Goal: Task Accomplishment & Management: Use online tool/utility

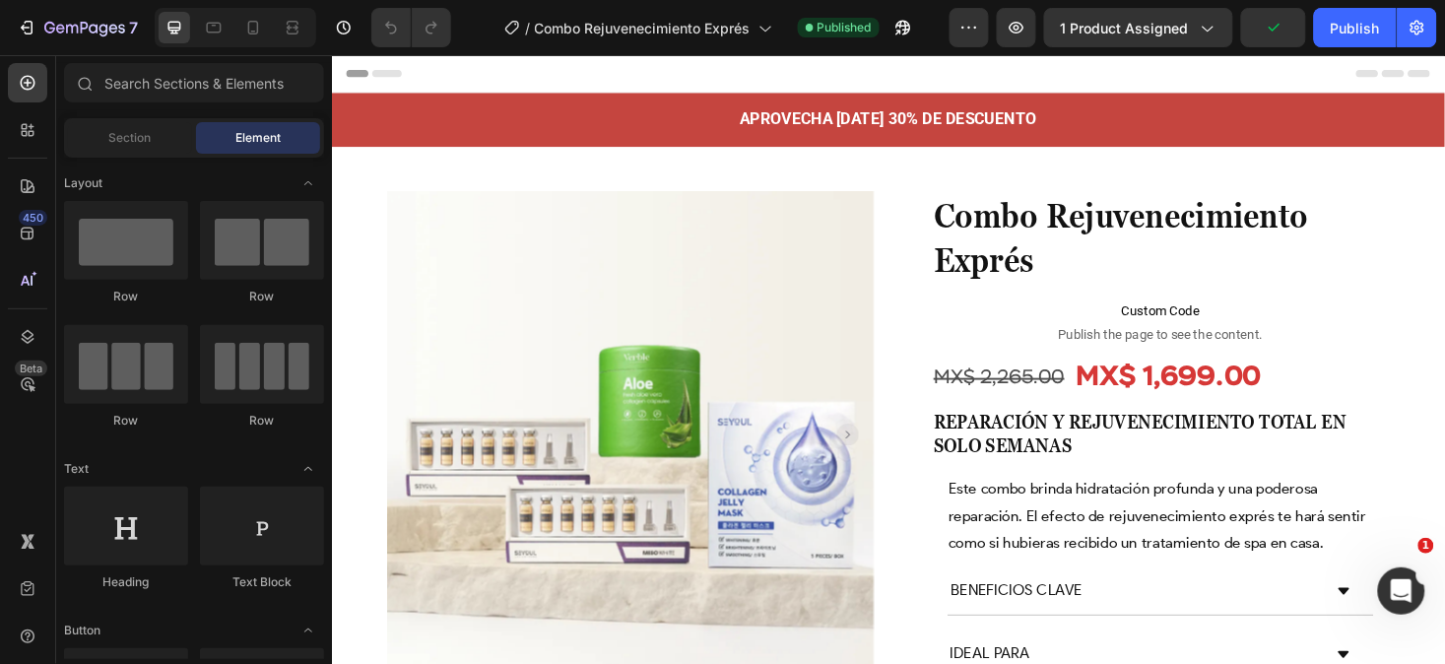
scroll to position [54, 0]
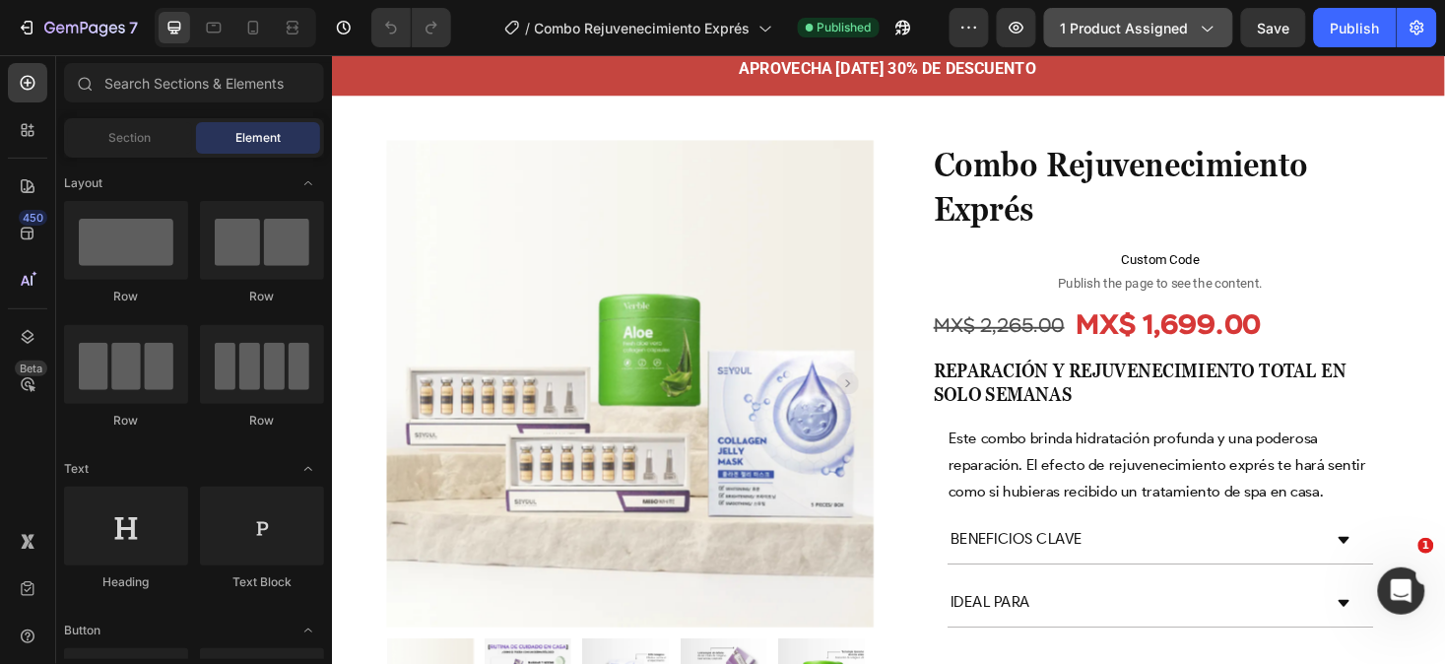
click at [1207, 24] on icon "button" at bounding box center [1207, 28] width 20 height 20
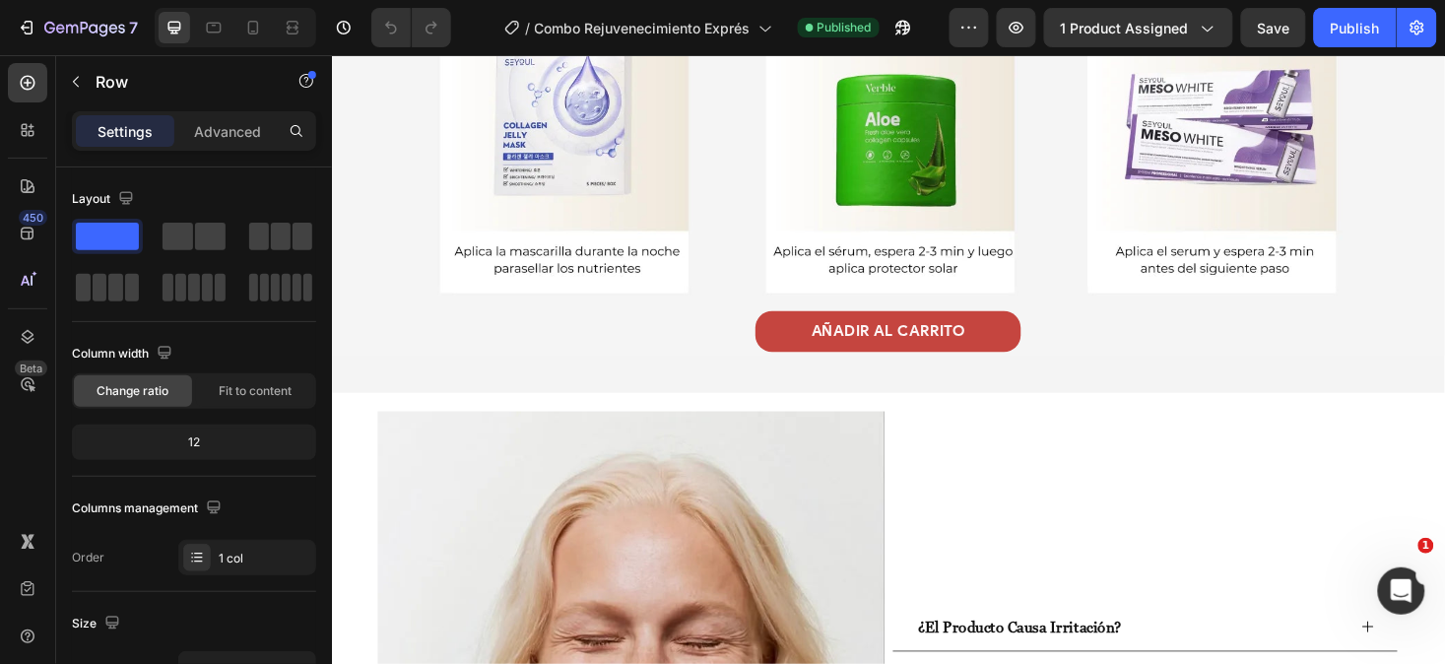
scroll to position [2868, 0]
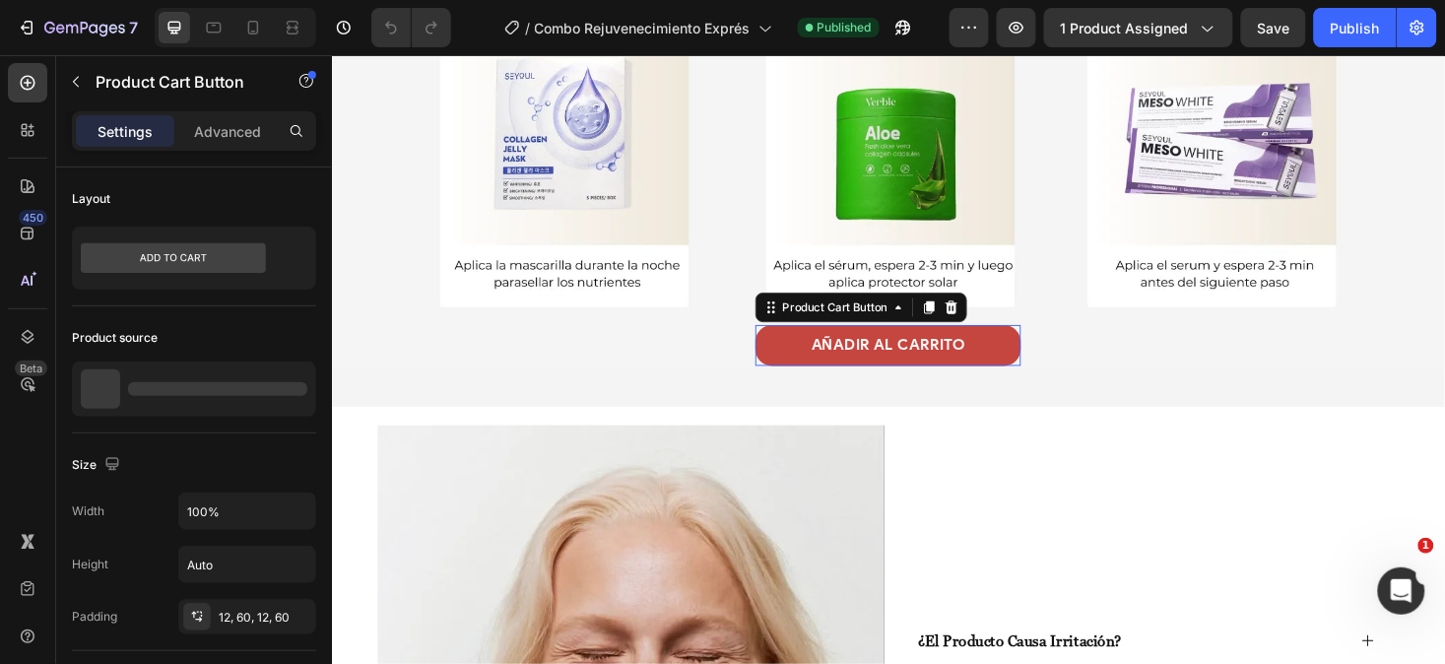
click at [1023, 370] on button "AÑADIR AL CARRITO" at bounding box center [922, 363] width 282 height 44
click at [250, 27] on icon at bounding box center [253, 28] width 20 height 20
type input "15"
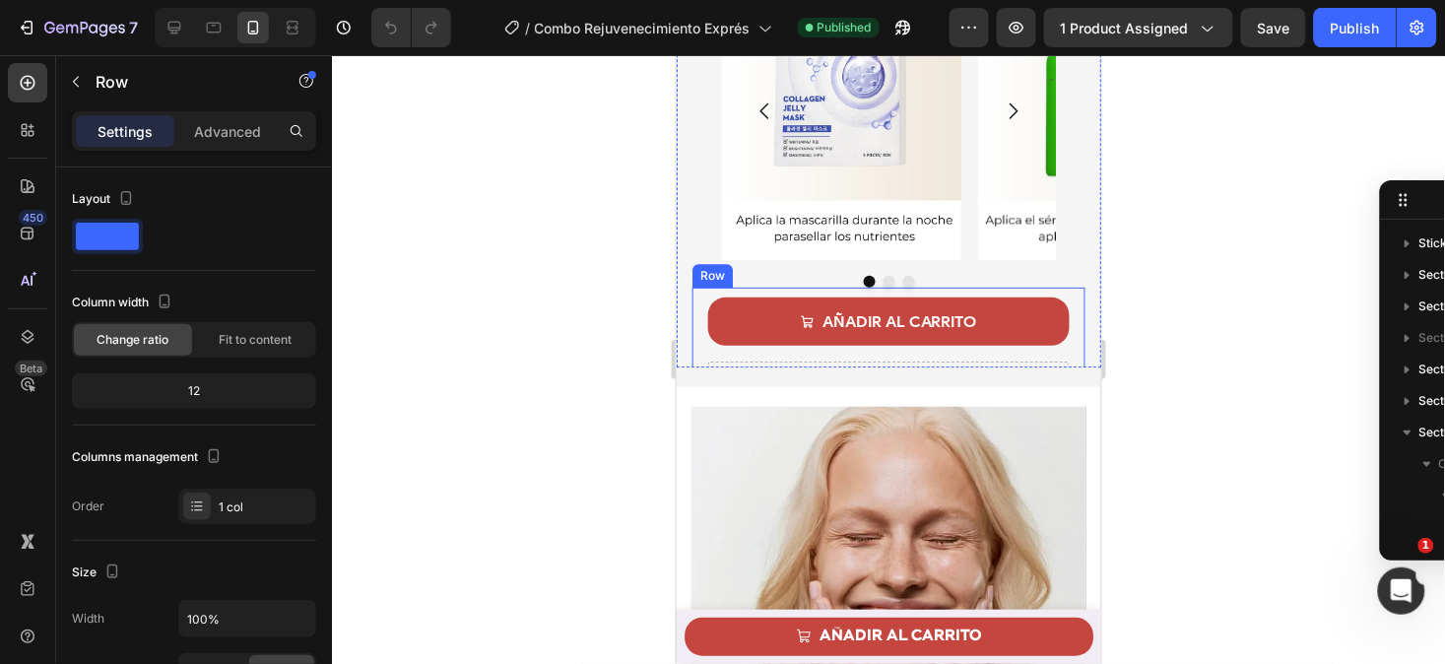
scroll to position [225, 0]
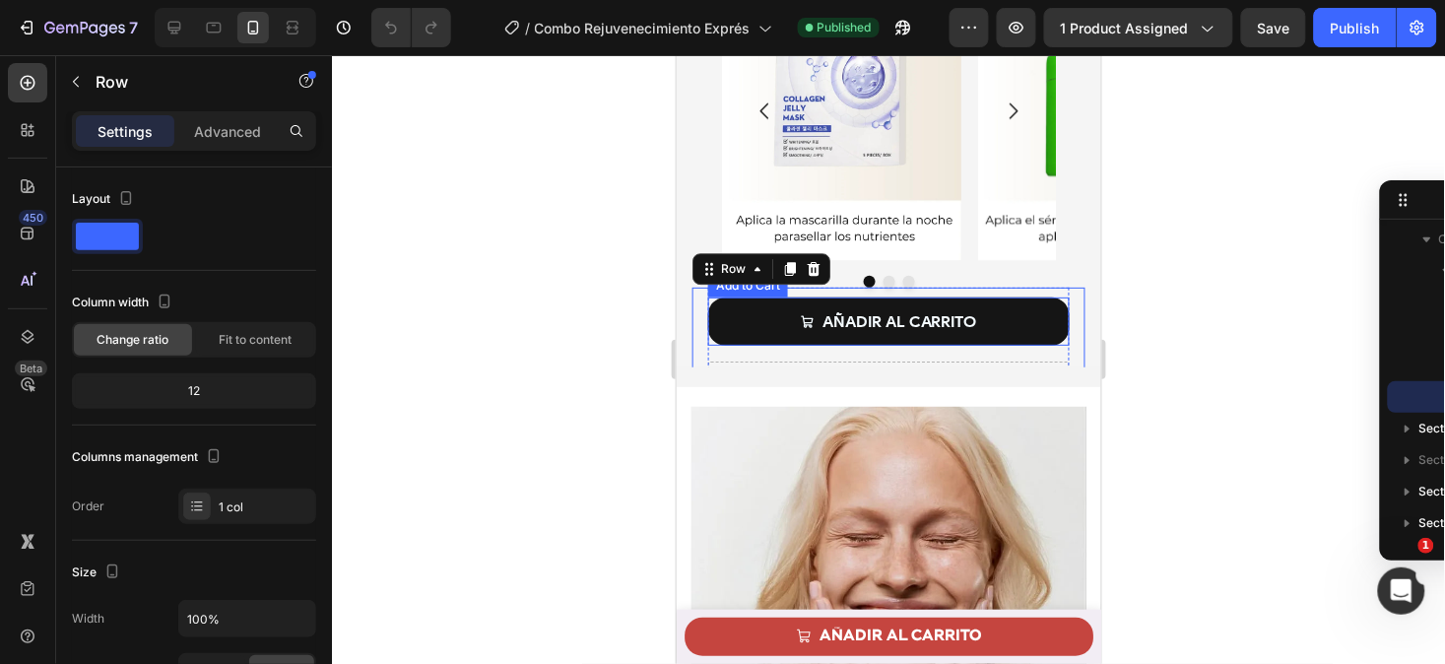
click at [745, 297] on button "AÑADIR AL CARRITO" at bounding box center [888, 321] width 362 height 48
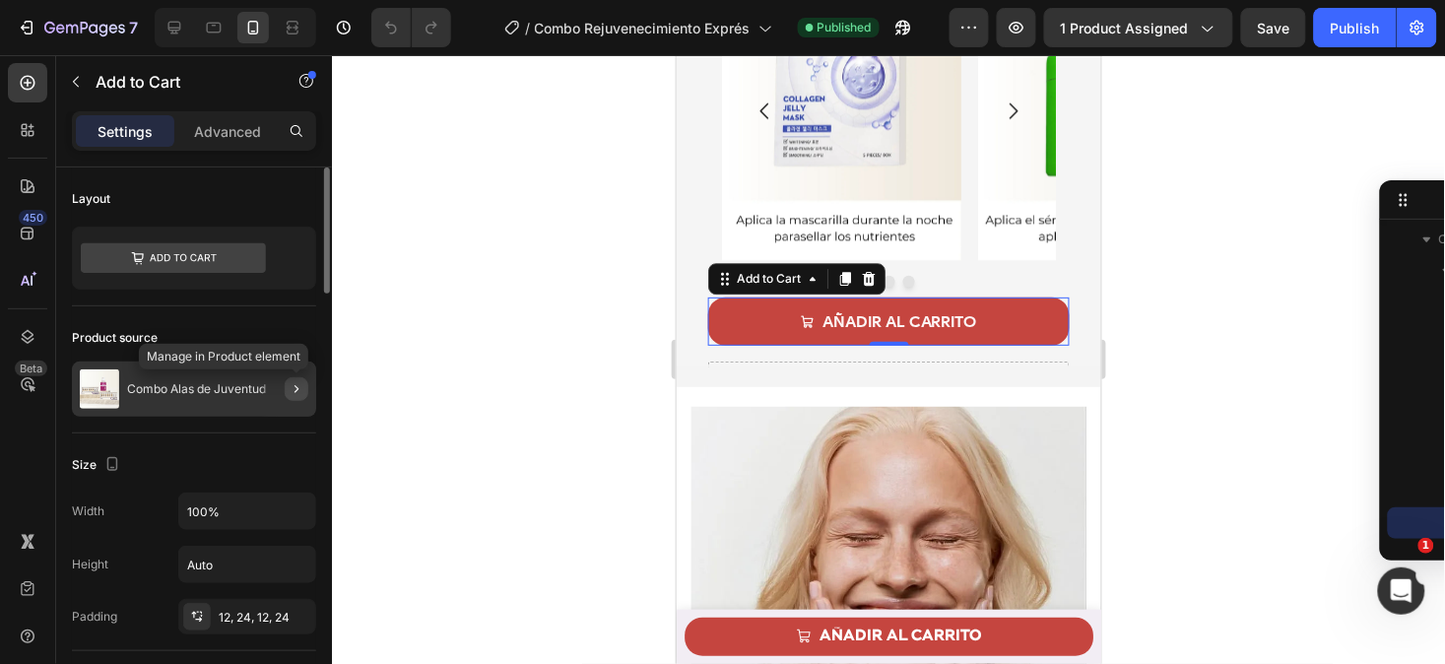
click at [292, 387] on icon "button" at bounding box center [297, 389] width 16 height 16
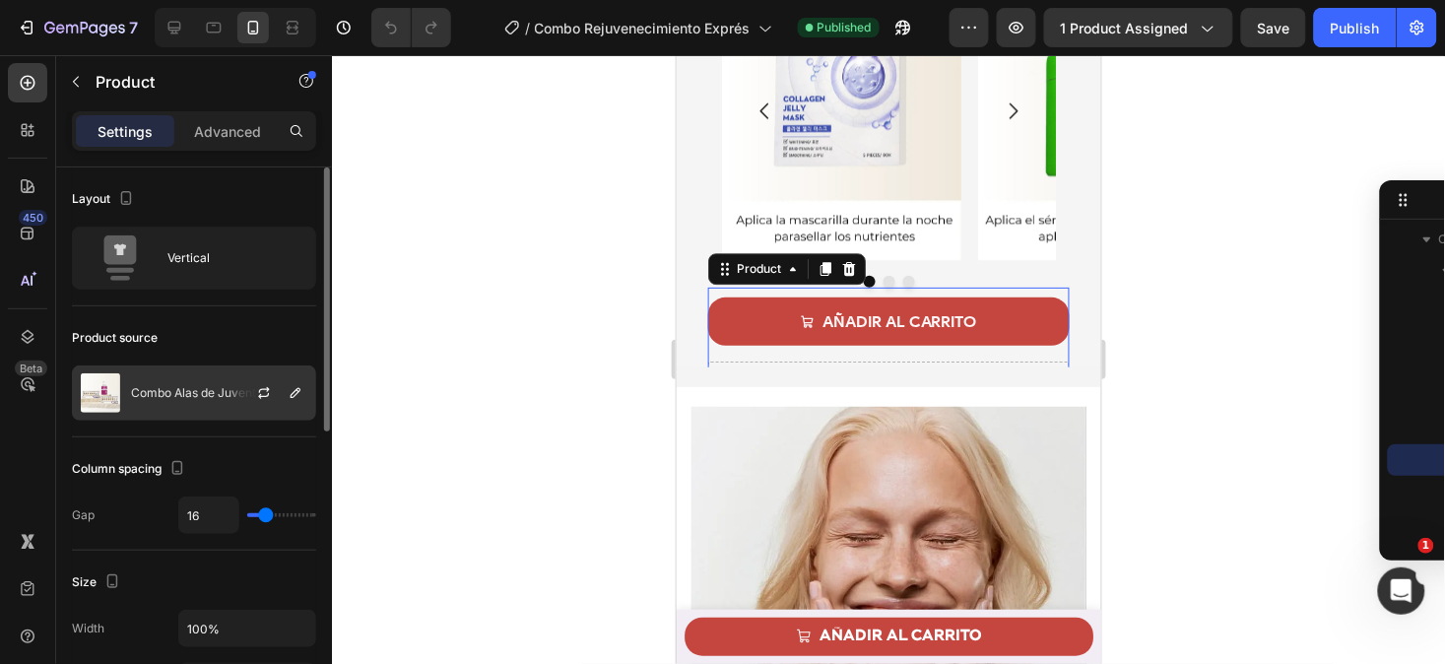
click at [213, 377] on div "Combo Alas de Juventud" at bounding box center [194, 393] width 244 height 55
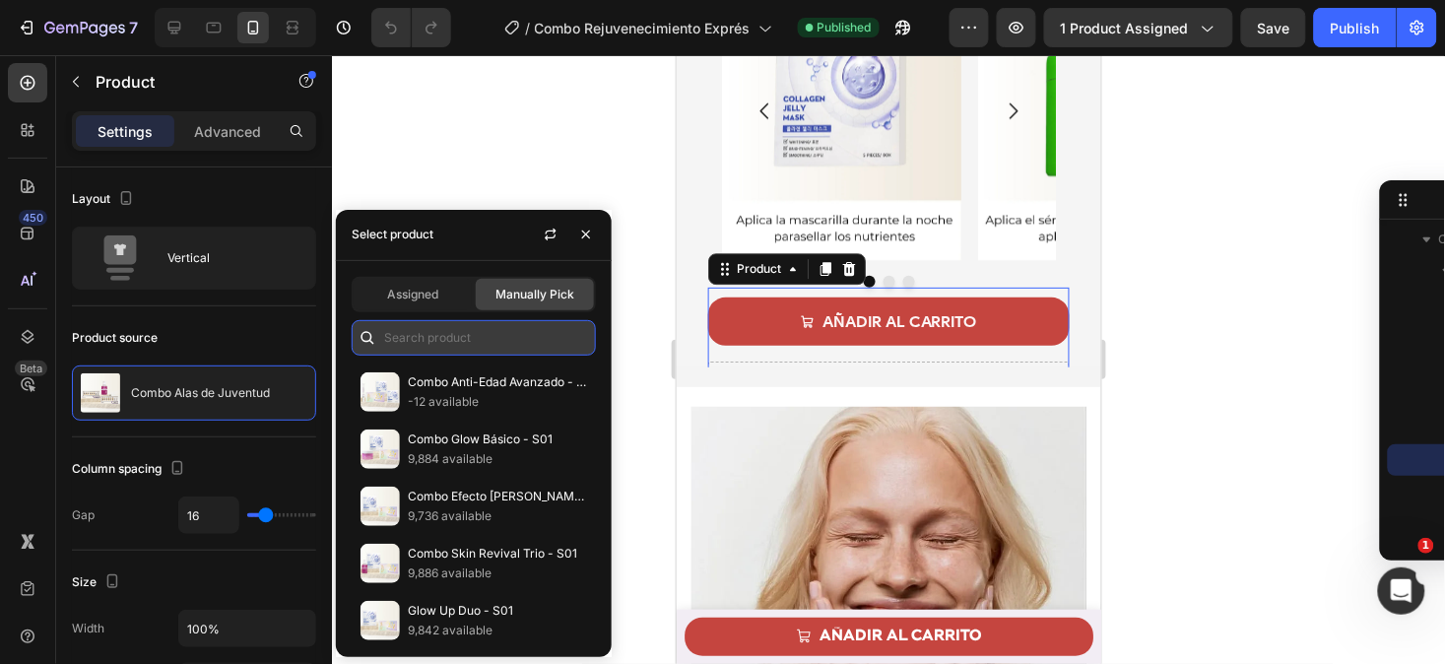
click at [441, 335] on input "text" at bounding box center [474, 337] width 244 height 35
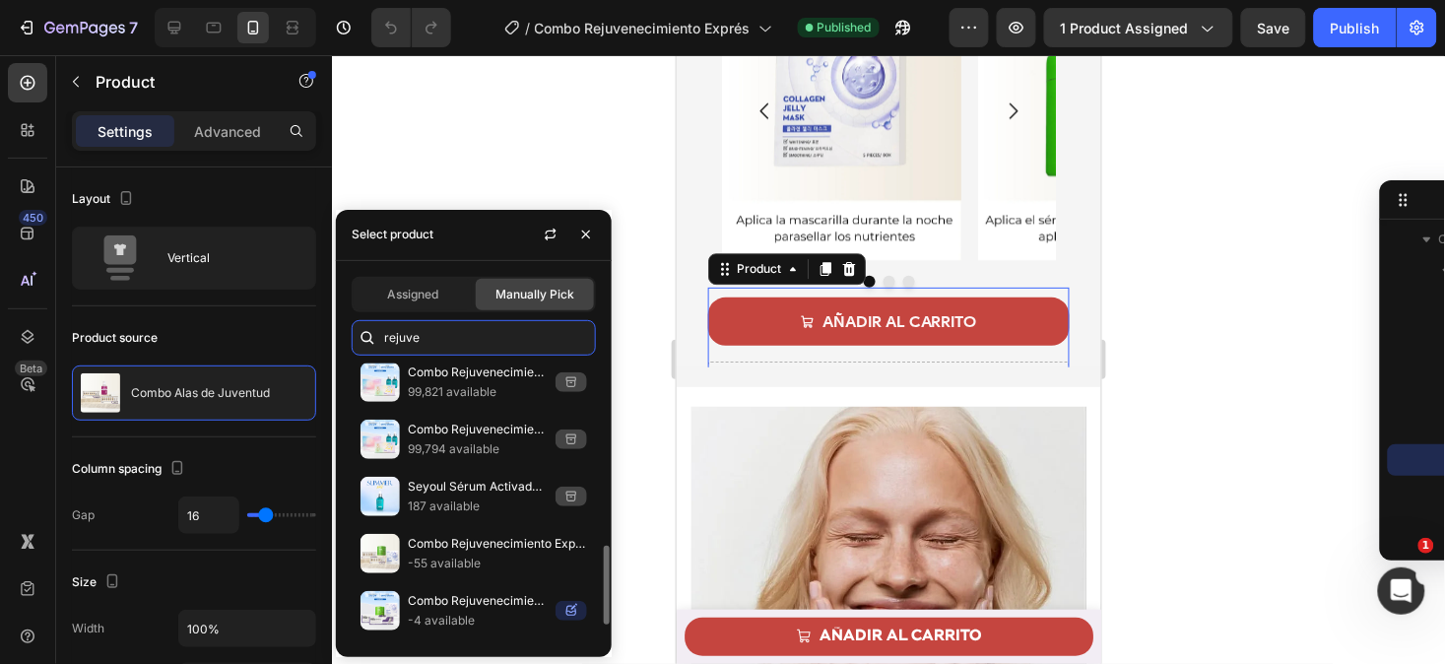
scroll to position [696, 0]
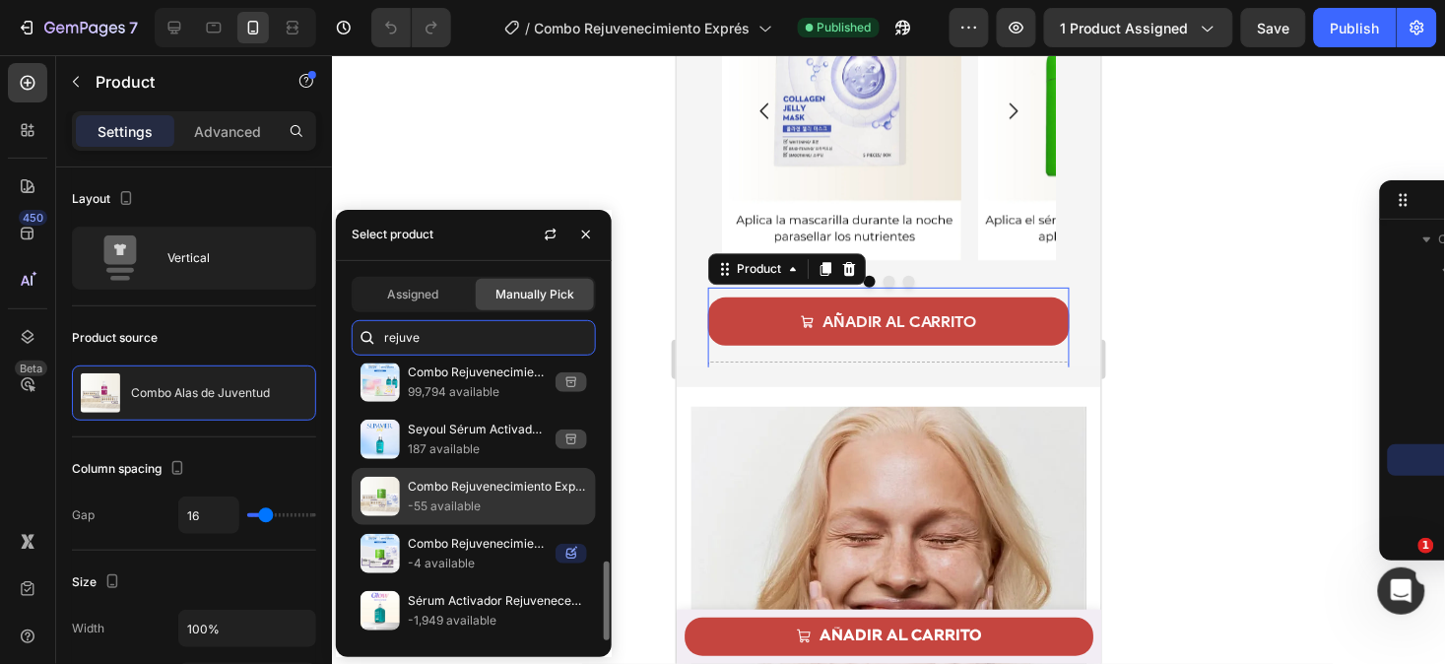
type input "rejuve"
click at [502, 481] on p "Combo Rejuvenecimiento Exprés" at bounding box center [497, 487] width 179 height 20
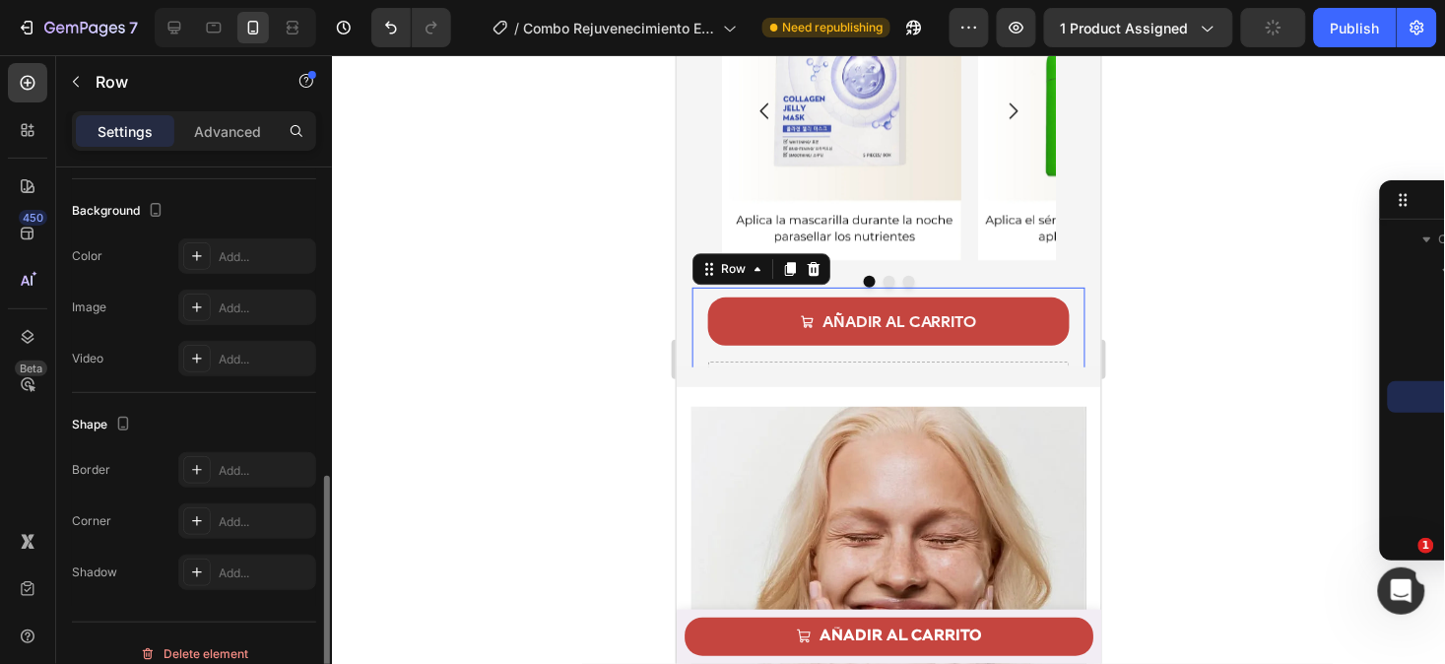
scroll to position [598, 0]
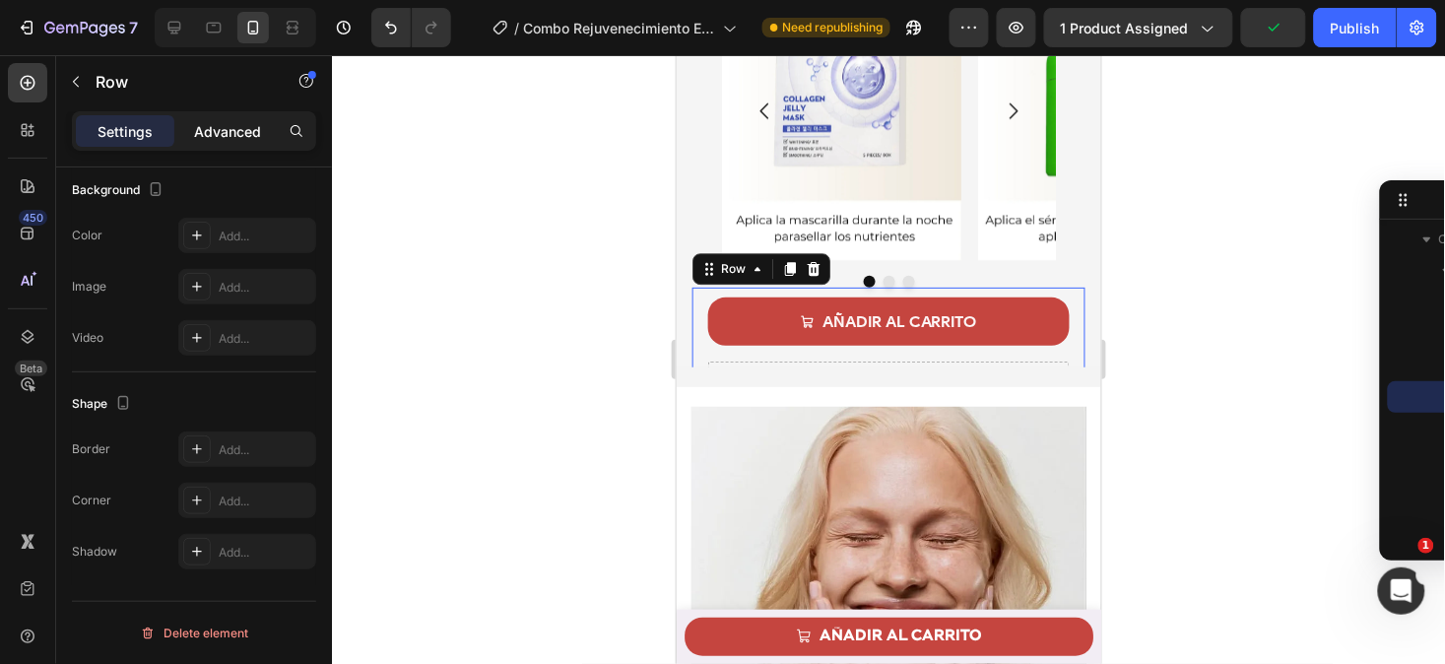
click at [233, 135] on p "Advanced" at bounding box center [227, 131] width 67 height 21
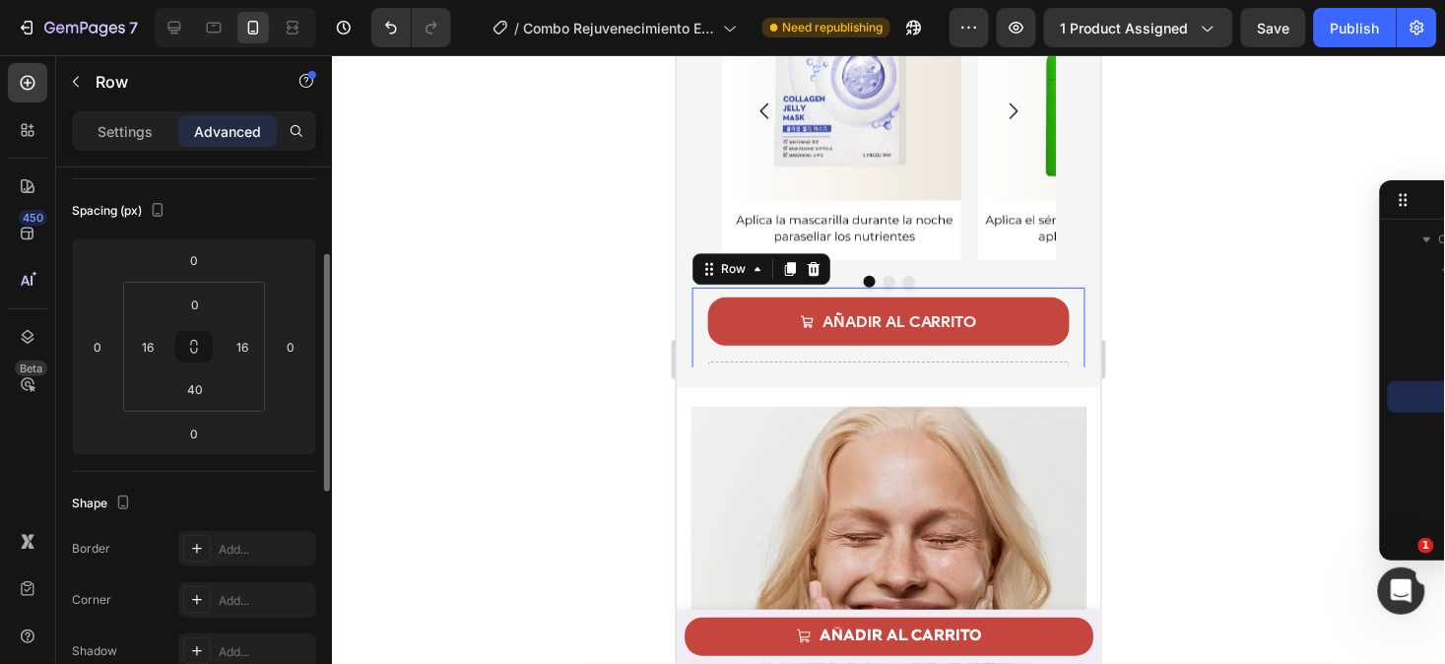
scroll to position [201, 0]
click at [207, 392] on input "40" at bounding box center [194, 390] width 39 height 30
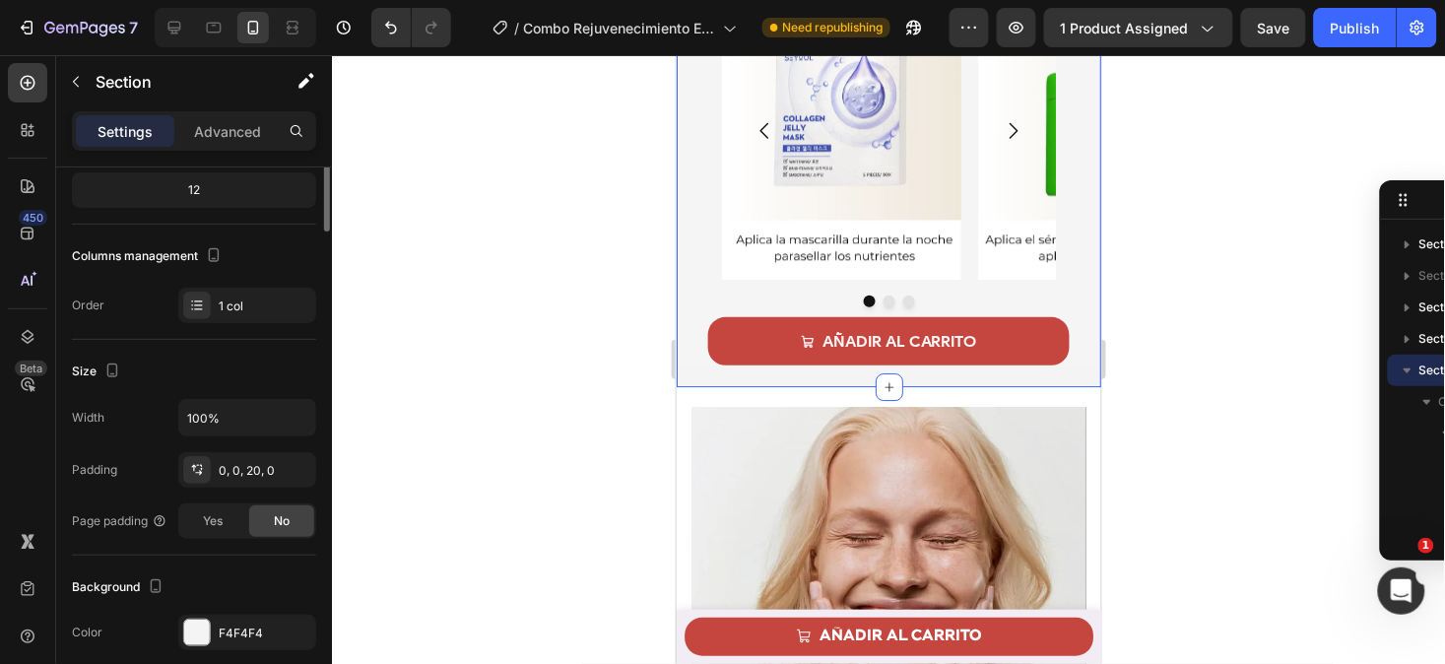
scroll to position [0, 0]
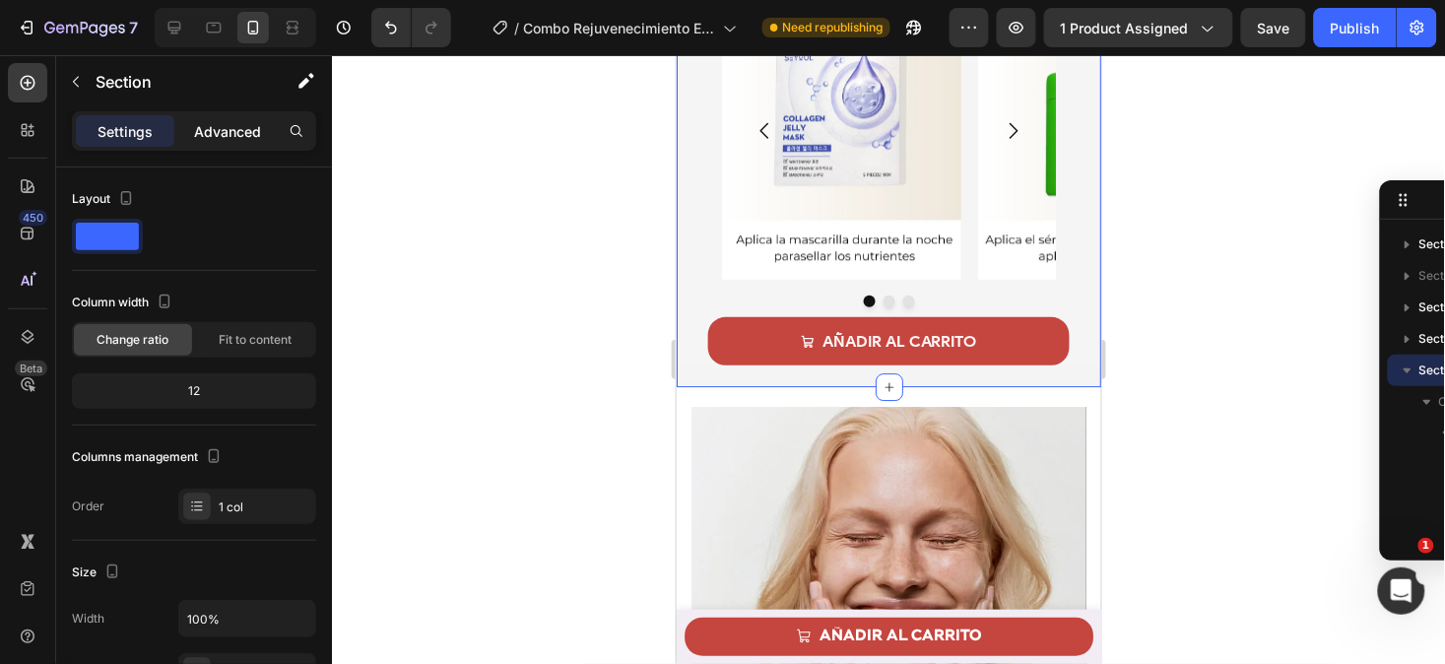
click at [234, 131] on p "Advanced" at bounding box center [227, 131] width 67 height 21
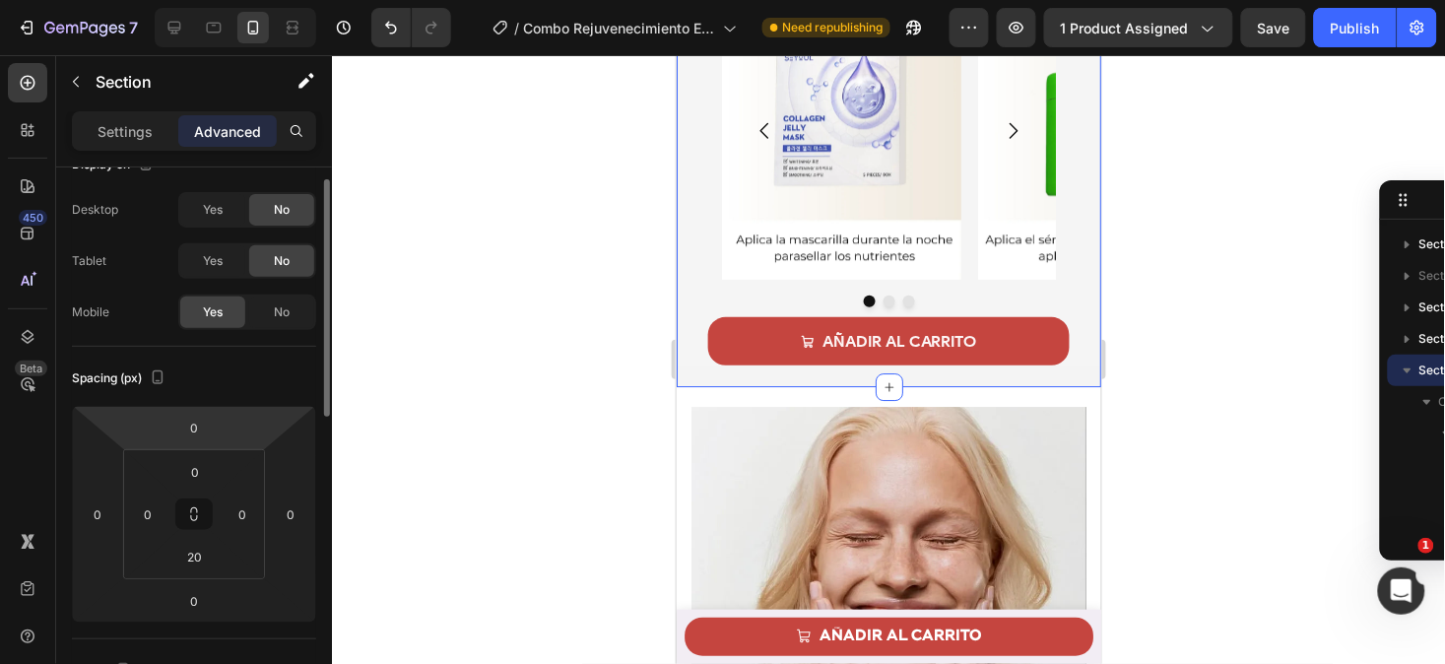
scroll to position [35, 0]
click at [203, 558] on input "20" at bounding box center [194, 556] width 39 height 30
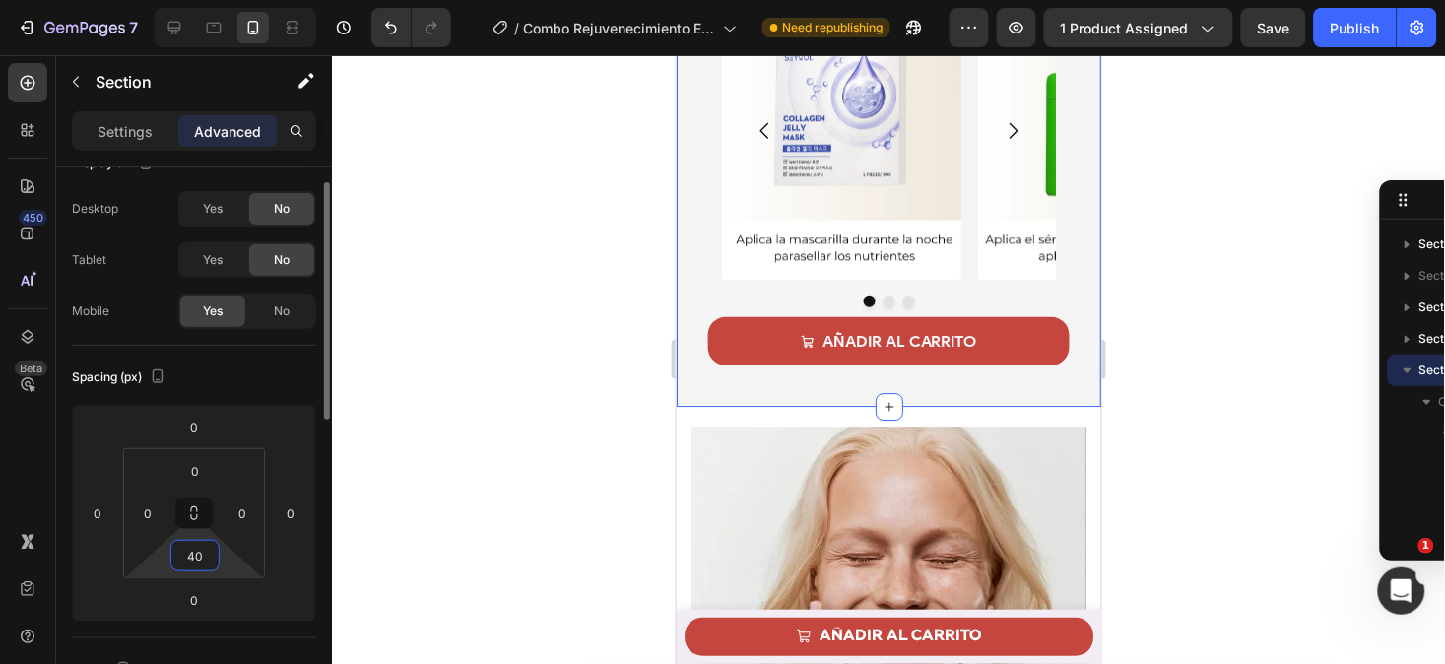
type input "4"
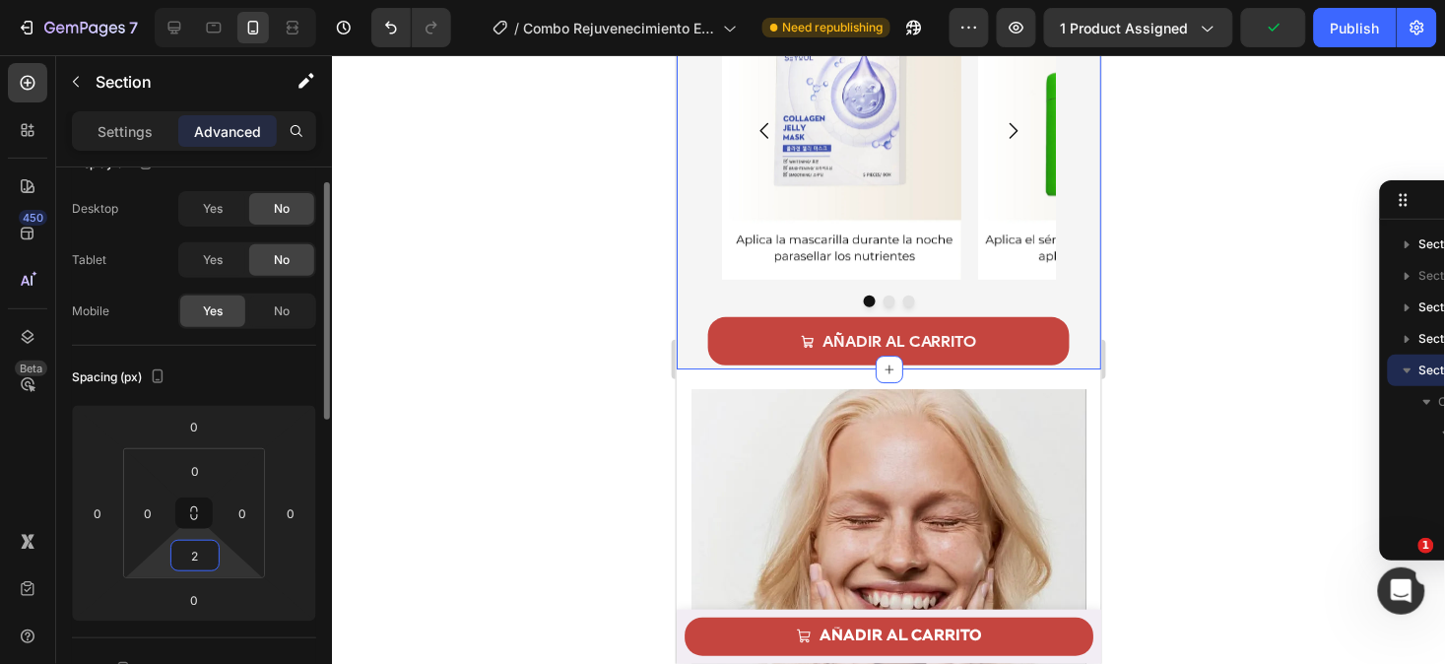
type input "20"
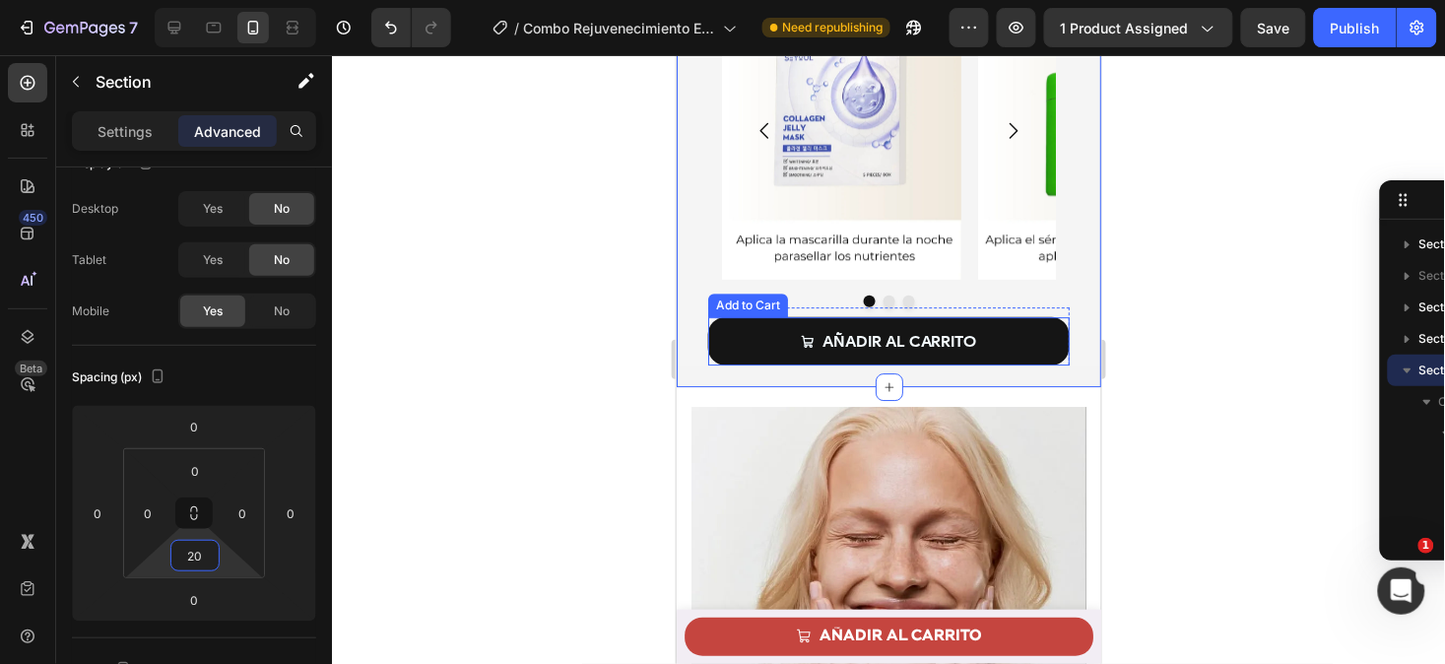
click at [727, 316] on button "AÑADIR AL CARRITO" at bounding box center [888, 340] width 362 height 48
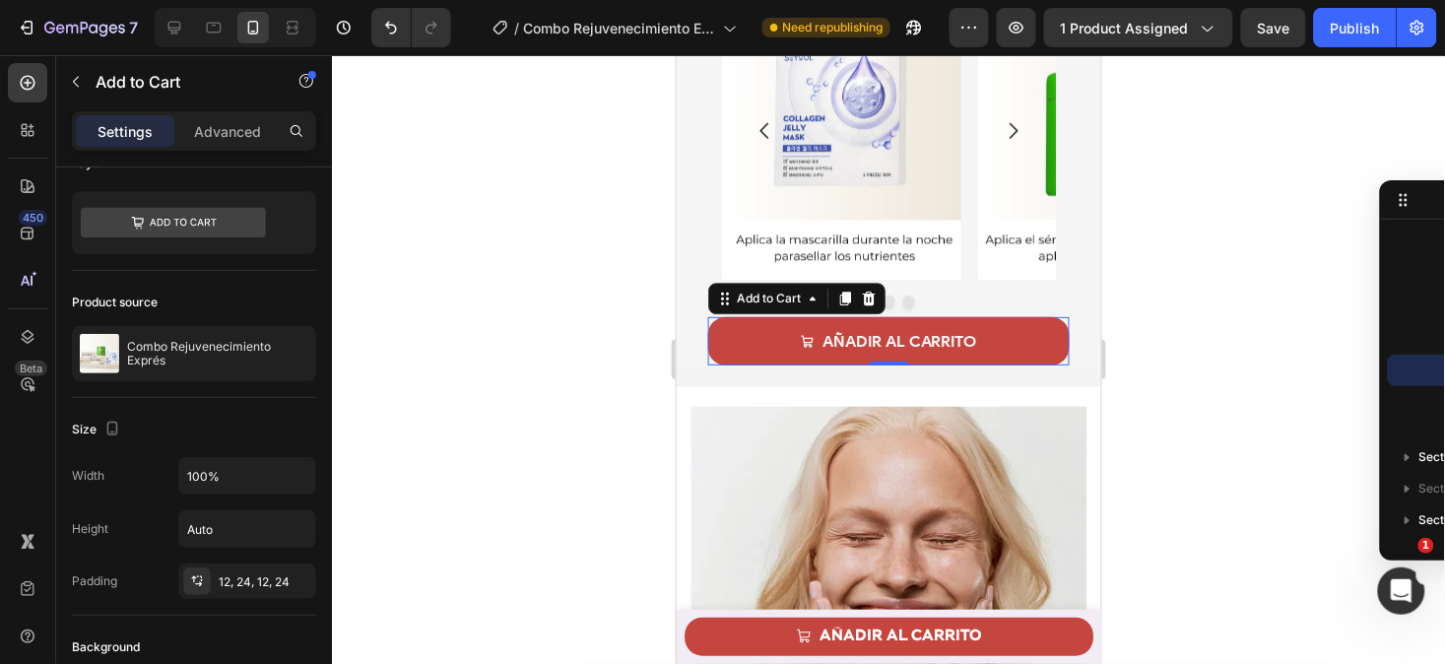
scroll to position [0, 0]
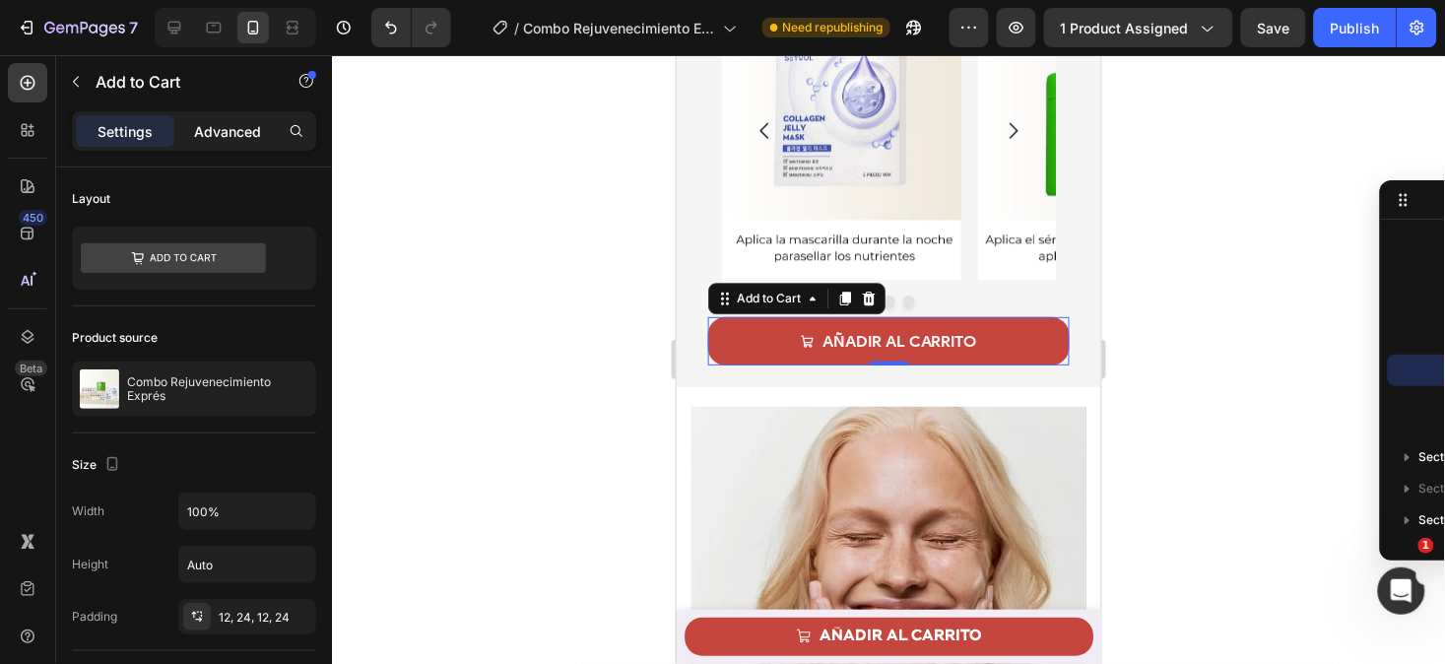
click at [218, 129] on p "Advanced" at bounding box center [227, 131] width 67 height 21
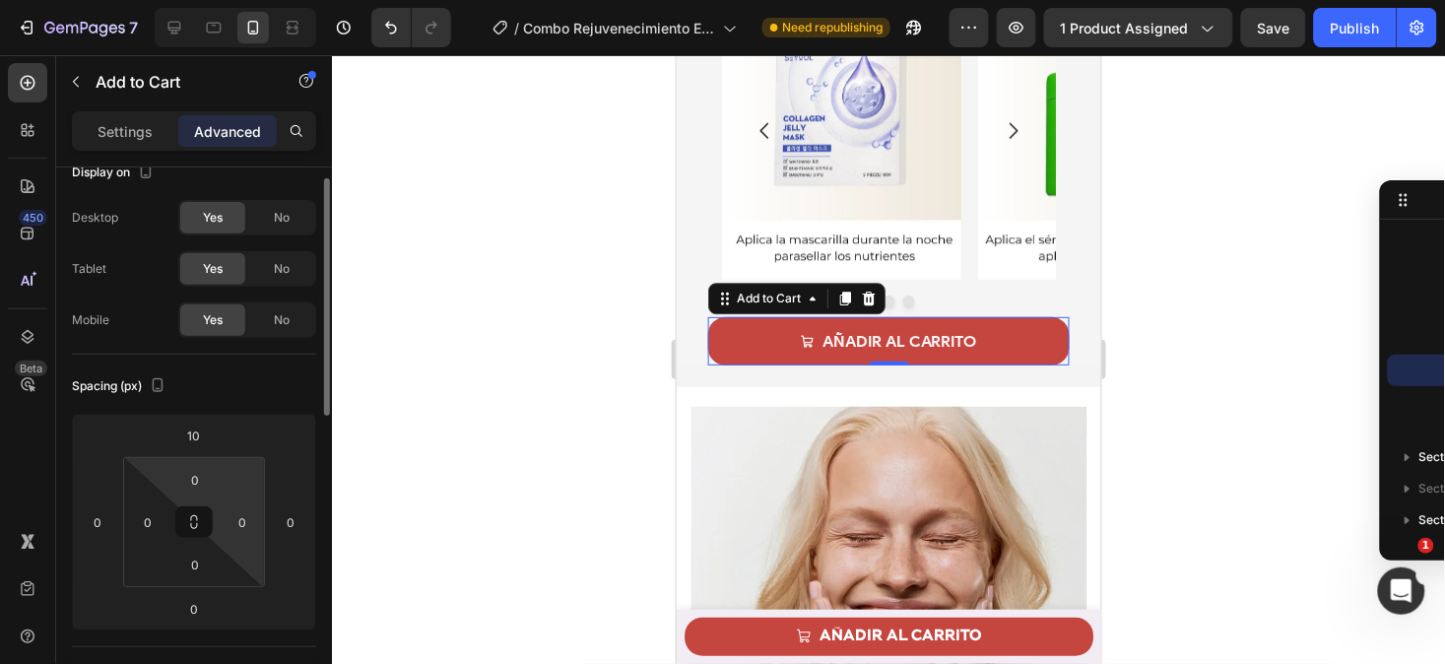
scroll to position [28, 0]
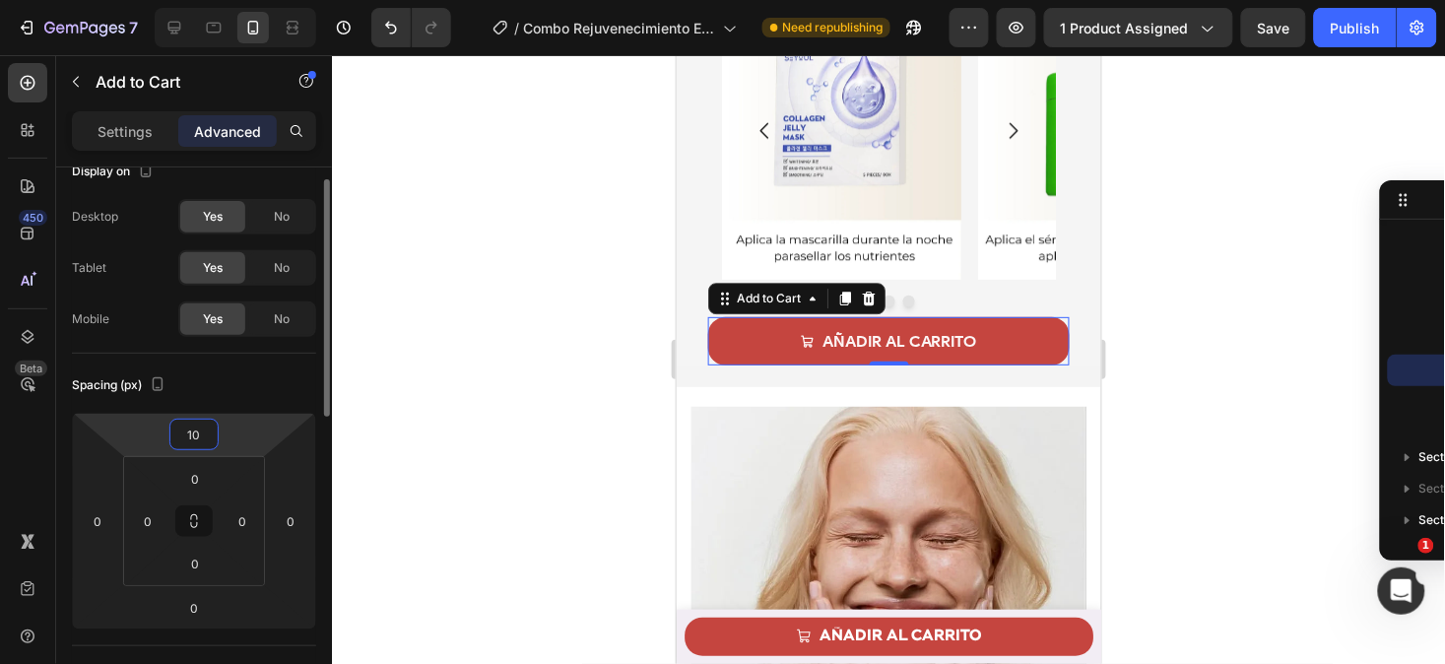
click at [192, 426] on input "10" at bounding box center [193, 435] width 39 height 30
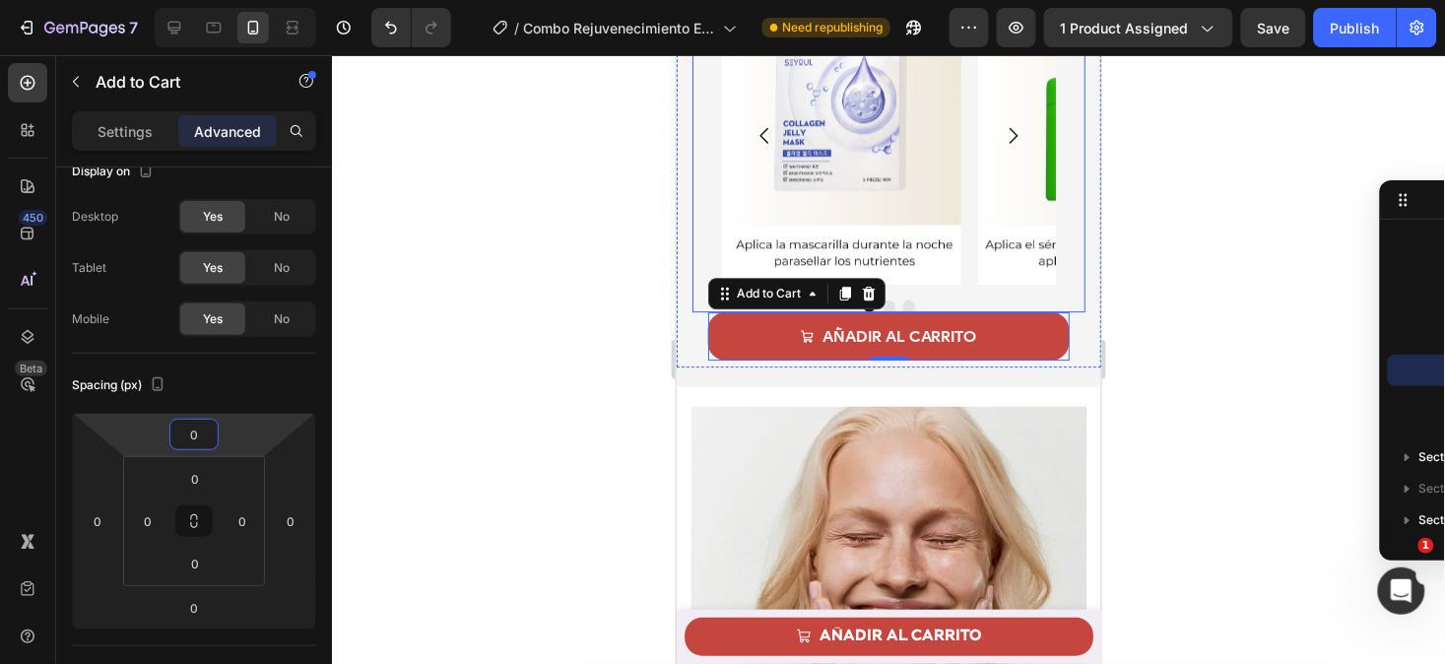
click at [988, 280] on div "Image Image Image [GEOGRAPHIC_DATA]" at bounding box center [888, 147] width 393 height 327
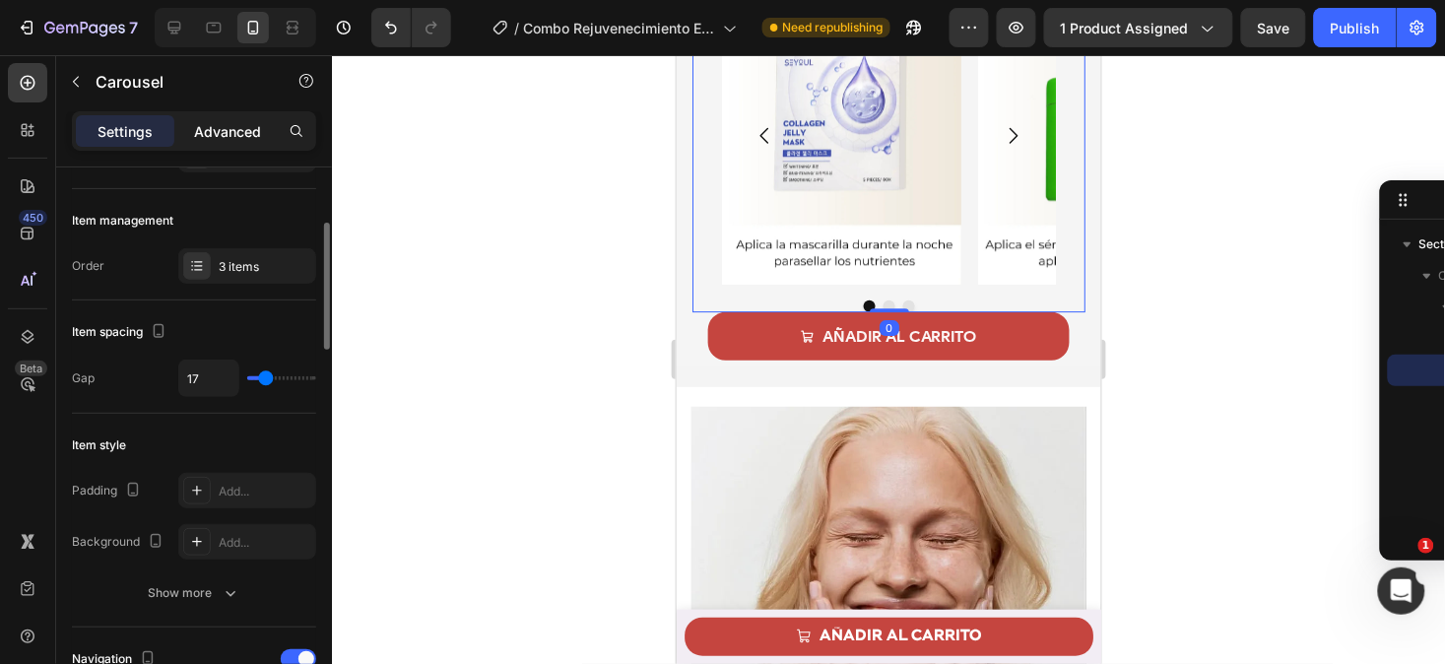
scroll to position [231, 0]
click at [241, 130] on p "Advanced" at bounding box center [227, 131] width 67 height 21
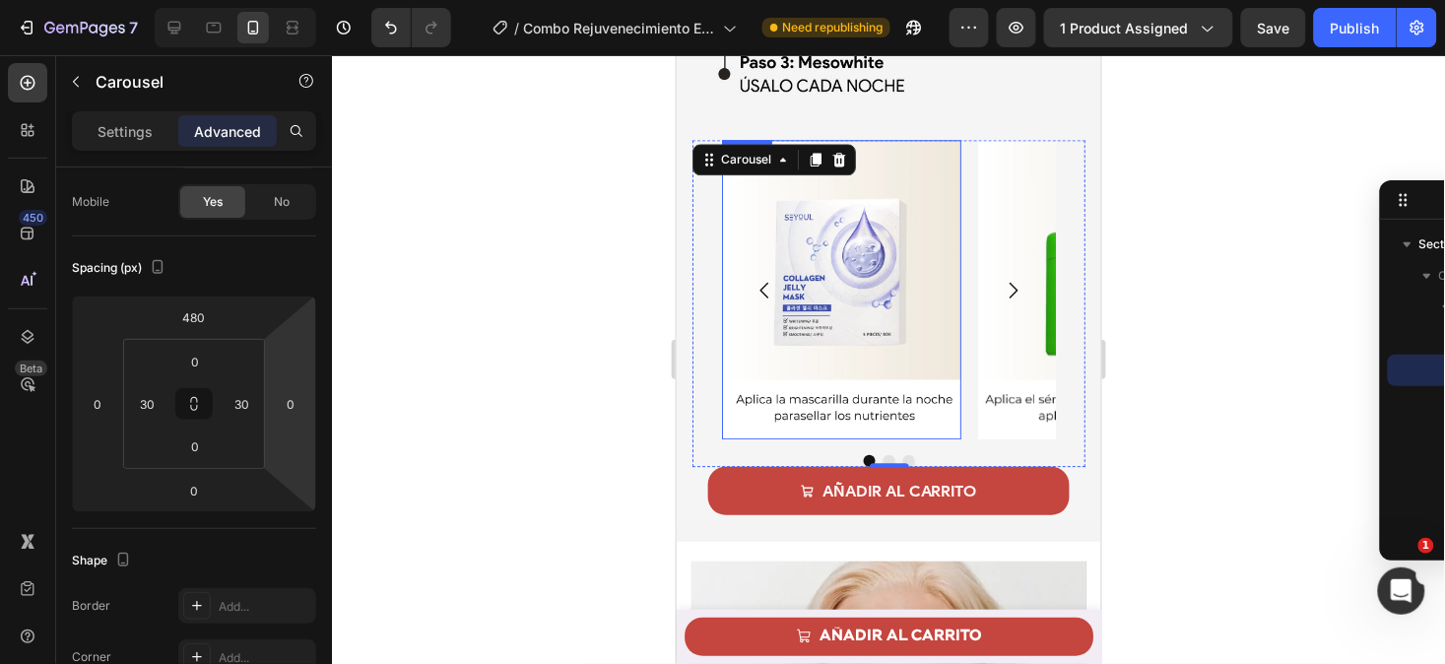
scroll to position [3075, 0]
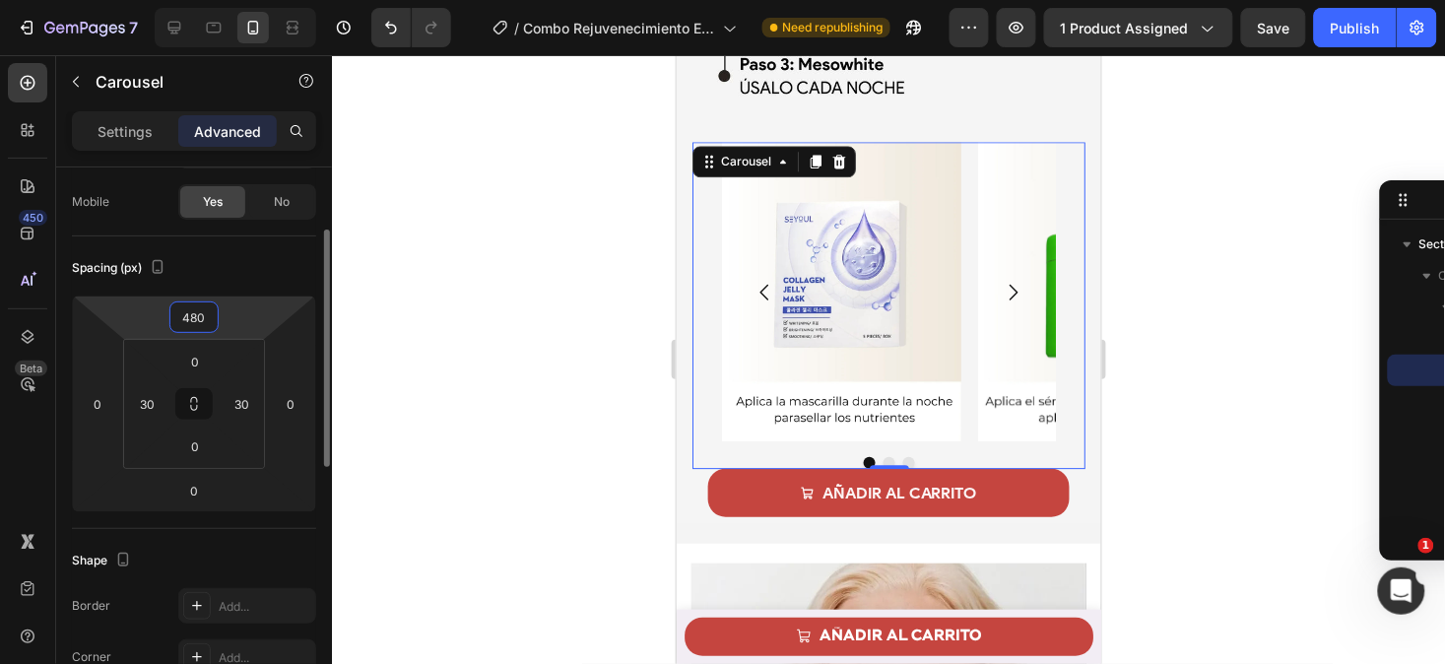
click at [199, 325] on input "480" at bounding box center [193, 317] width 39 height 30
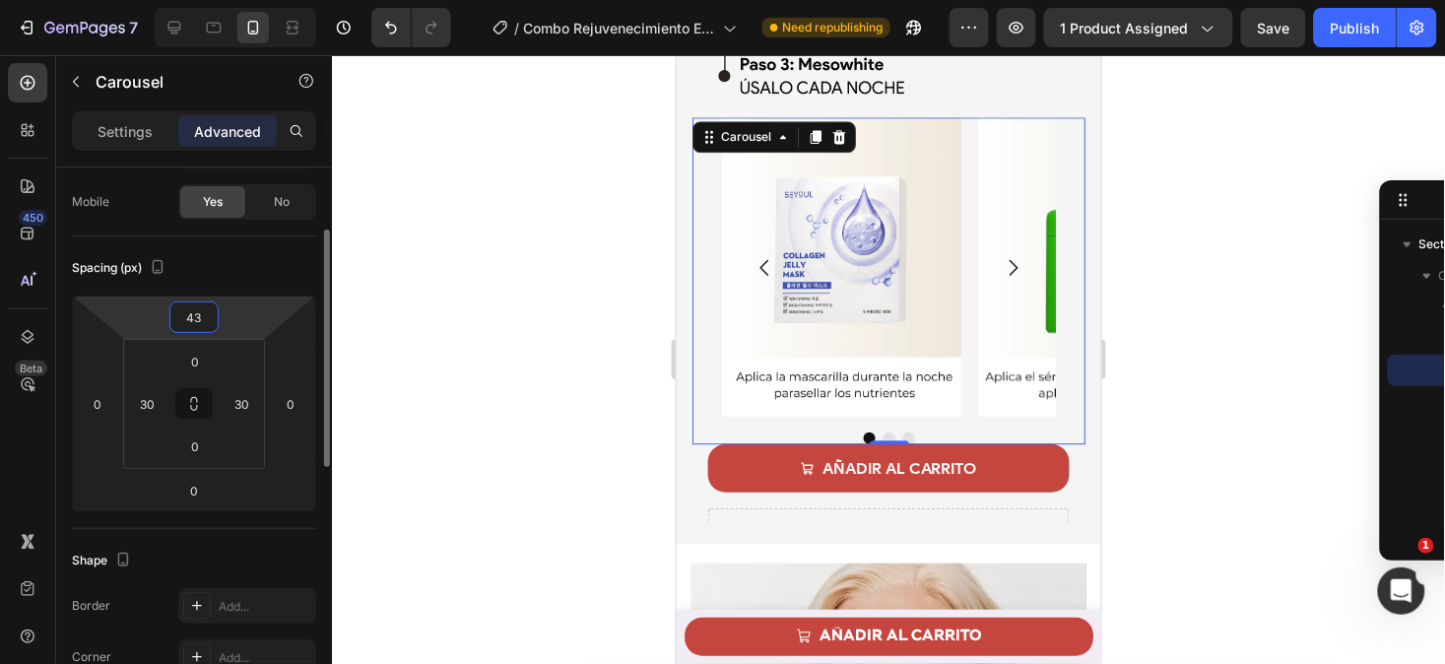
type input "430"
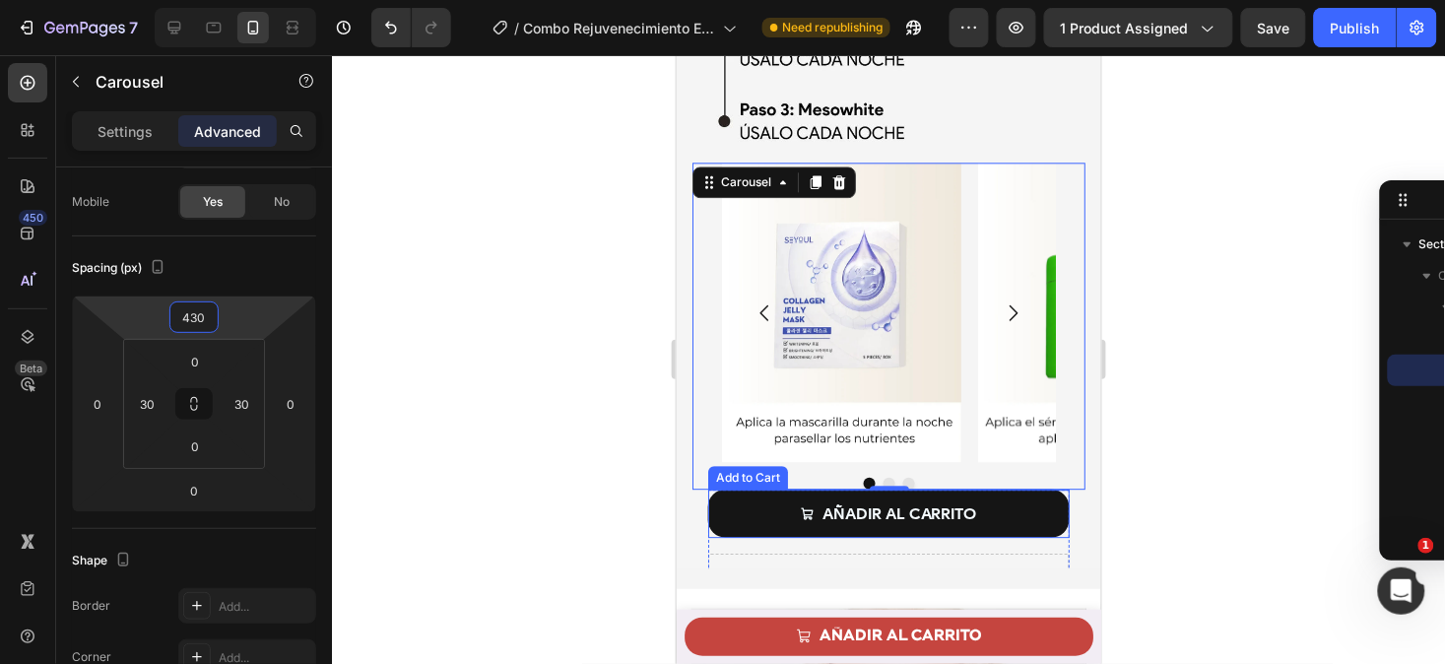
scroll to position [3037, 0]
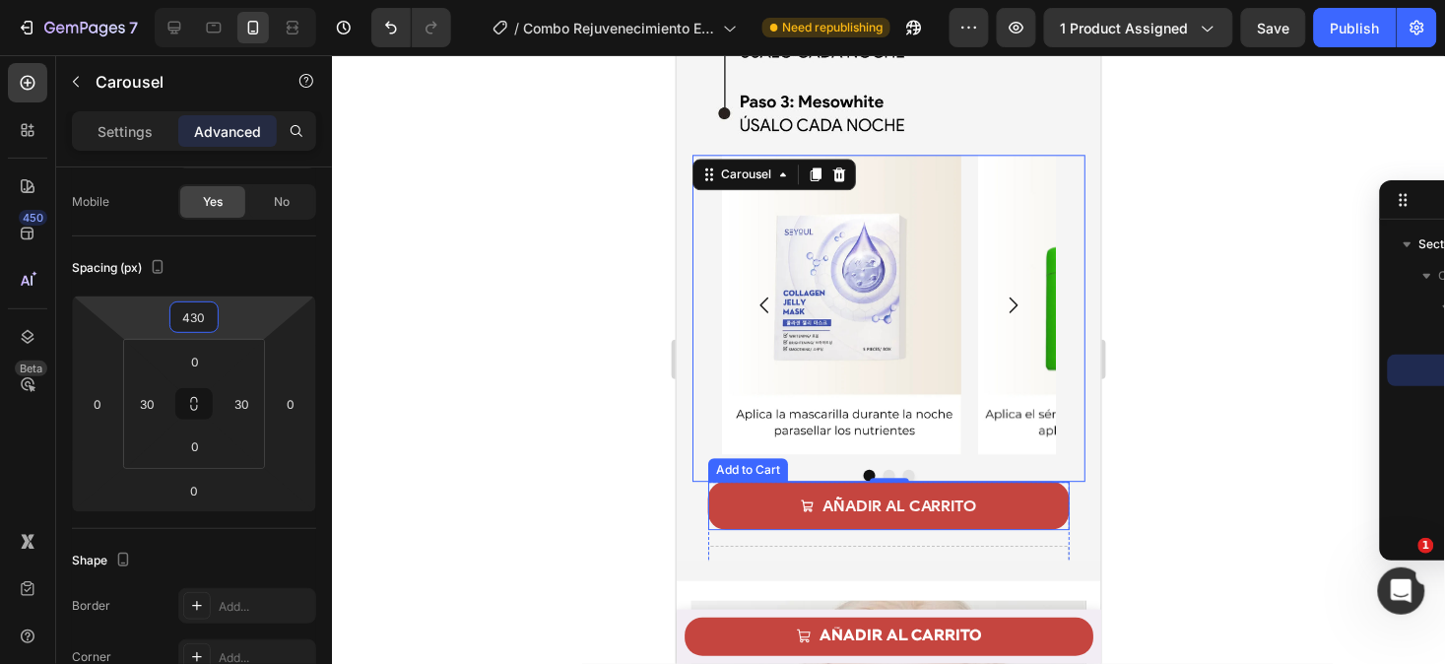
click at [710, 481] on div "AÑADIR AL CARRITO Add to Cart" at bounding box center [888, 505] width 362 height 48
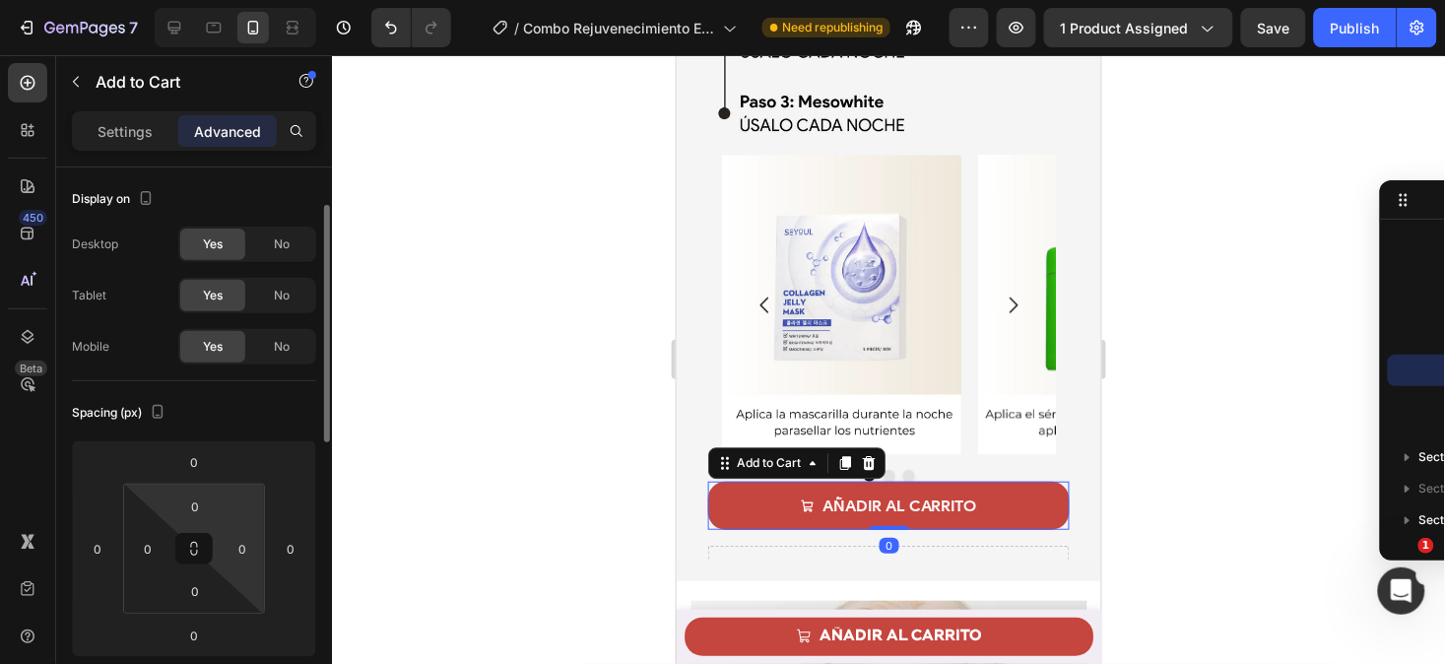
scroll to position [144, 0]
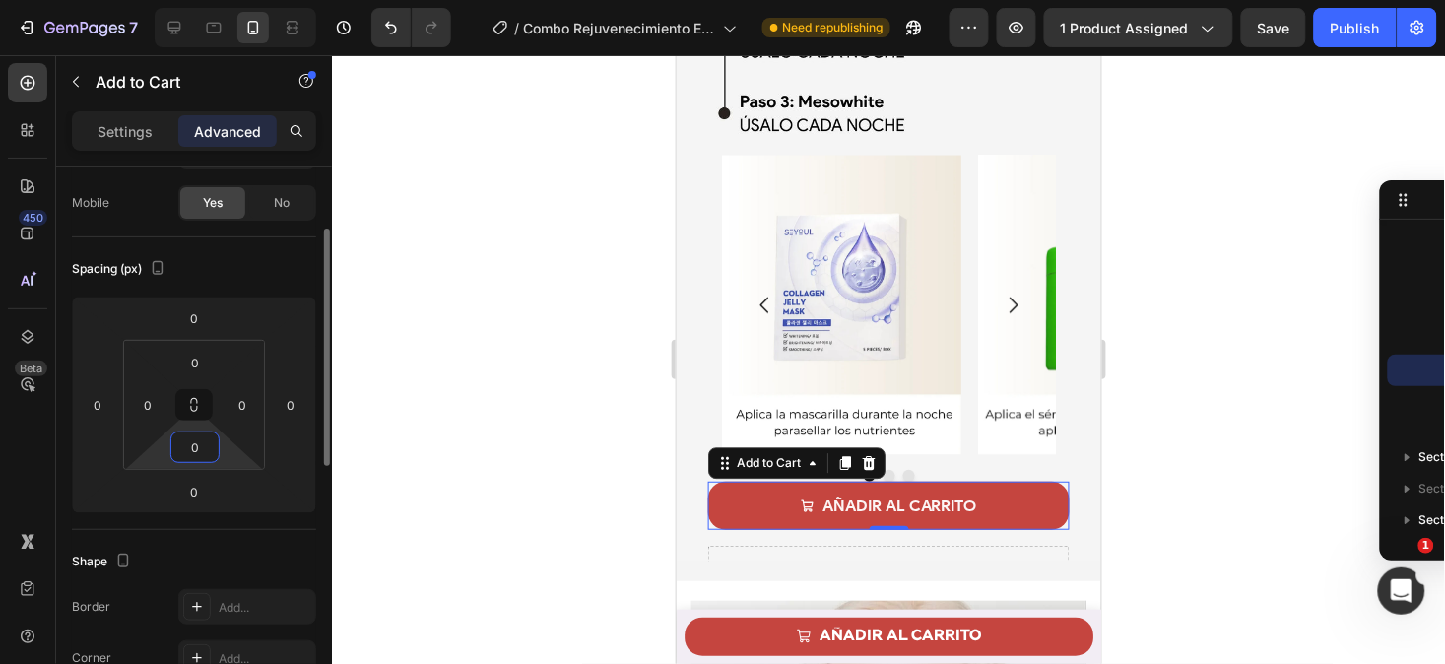
click at [202, 455] on input "0" at bounding box center [194, 448] width 39 height 30
type input "20"
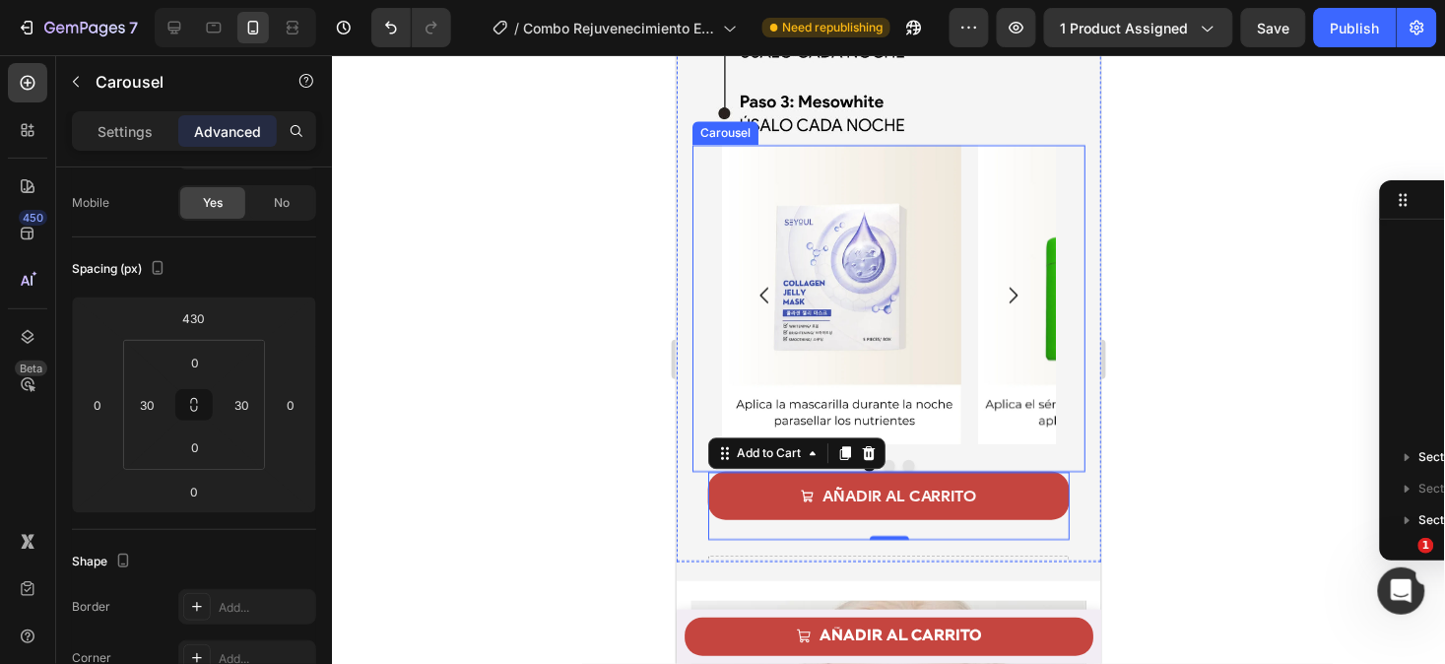
click at [705, 186] on div "Image Image Image [GEOGRAPHIC_DATA]" at bounding box center [888, 307] width 393 height 327
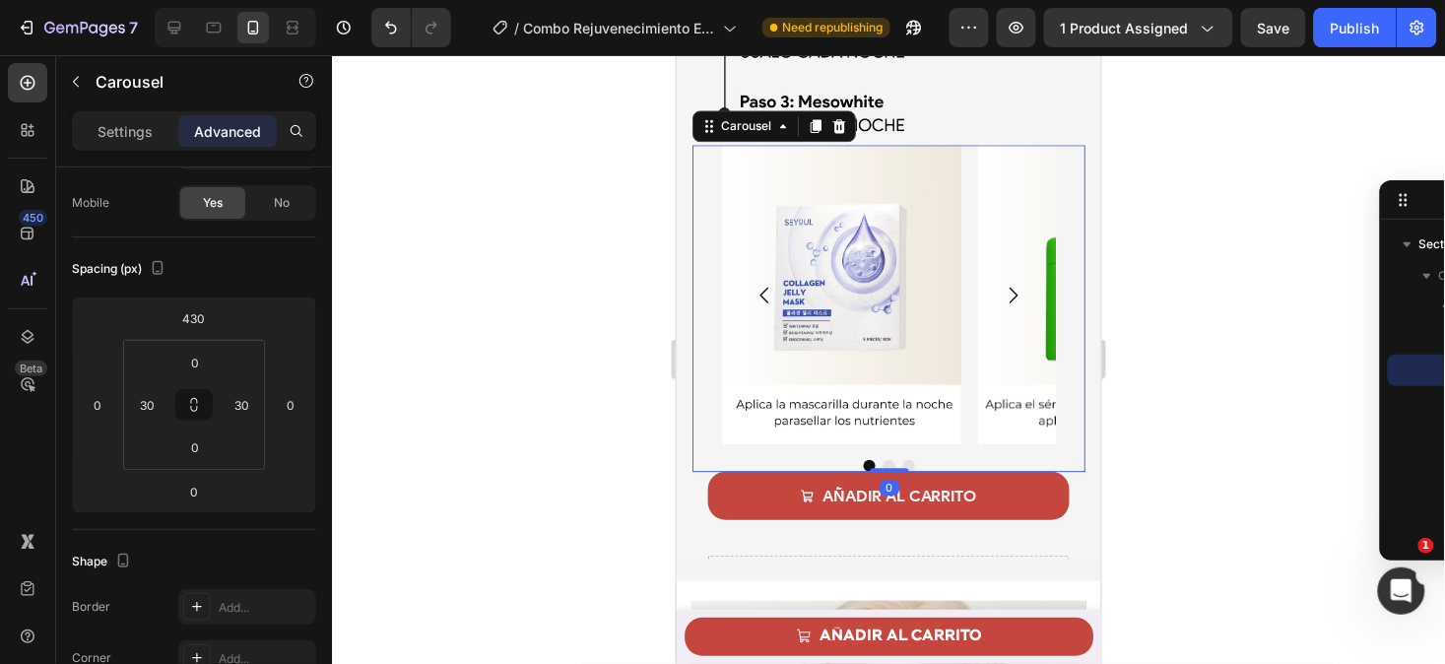
scroll to position [0, 0]
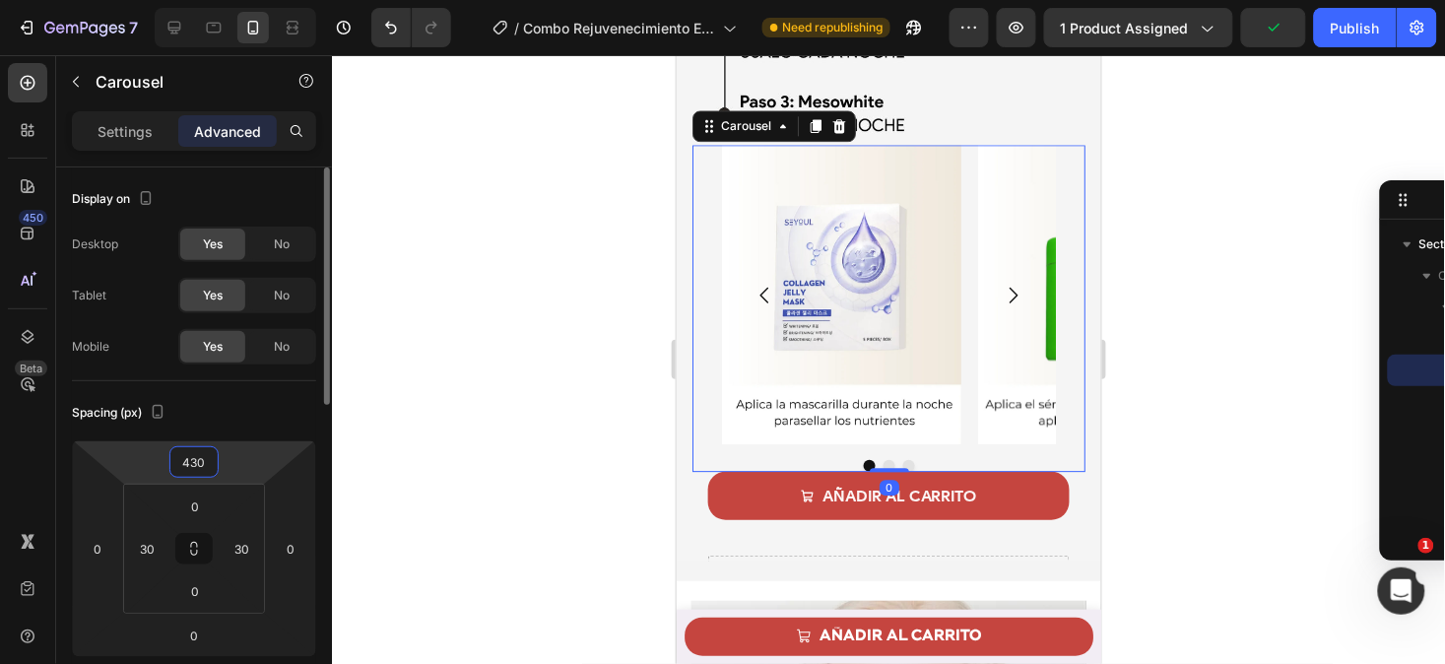
click at [201, 456] on input "430" at bounding box center [193, 462] width 39 height 30
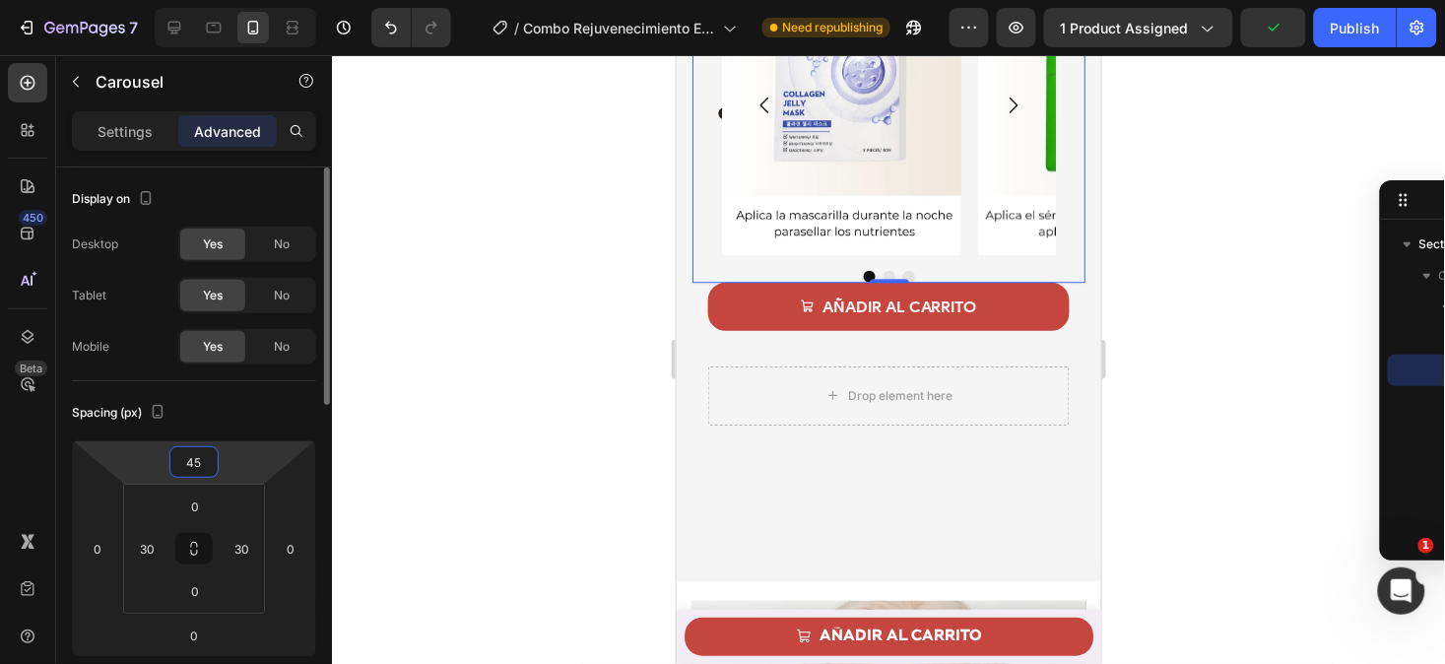
type input "450"
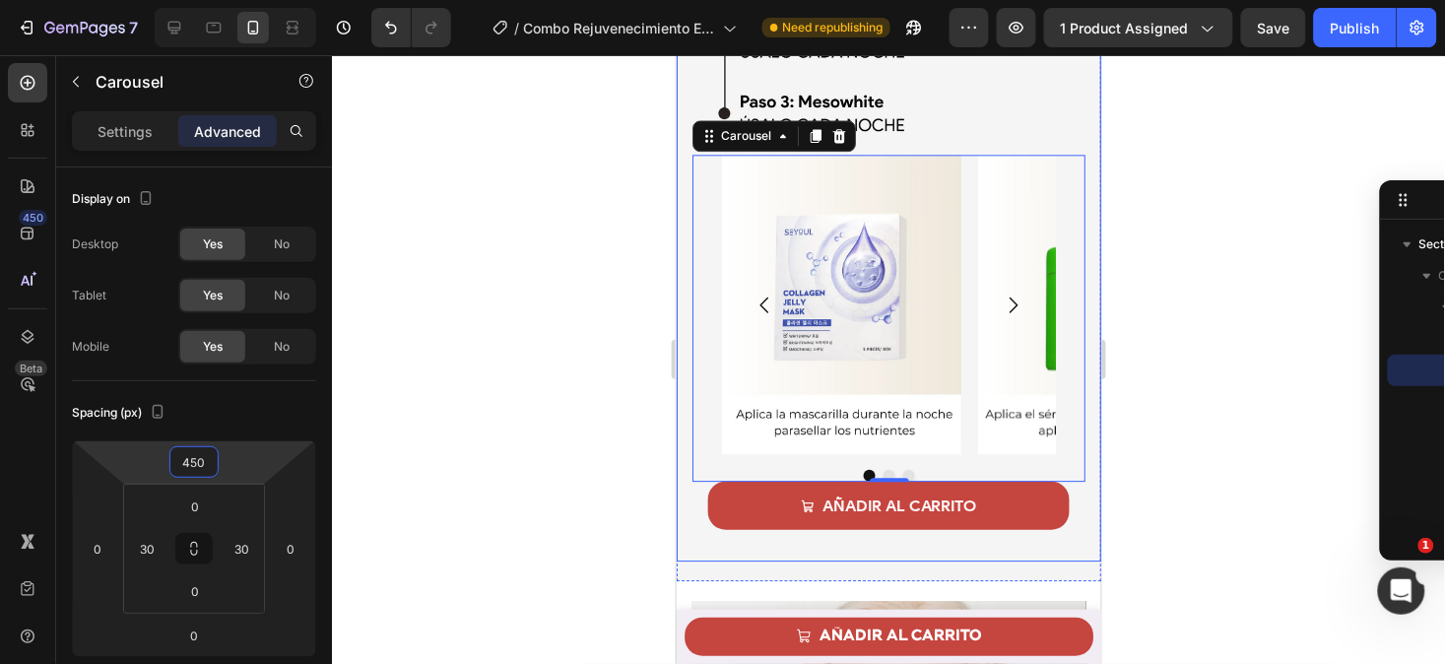
click at [1155, 463] on div at bounding box center [888, 359] width 1113 height 609
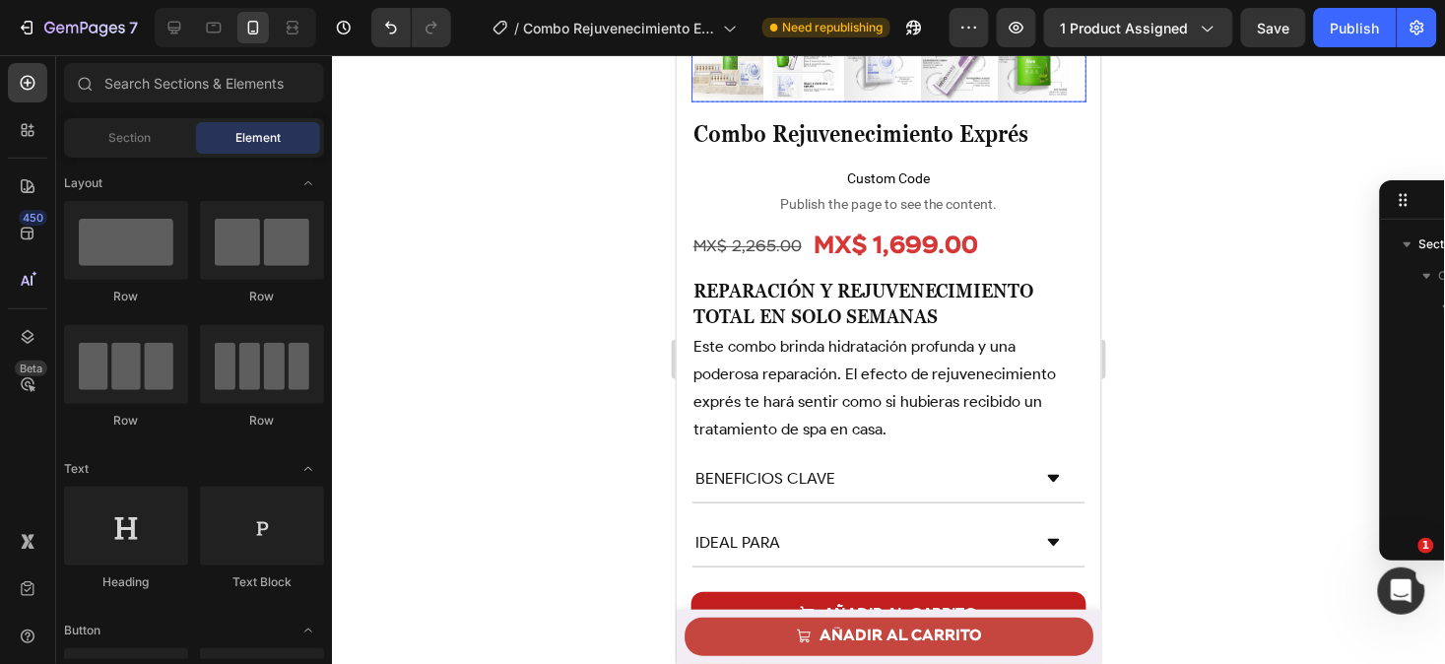
scroll to position [523, 0]
click at [1352, 23] on div "Publish" at bounding box center [1355, 28] width 49 height 21
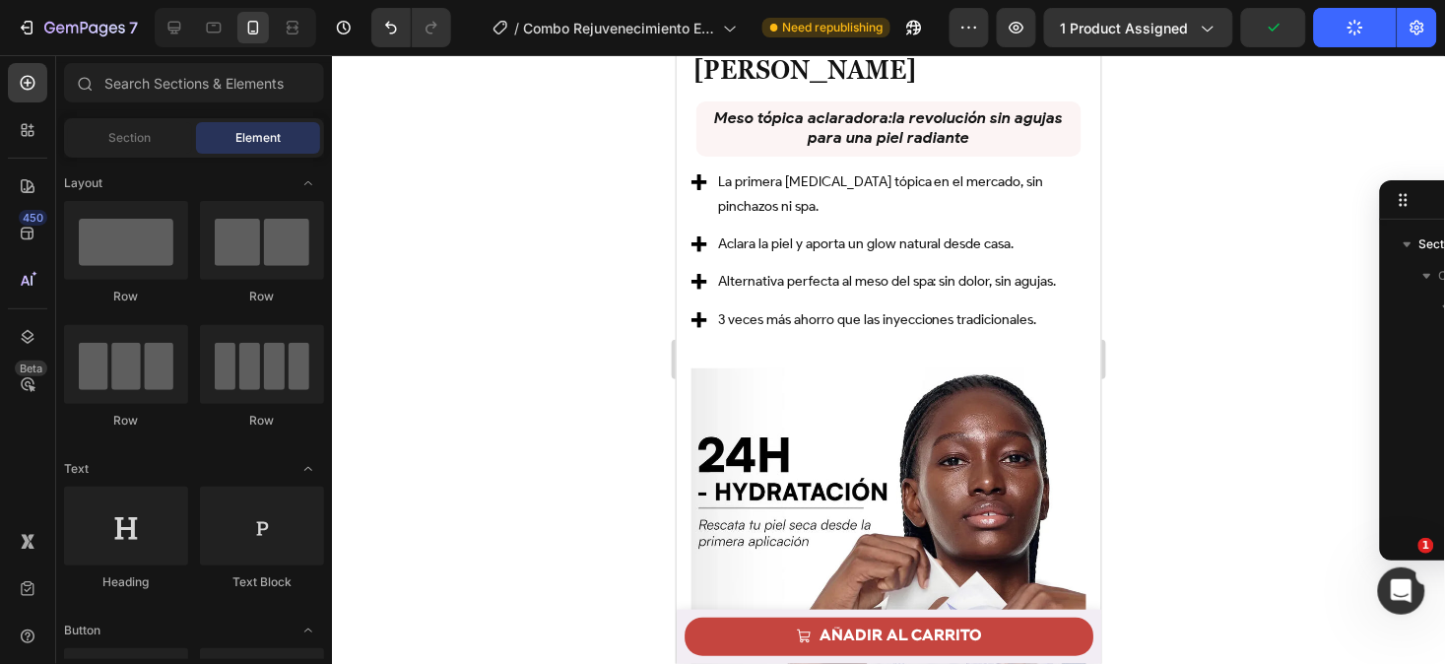
scroll to position [1596, 0]
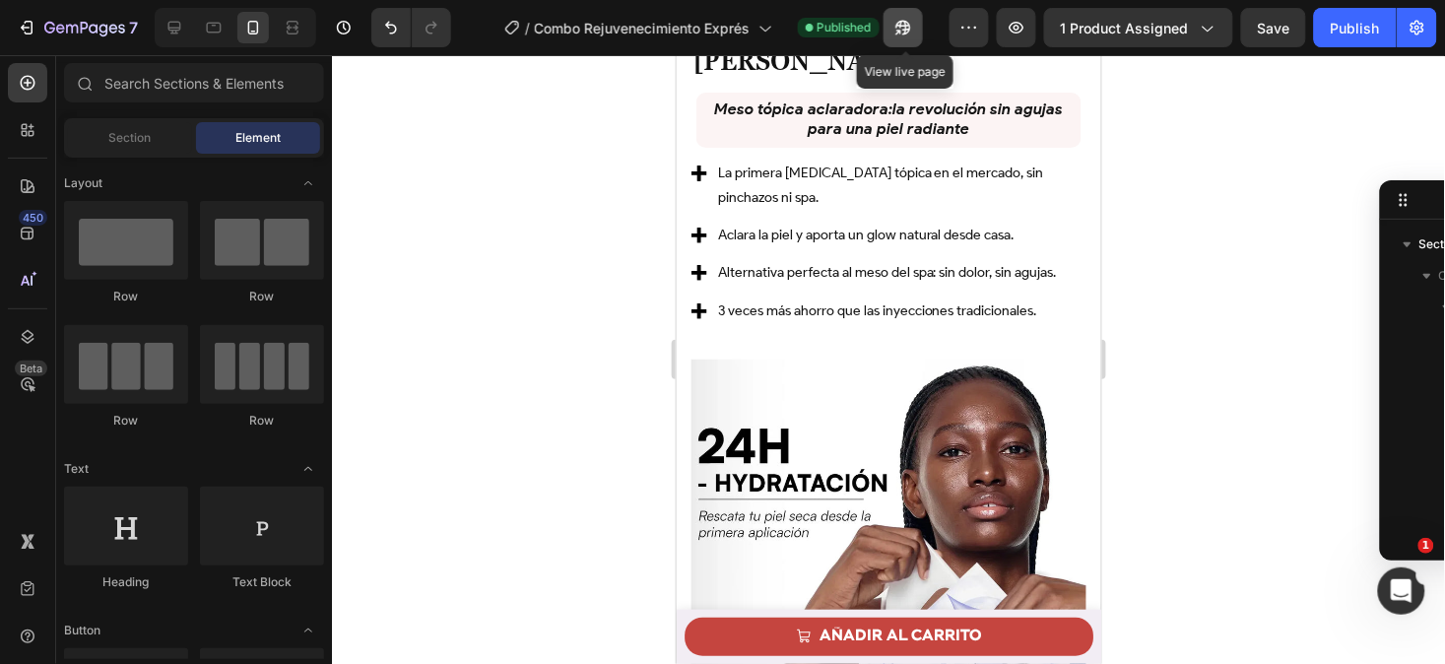
click at [909, 32] on icon "button" at bounding box center [904, 28] width 20 height 20
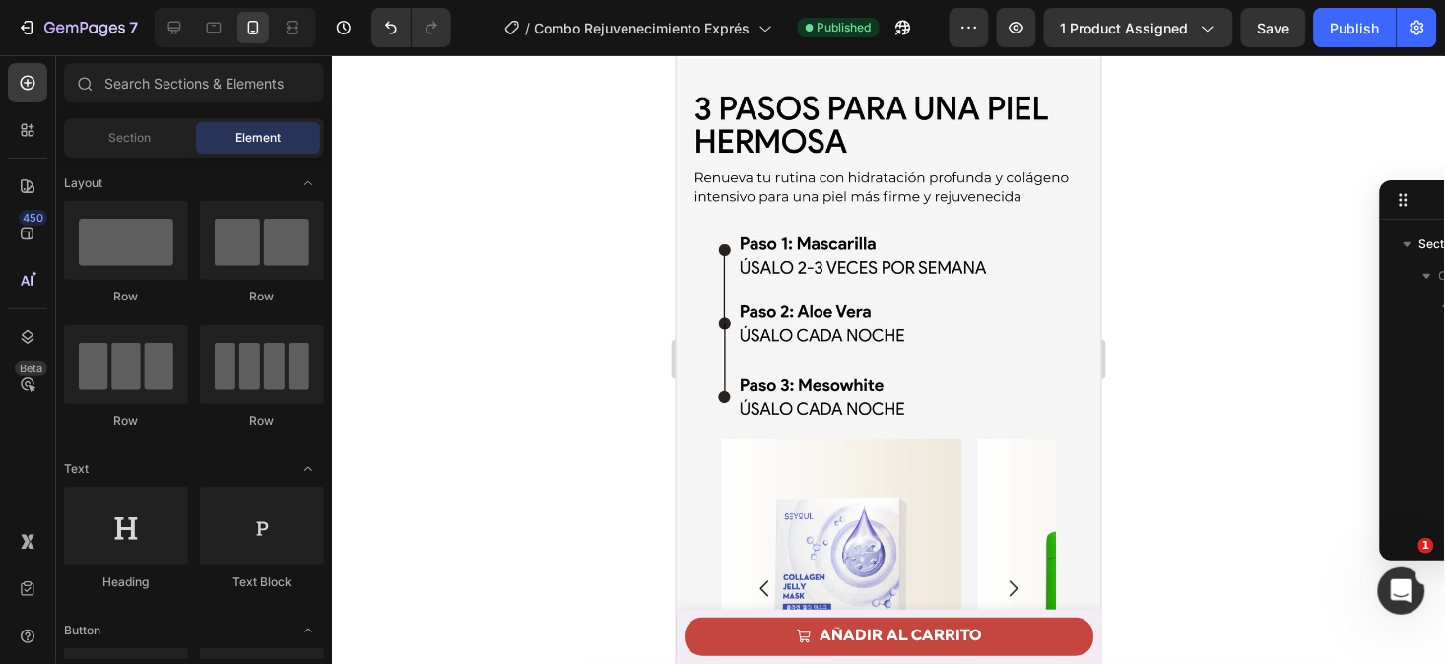
scroll to position [3701, 0]
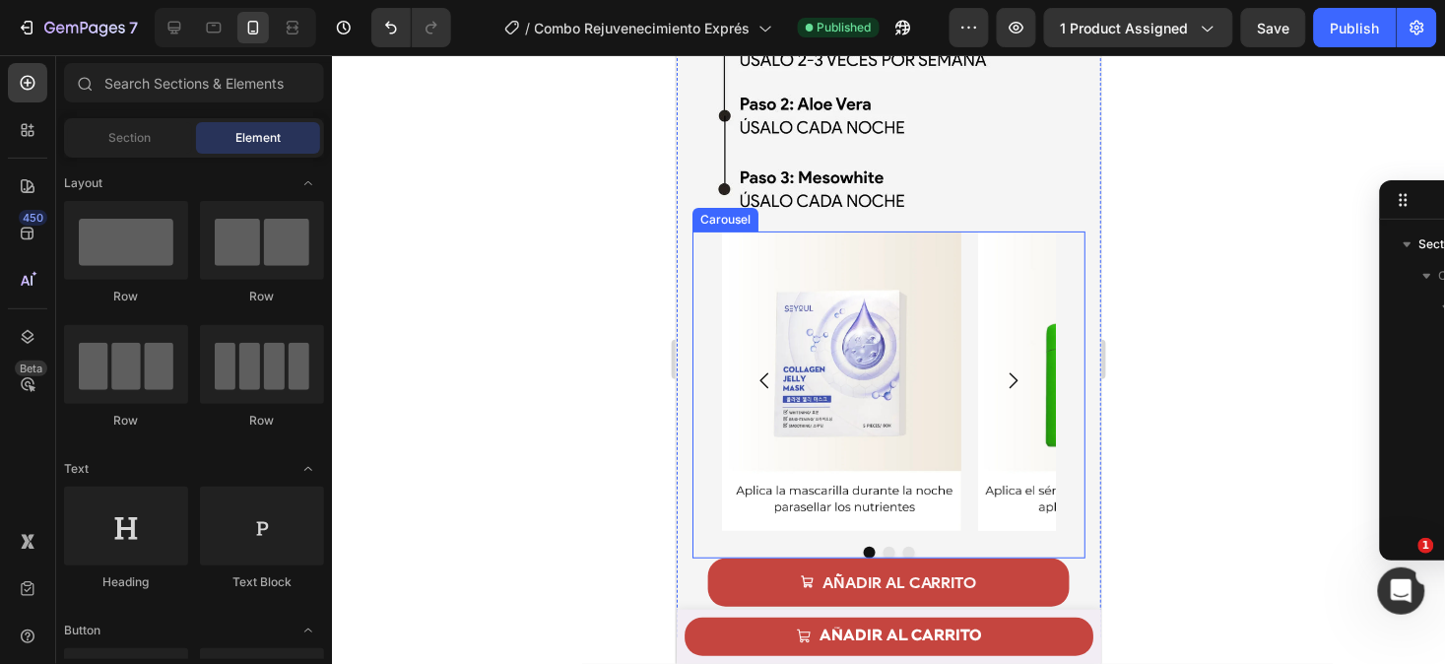
click at [709, 287] on div "Image Image Image [GEOGRAPHIC_DATA]" at bounding box center [888, 394] width 393 height 327
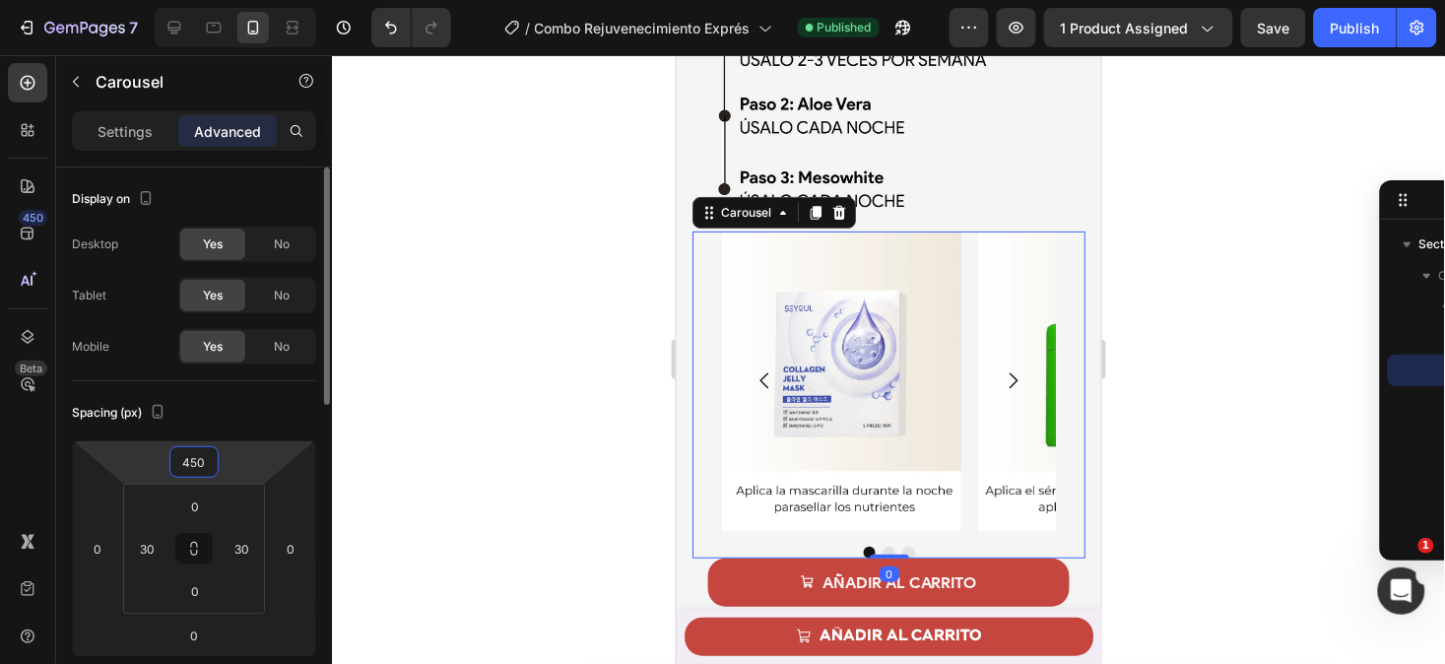
click at [199, 464] on input "450" at bounding box center [193, 462] width 39 height 30
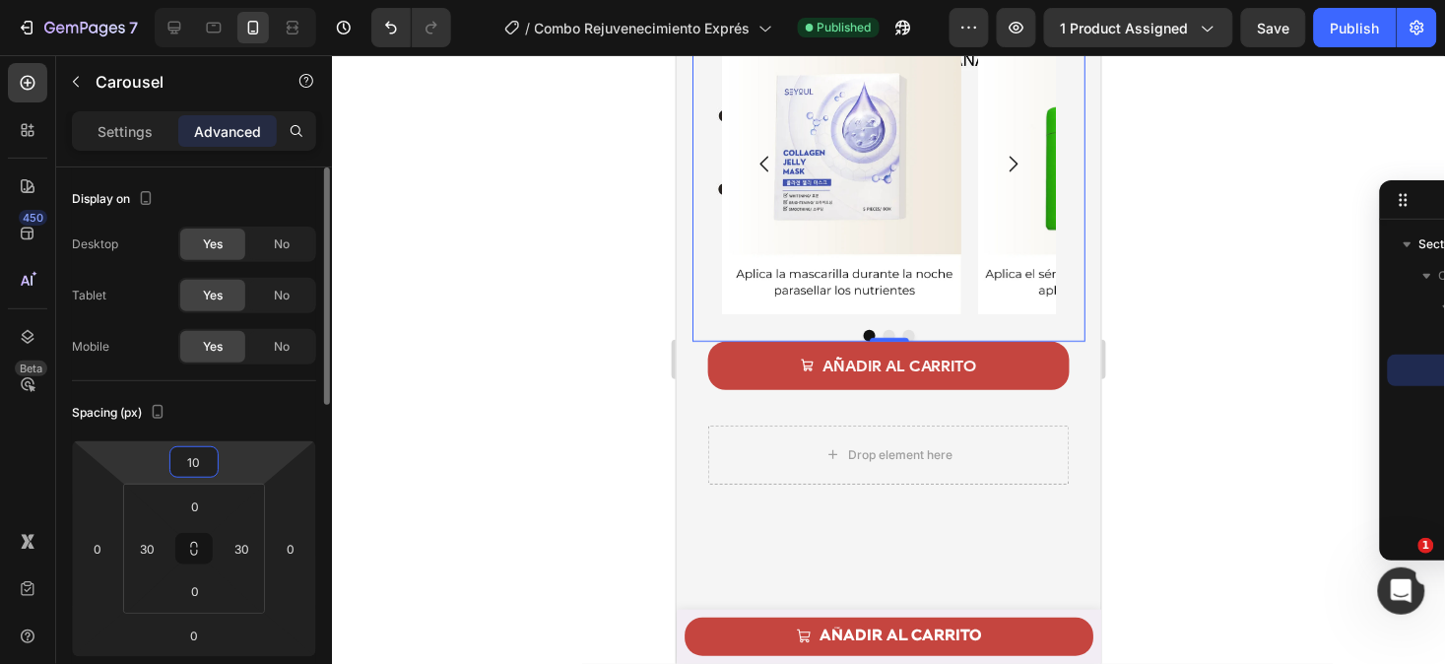
type input "1"
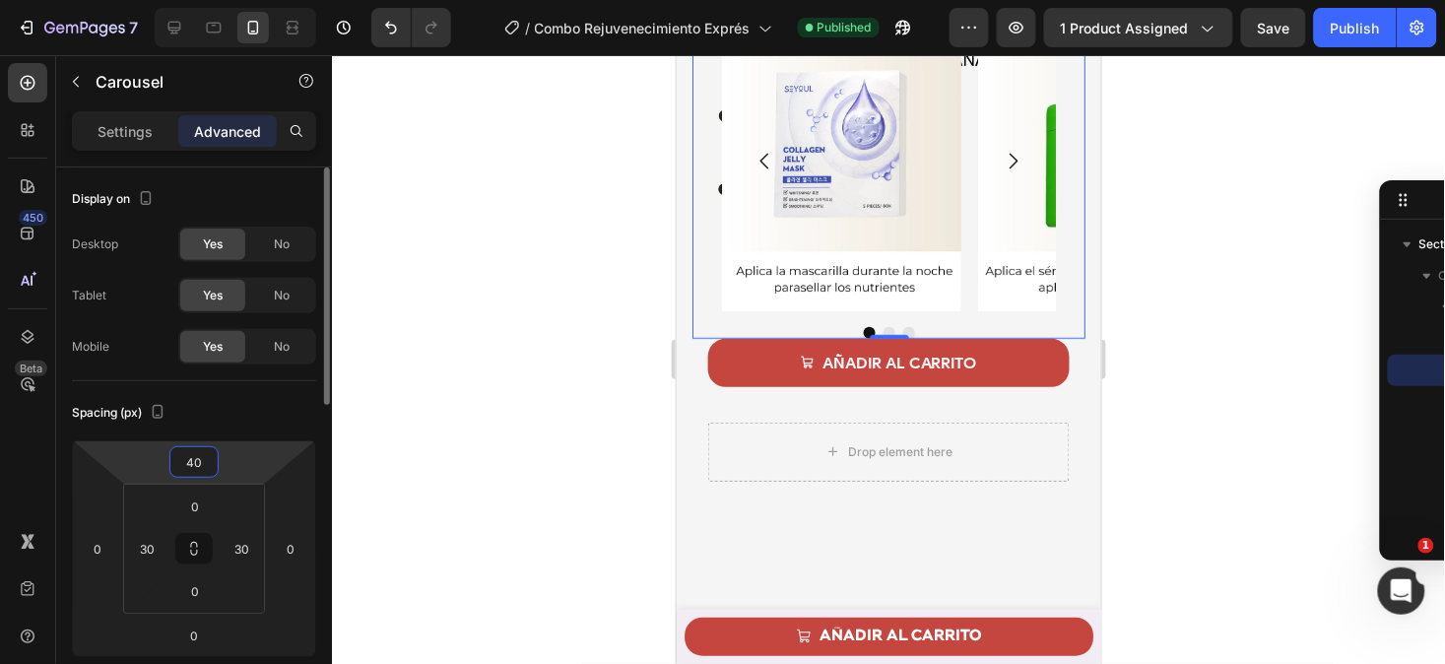
type input "400"
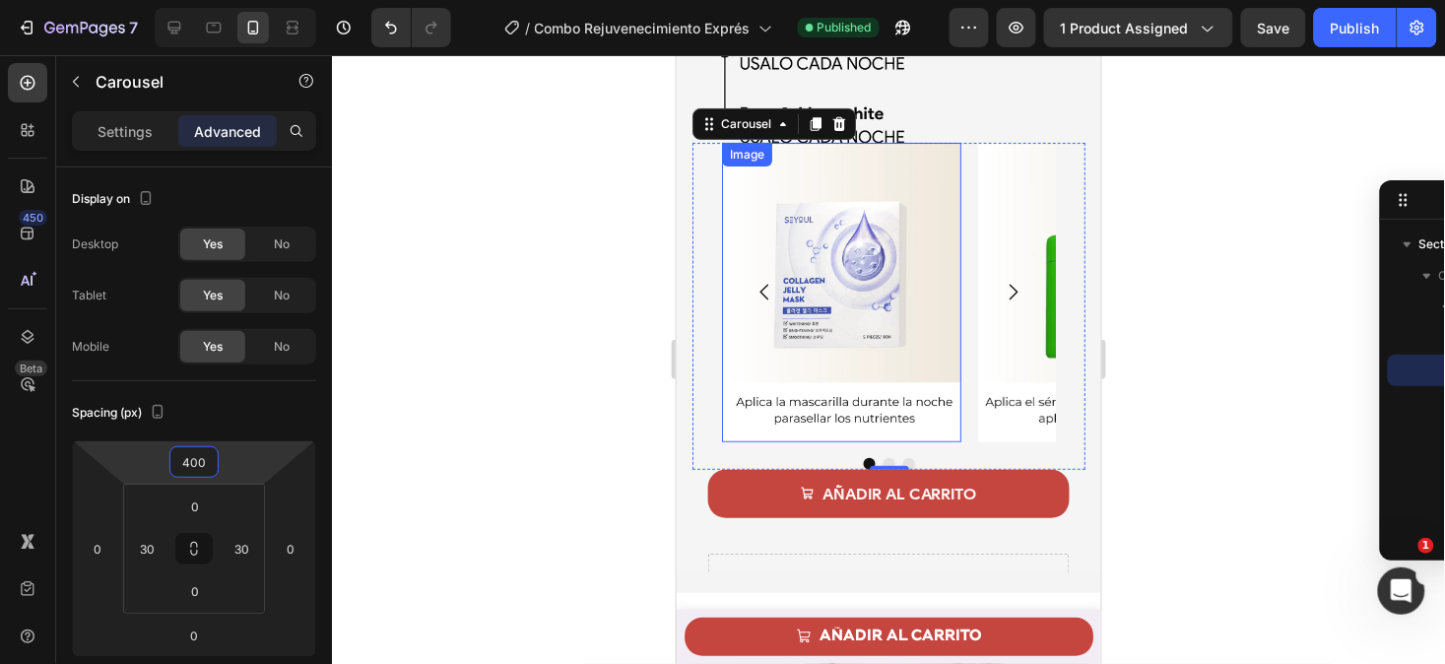
scroll to position [3770, 0]
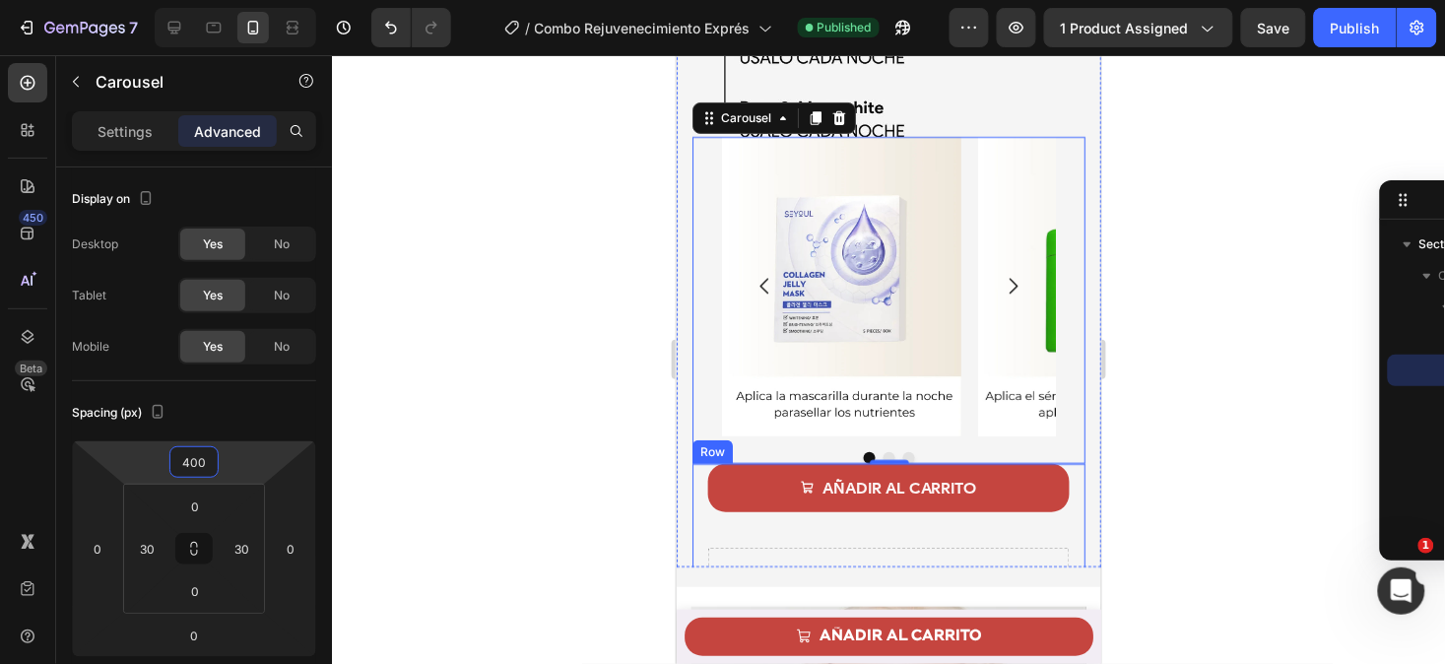
click at [699, 498] on div "AÑADIR AL CARRITO Add to Cart Drop element here Product Row" at bounding box center [888, 534] width 393 height 143
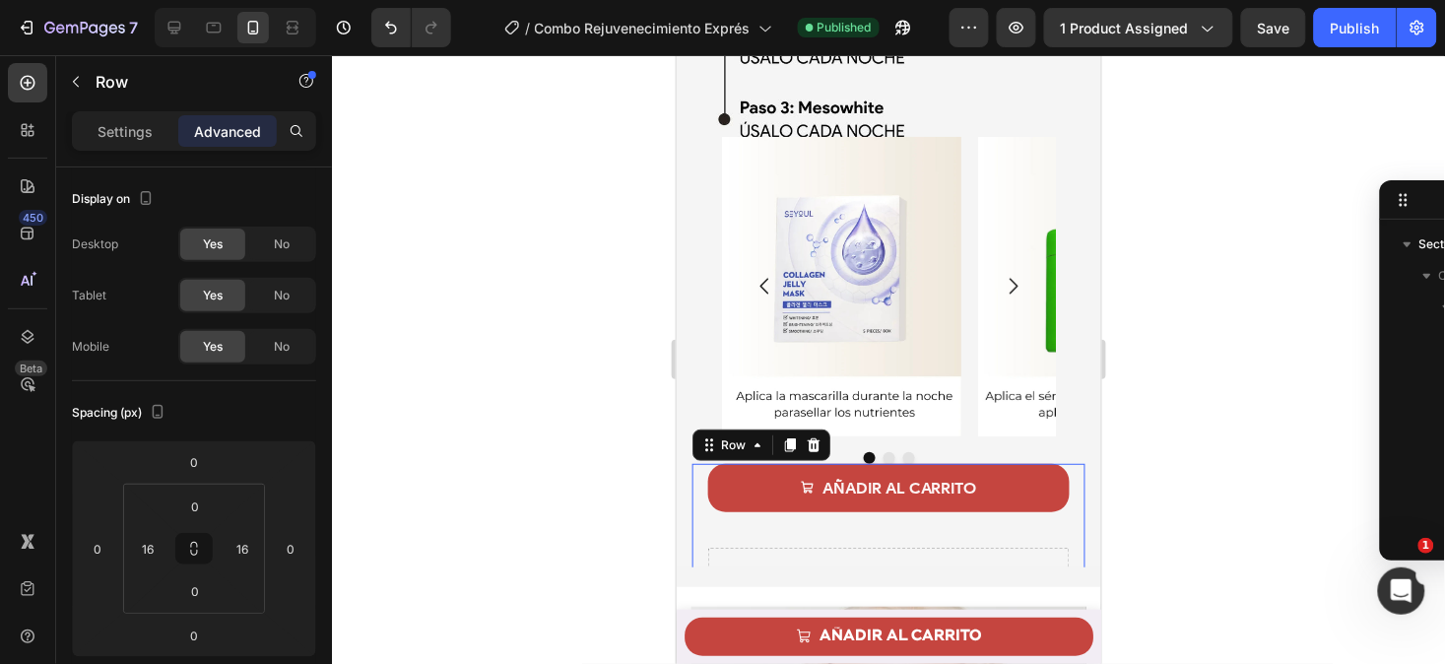
scroll to position [440, 0]
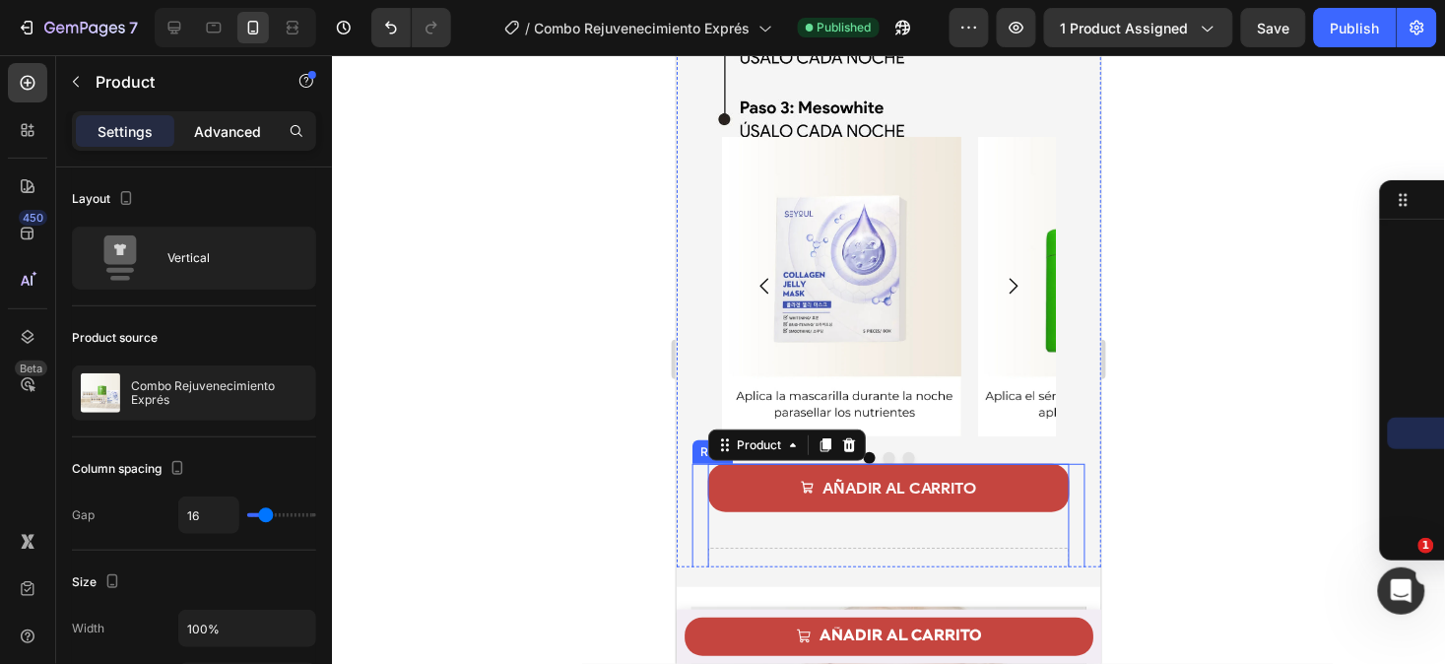
click at [203, 133] on p "Advanced" at bounding box center [227, 131] width 67 height 21
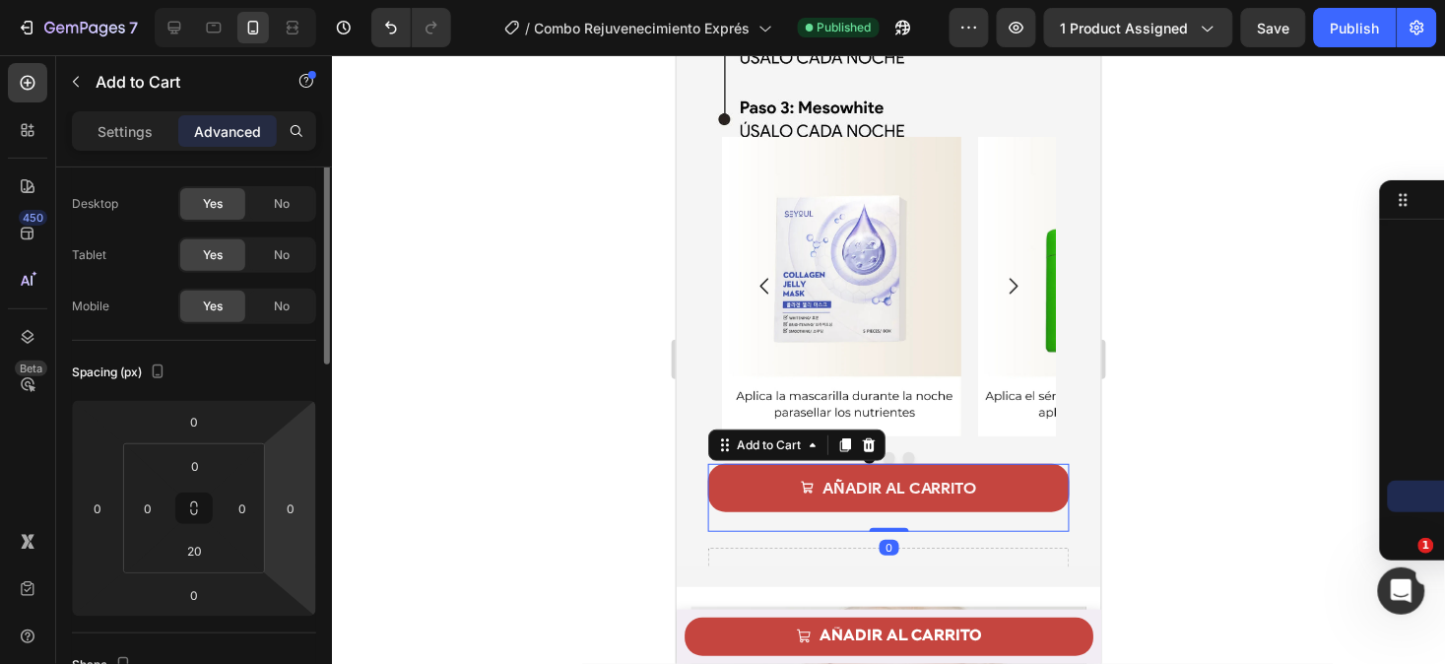
scroll to position [0, 0]
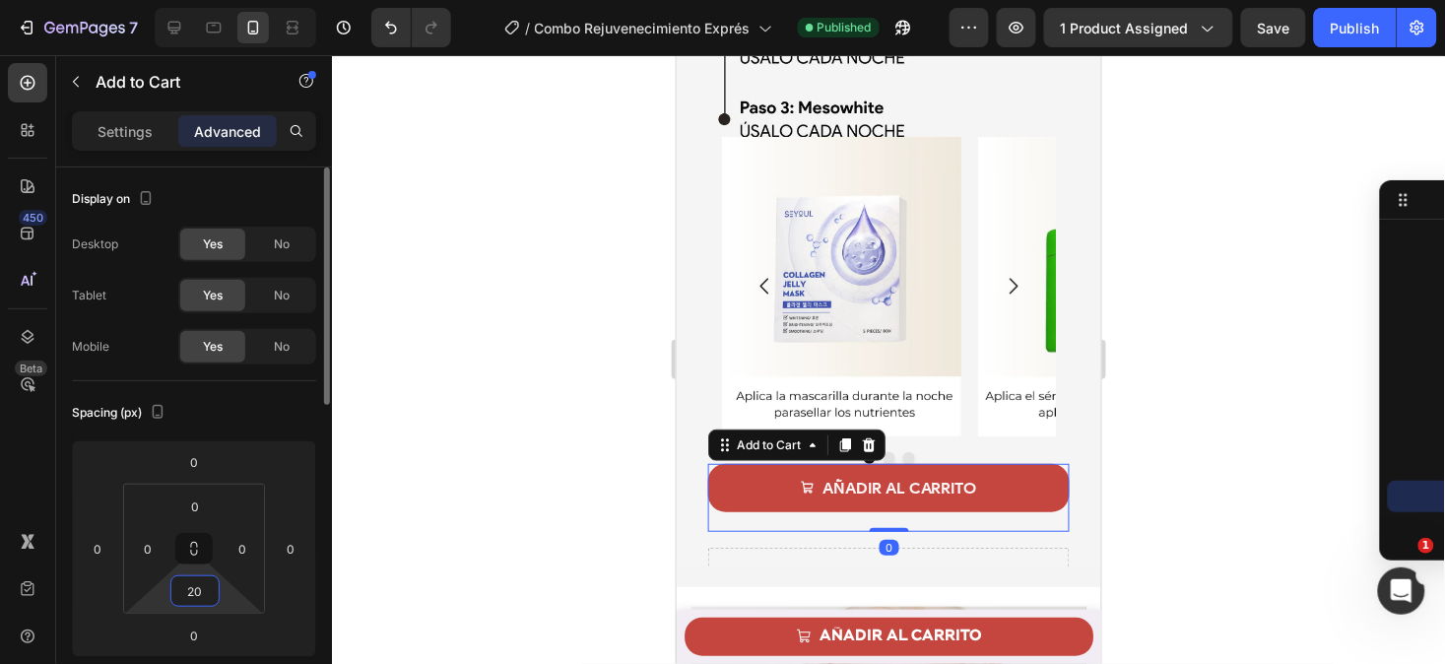
click at [208, 597] on input "20" at bounding box center [194, 591] width 39 height 30
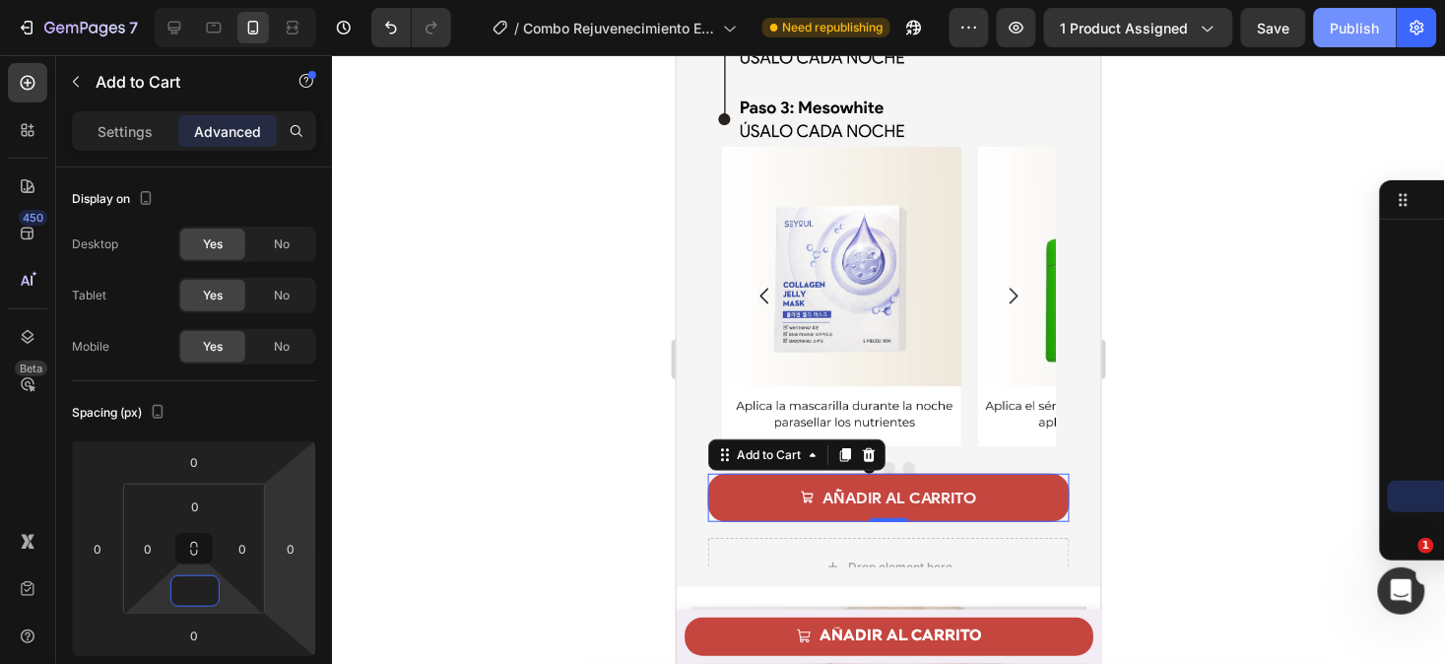
type input "0"
click at [1343, 27] on div "Publish" at bounding box center [1355, 28] width 49 height 21
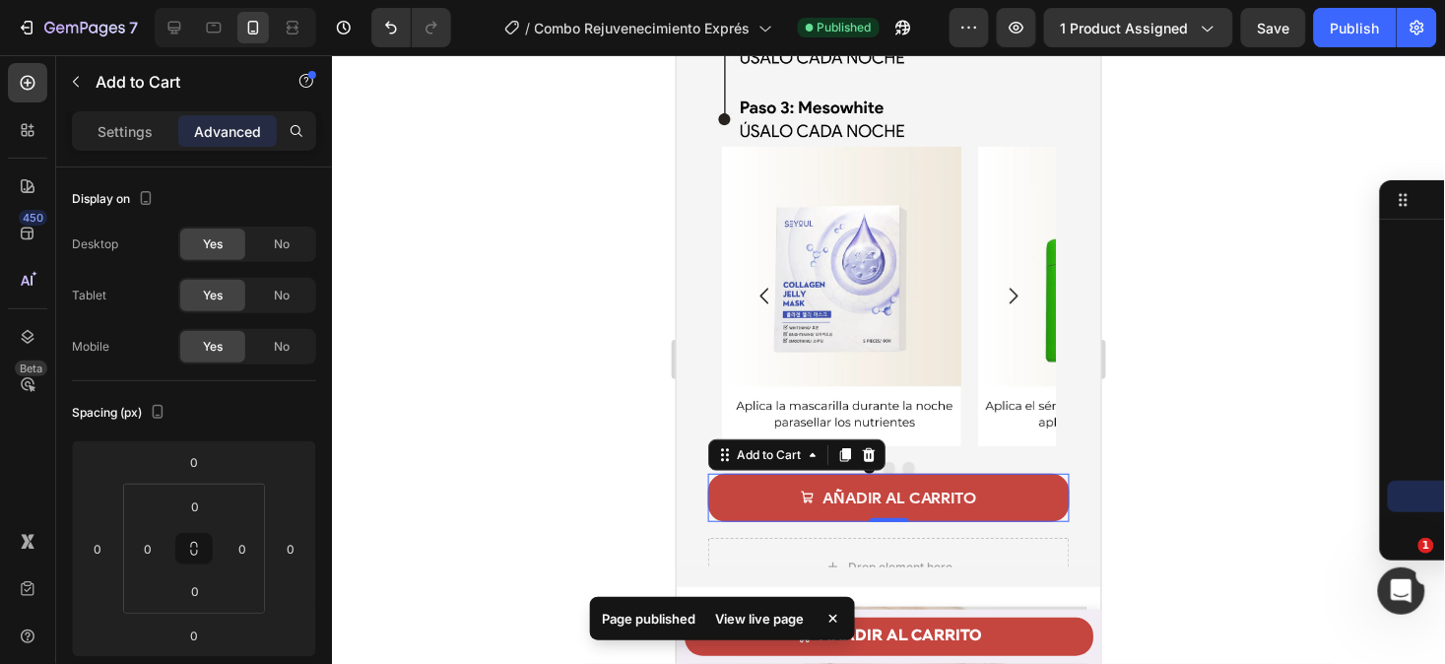
click at [740, 615] on div "View live page" at bounding box center [759, 619] width 112 height 28
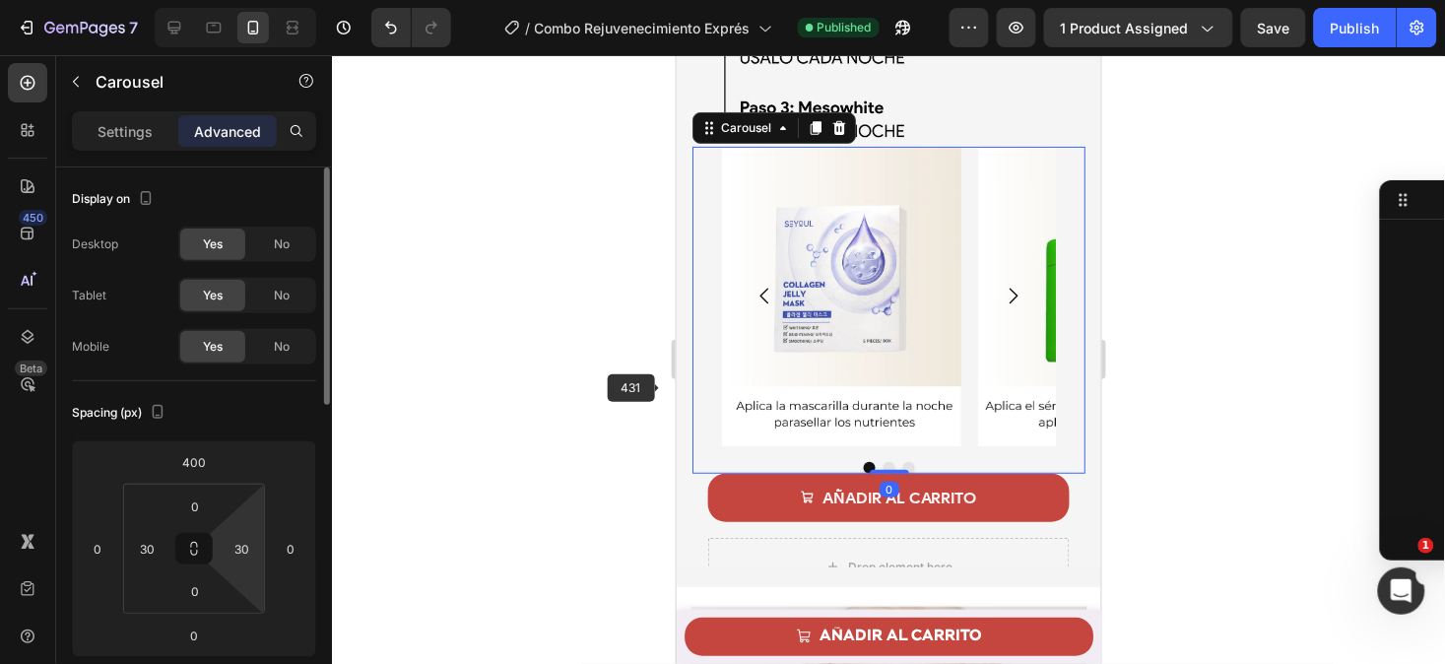
scroll to position [188, 0]
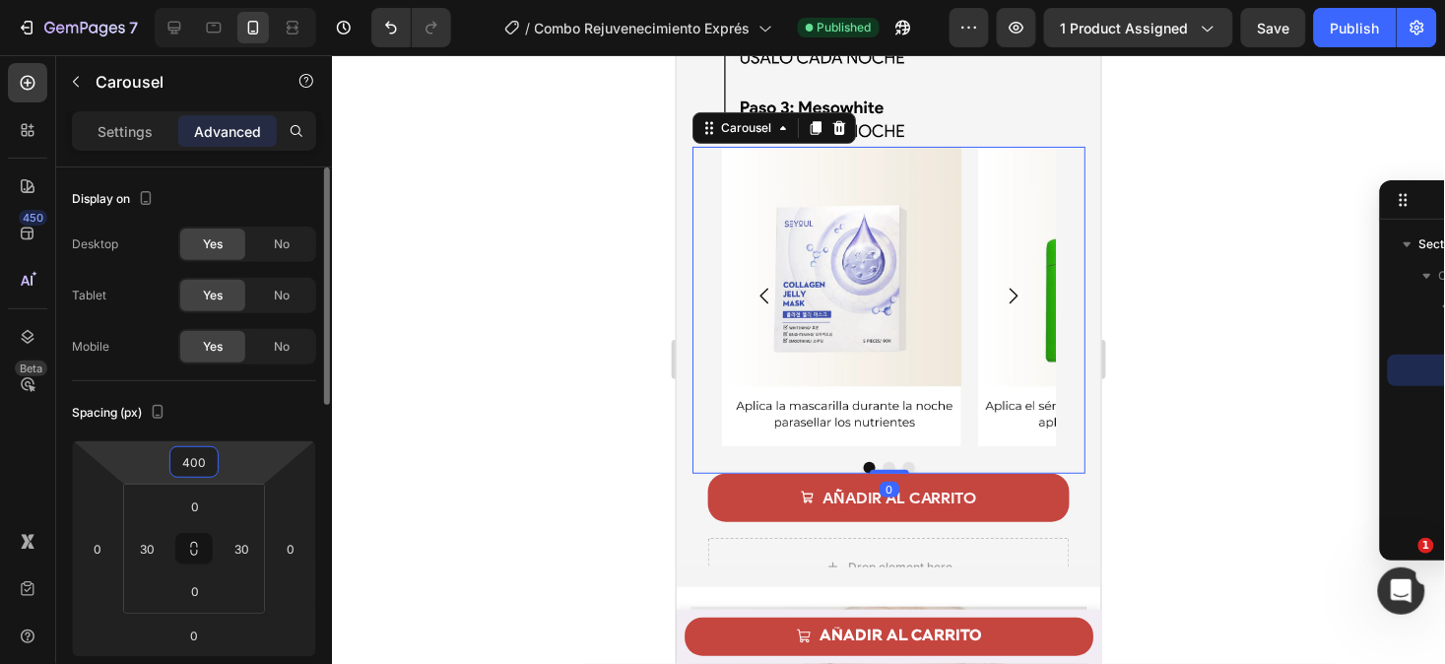
click at [207, 459] on input "400" at bounding box center [193, 462] width 39 height 30
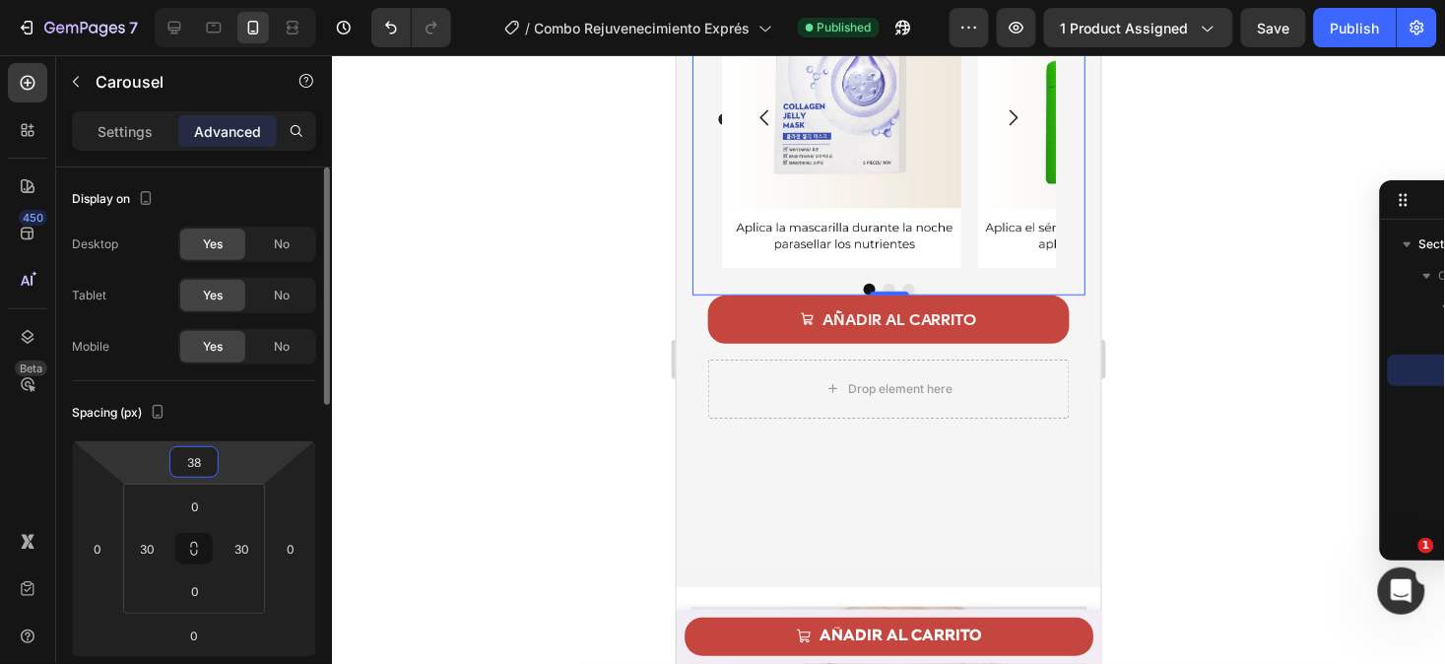
type input "380"
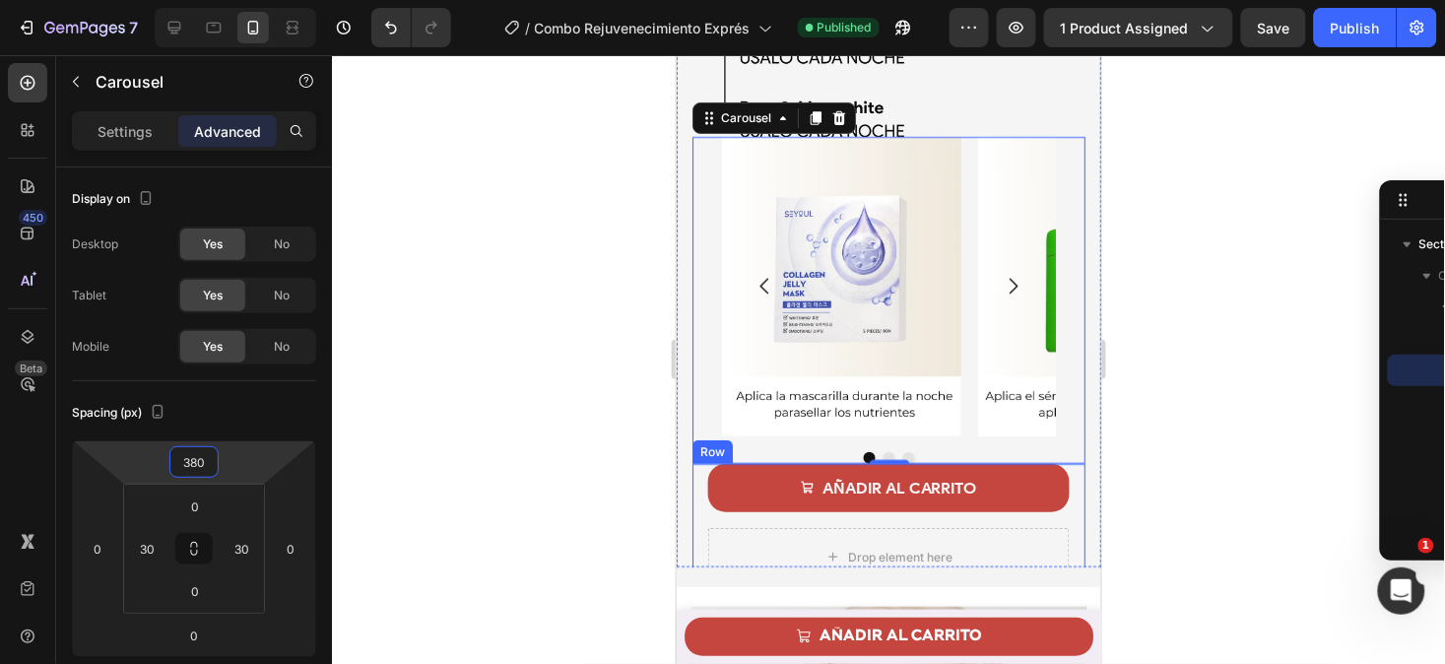
click at [695, 474] on div "AÑADIR AL CARRITO Add to Cart Drop element here Product Row" at bounding box center [888, 524] width 393 height 123
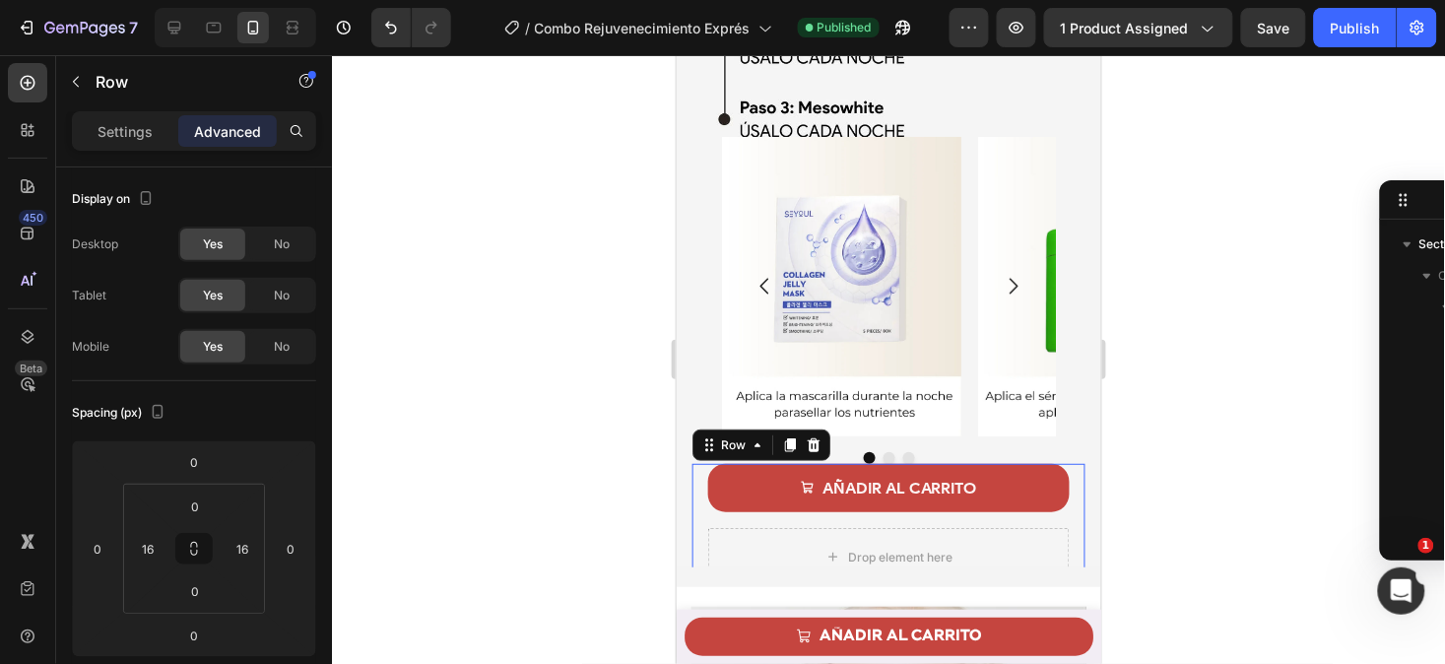
scroll to position [440, 0]
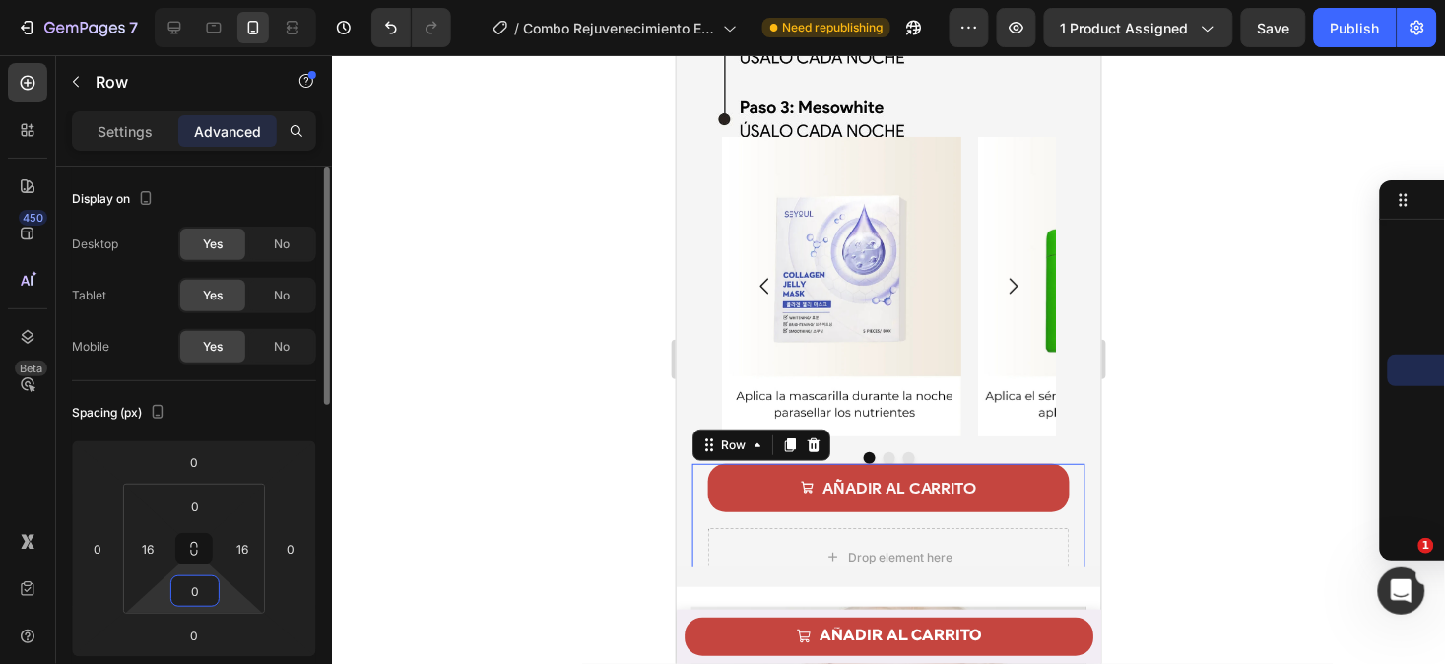
click at [200, 596] on input "0" at bounding box center [194, 591] width 39 height 30
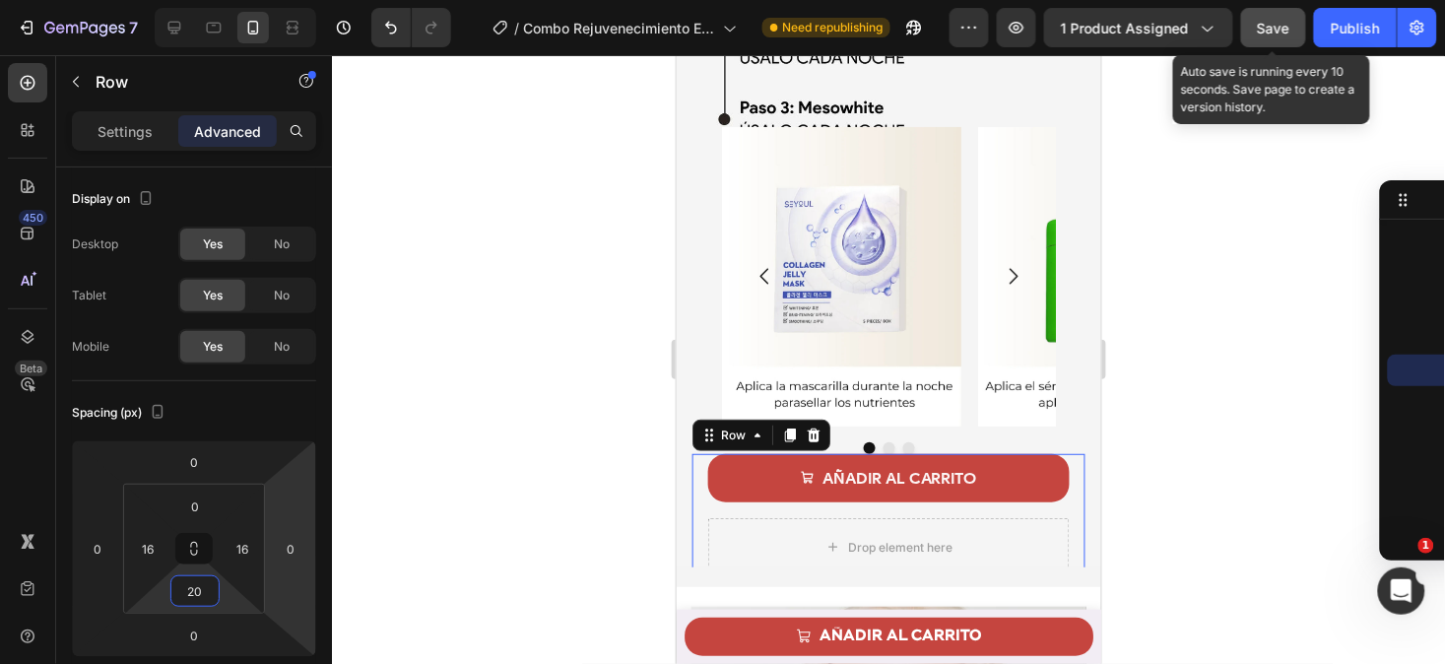
type input "20"
click at [1282, 40] on button "Save" at bounding box center [1273, 27] width 65 height 39
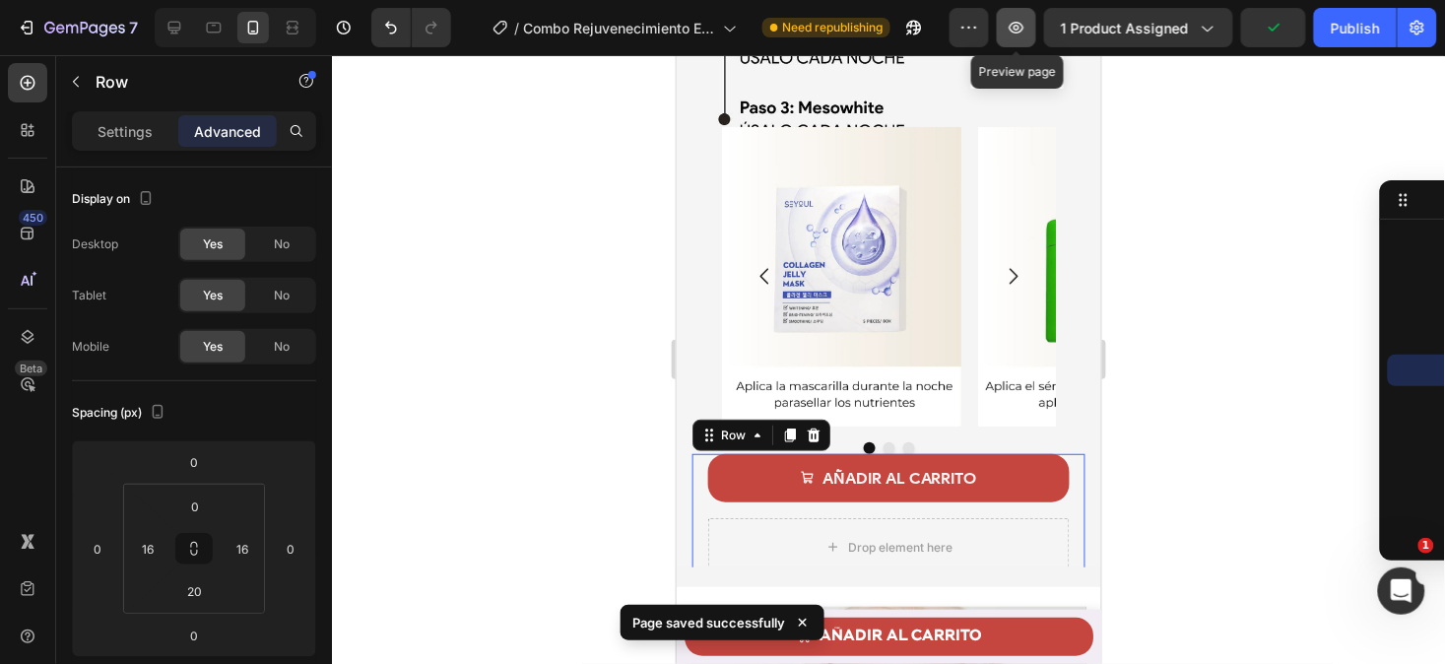
click at [1021, 28] on icon "button" at bounding box center [1017, 28] width 15 height 12
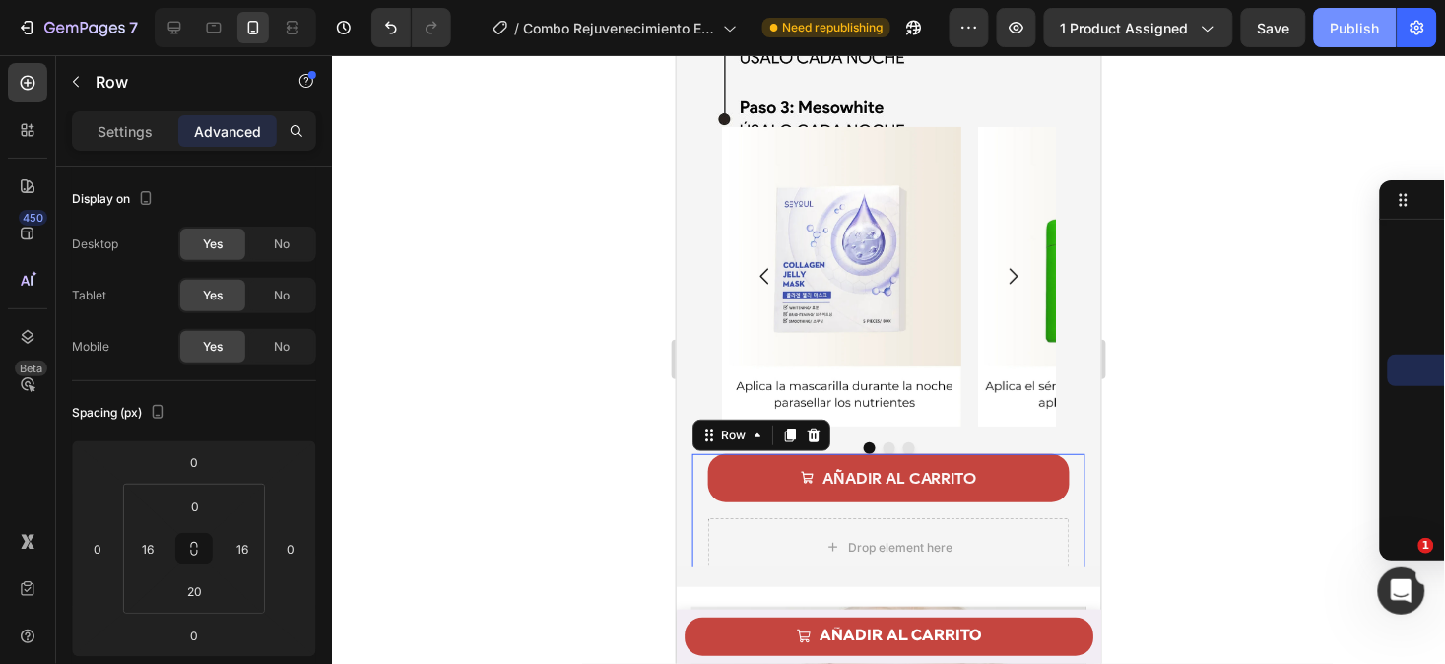
click at [1345, 34] on div "Publish" at bounding box center [1355, 28] width 49 height 21
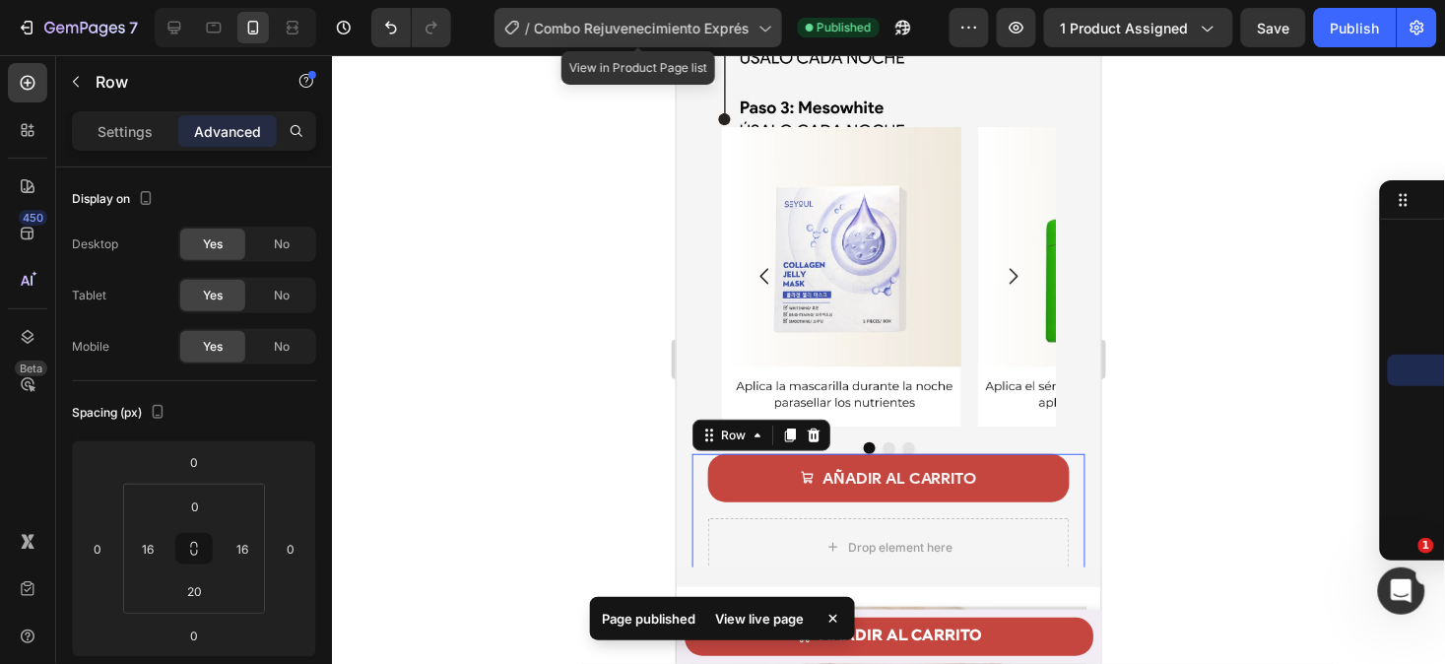
click at [645, 15] on div "/ Combo Rejuvenecimiento Exprés" at bounding box center [639, 27] width 288 height 39
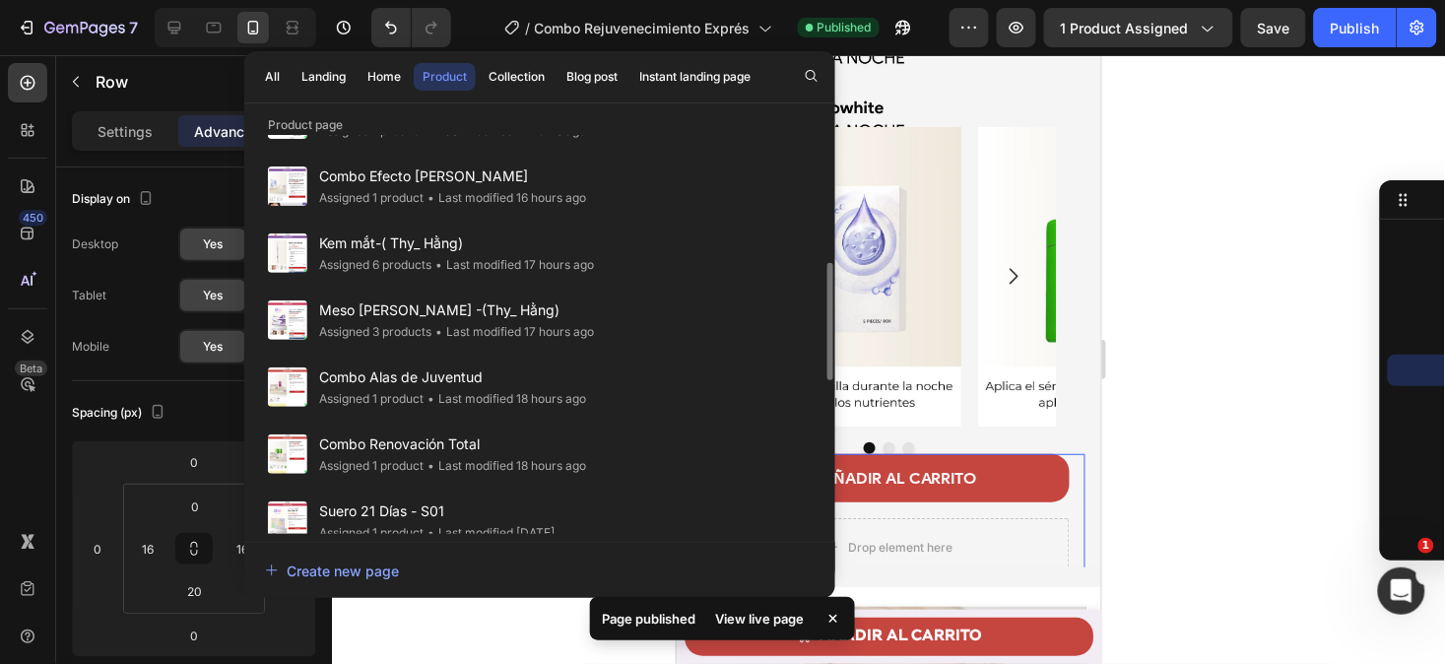
scroll to position [471, 0]
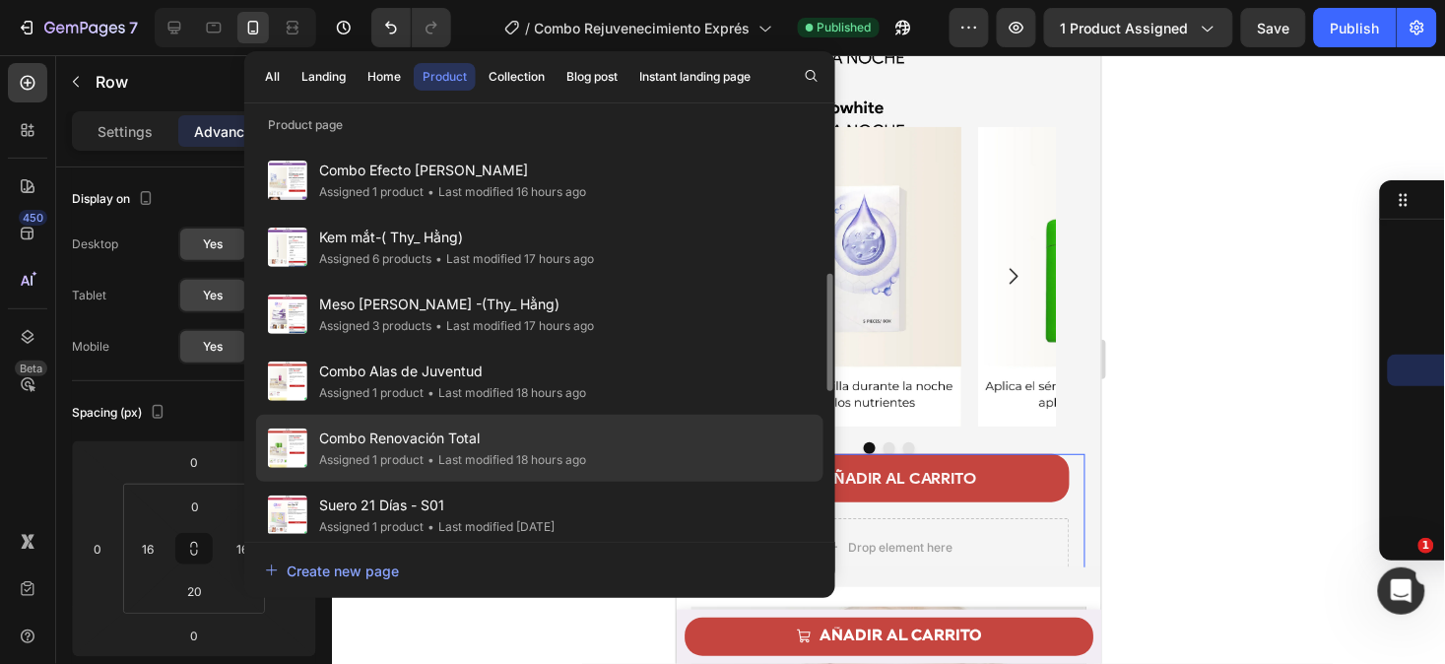
click at [619, 482] on div "Combo Renovación Total Assigned 1 product • Last modified 18 hours ago" at bounding box center [539, 515] width 567 height 67
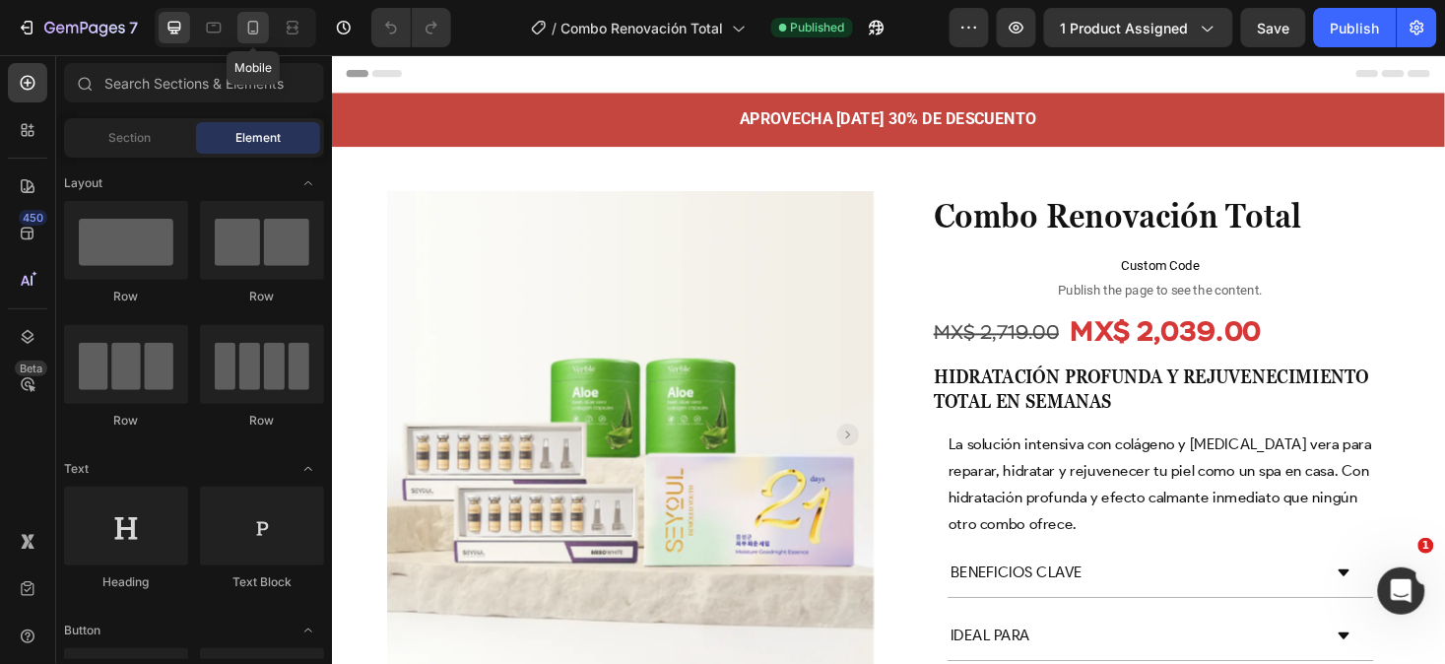
click at [250, 28] on icon at bounding box center [253, 28] width 20 height 20
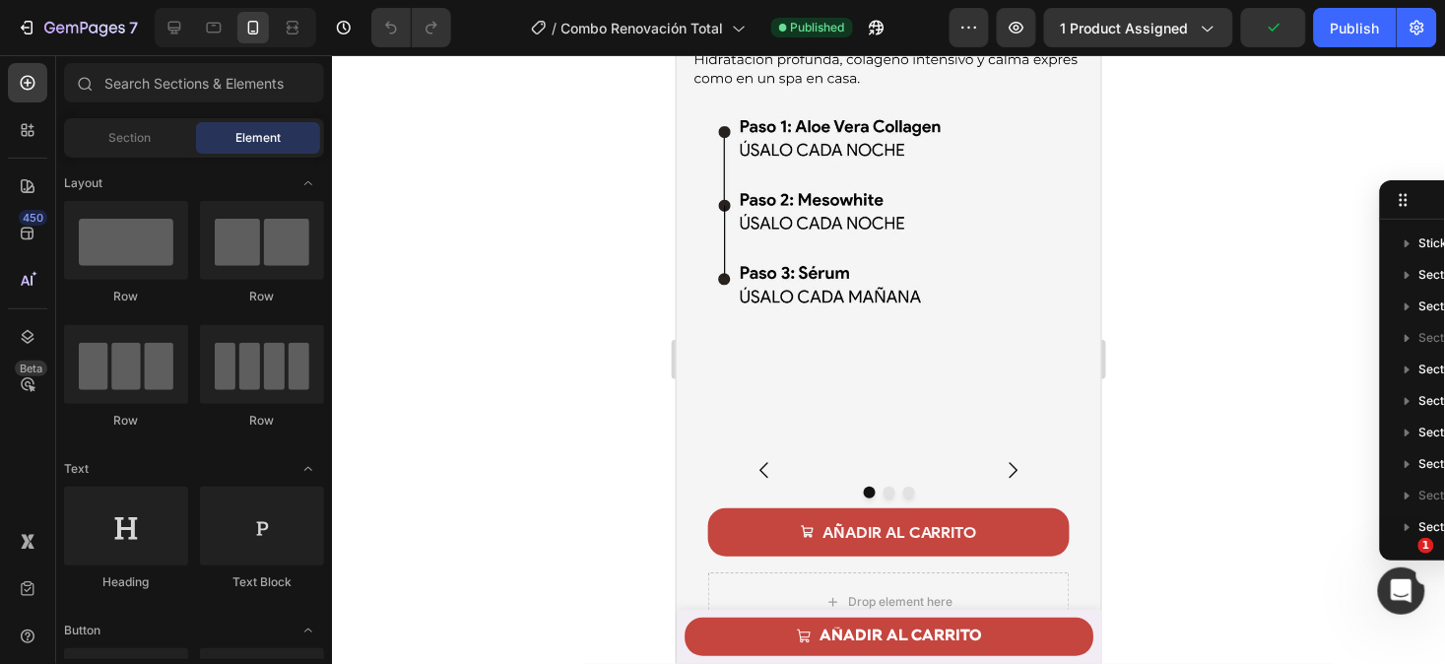
scroll to position [3582, 0]
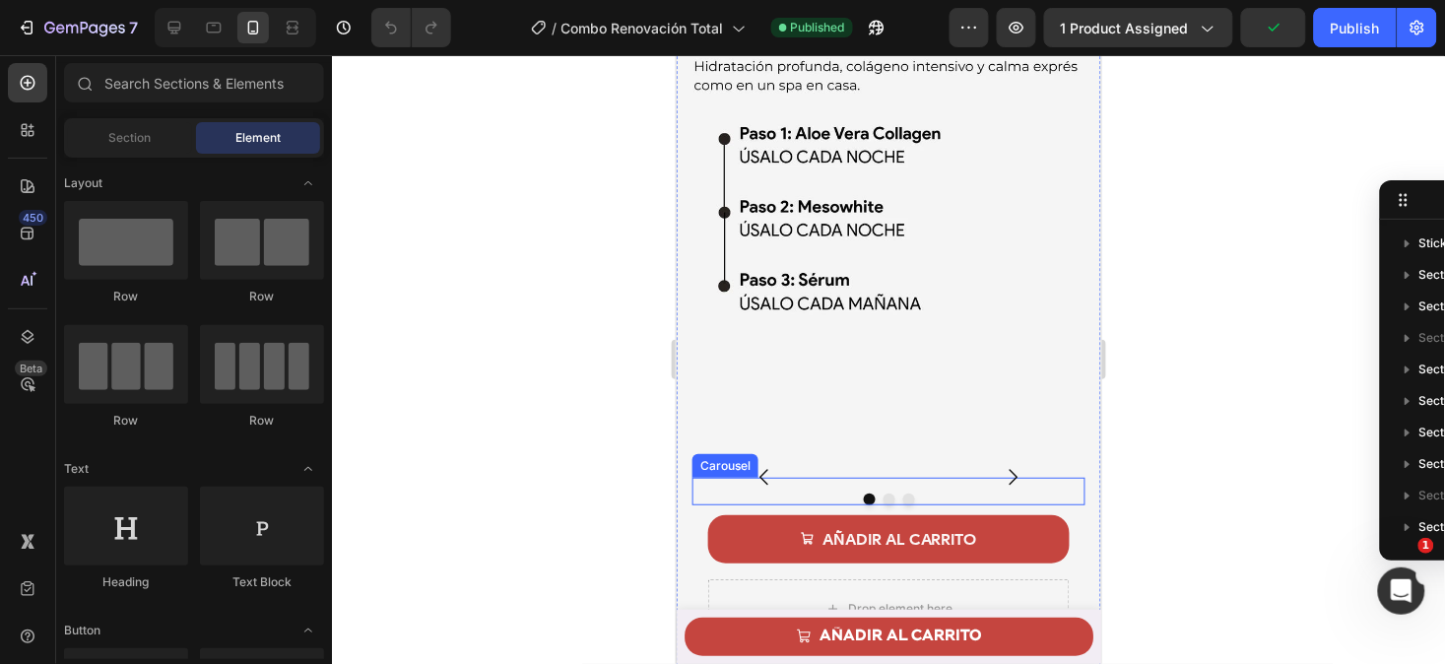
click at [699, 477] on div "Image Image Image [GEOGRAPHIC_DATA]" at bounding box center [888, 491] width 393 height 28
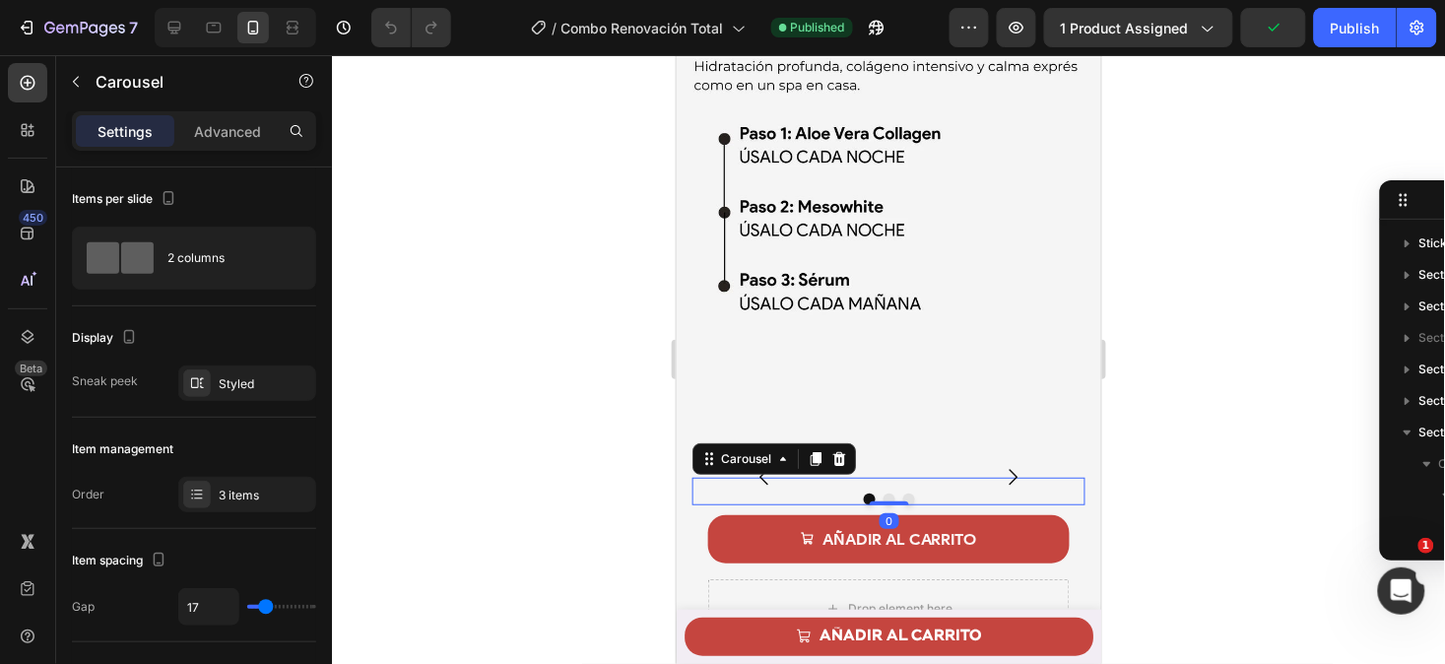
scroll to position [188, 0]
click at [219, 135] on p "Advanced" at bounding box center [227, 131] width 67 height 21
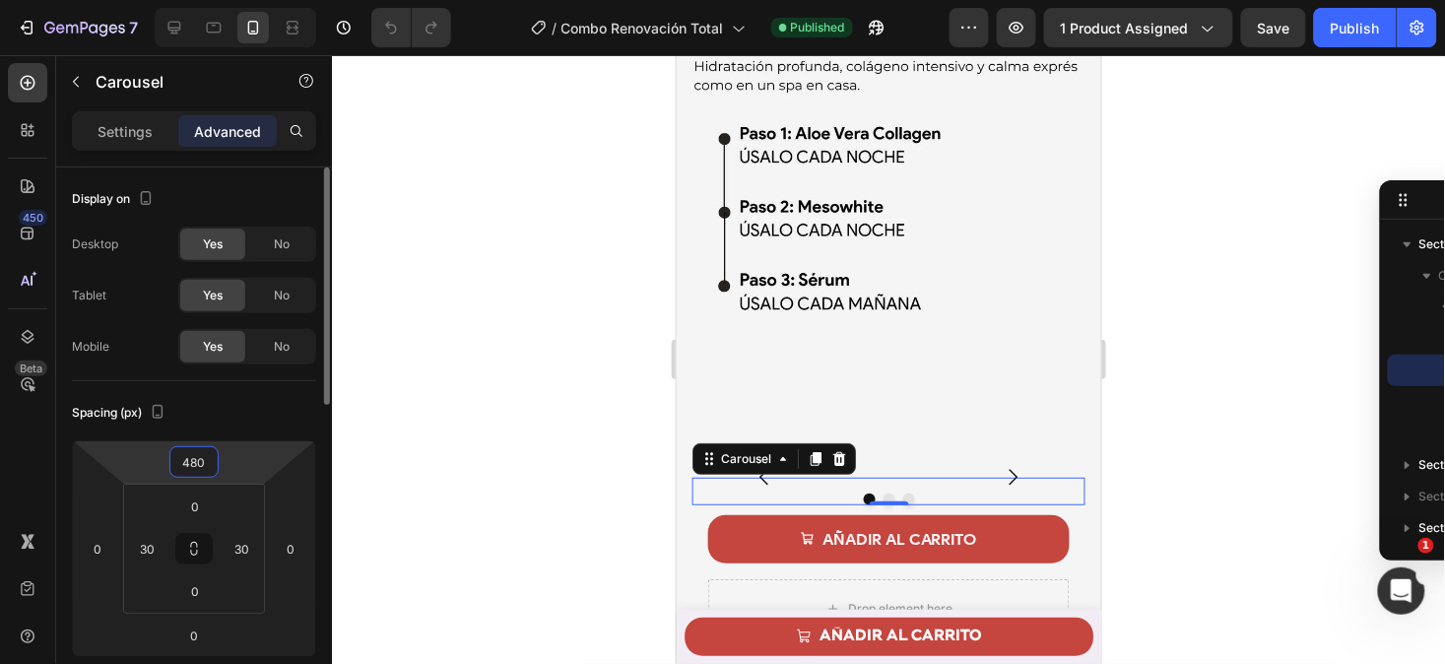
click at [207, 458] on input "480" at bounding box center [193, 462] width 39 height 30
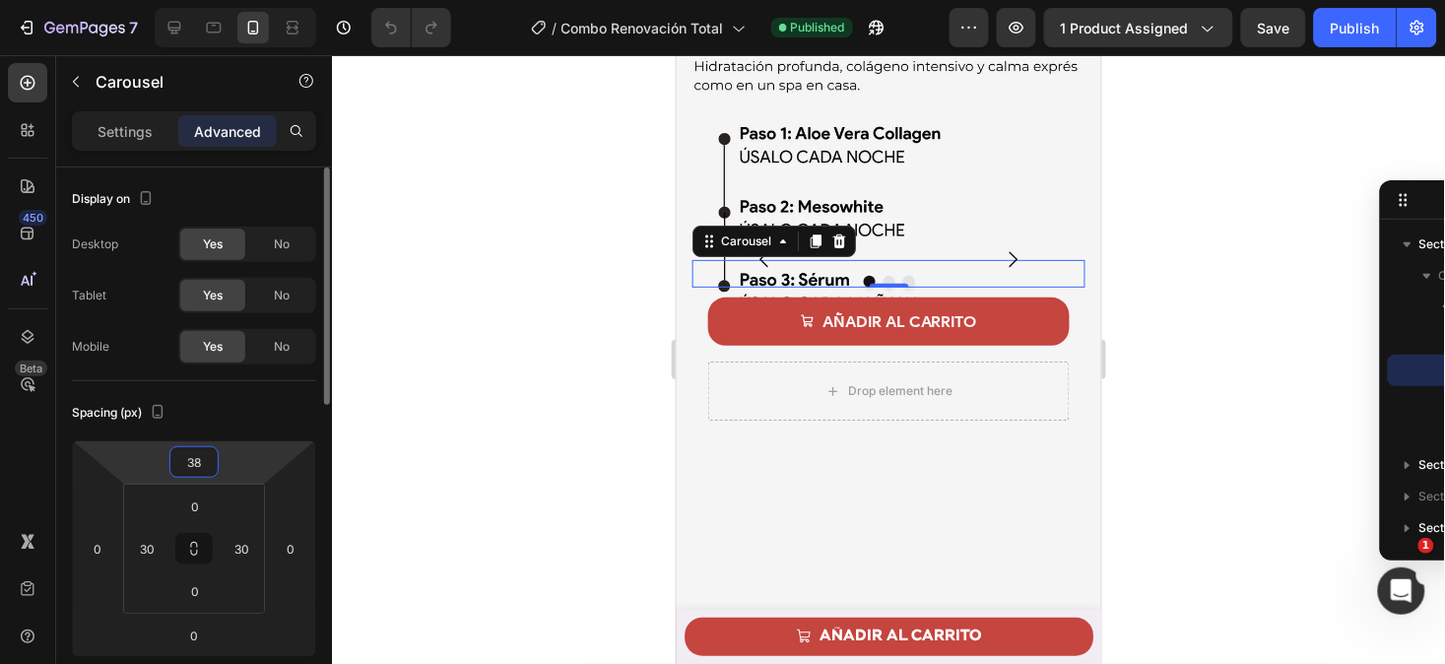
type input "380"
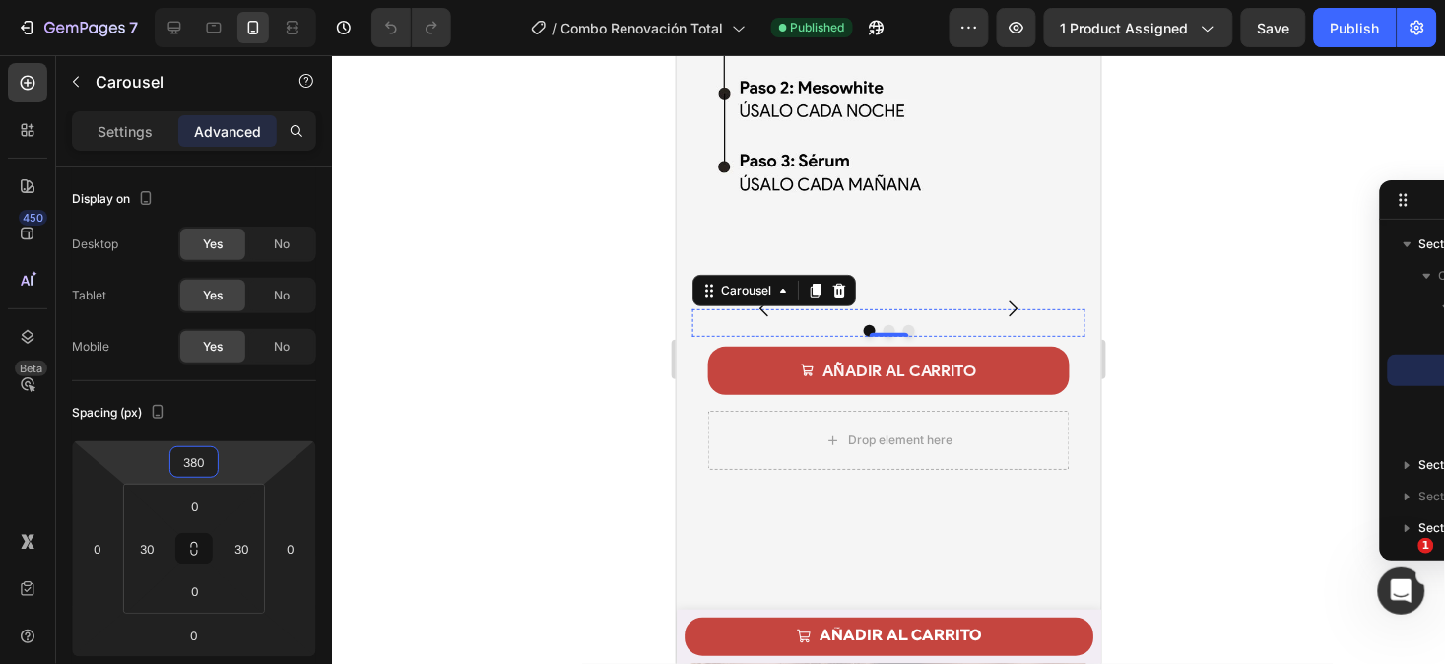
scroll to position [3702, 0]
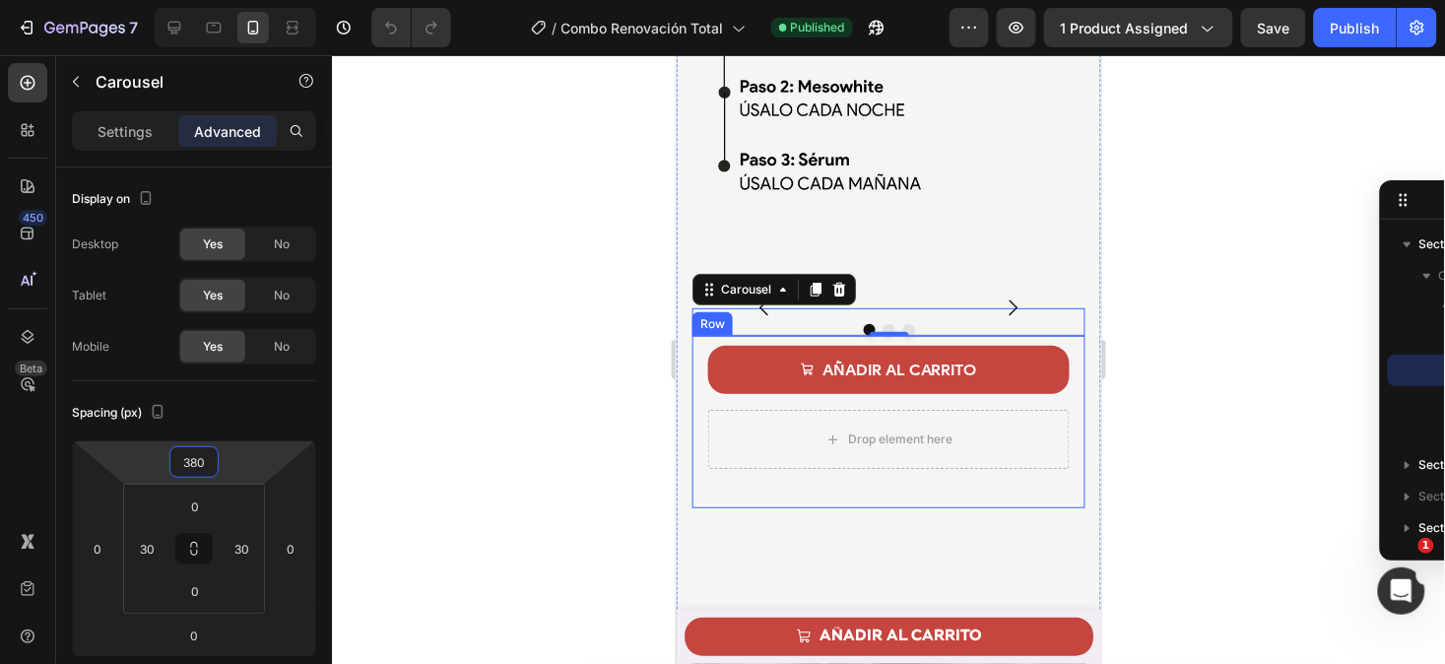
click at [694, 503] on div "AÑADIR AL CARRITO Add to Cart Drop element here Product Row" at bounding box center [888, 421] width 393 height 172
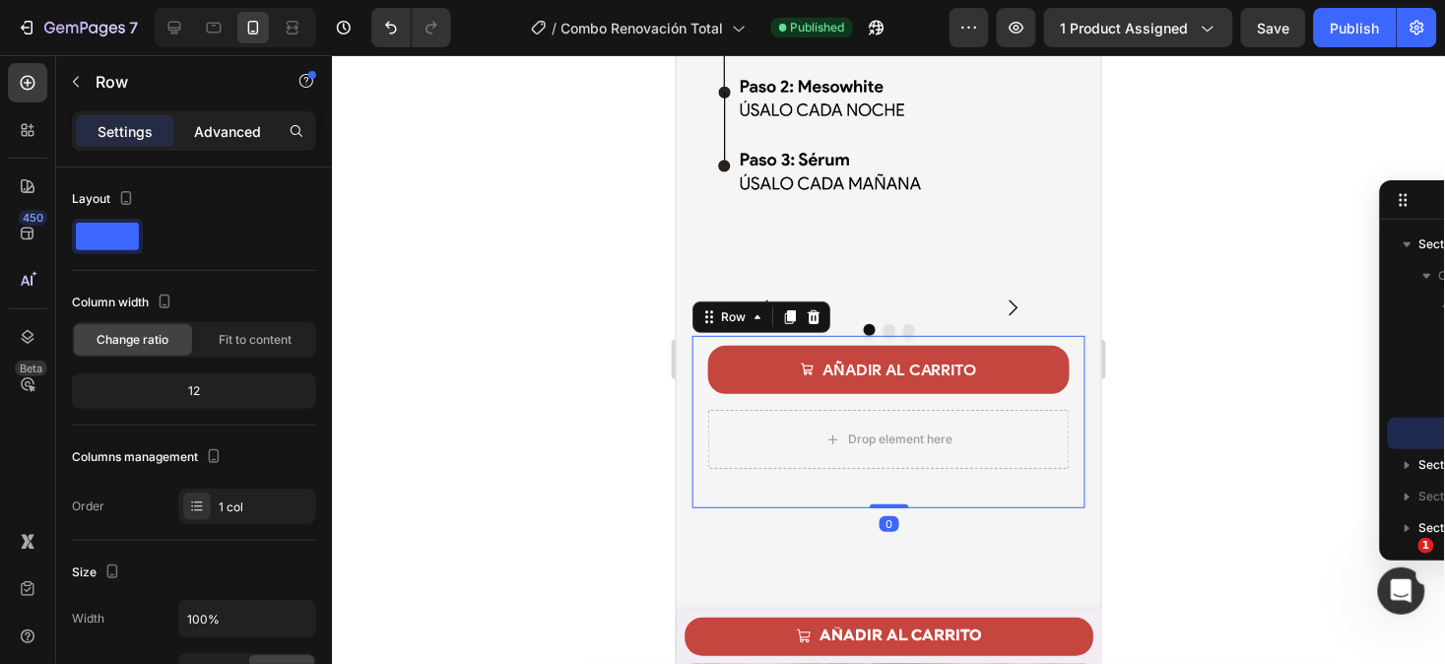
click at [231, 135] on p "Advanced" at bounding box center [227, 131] width 67 height 21
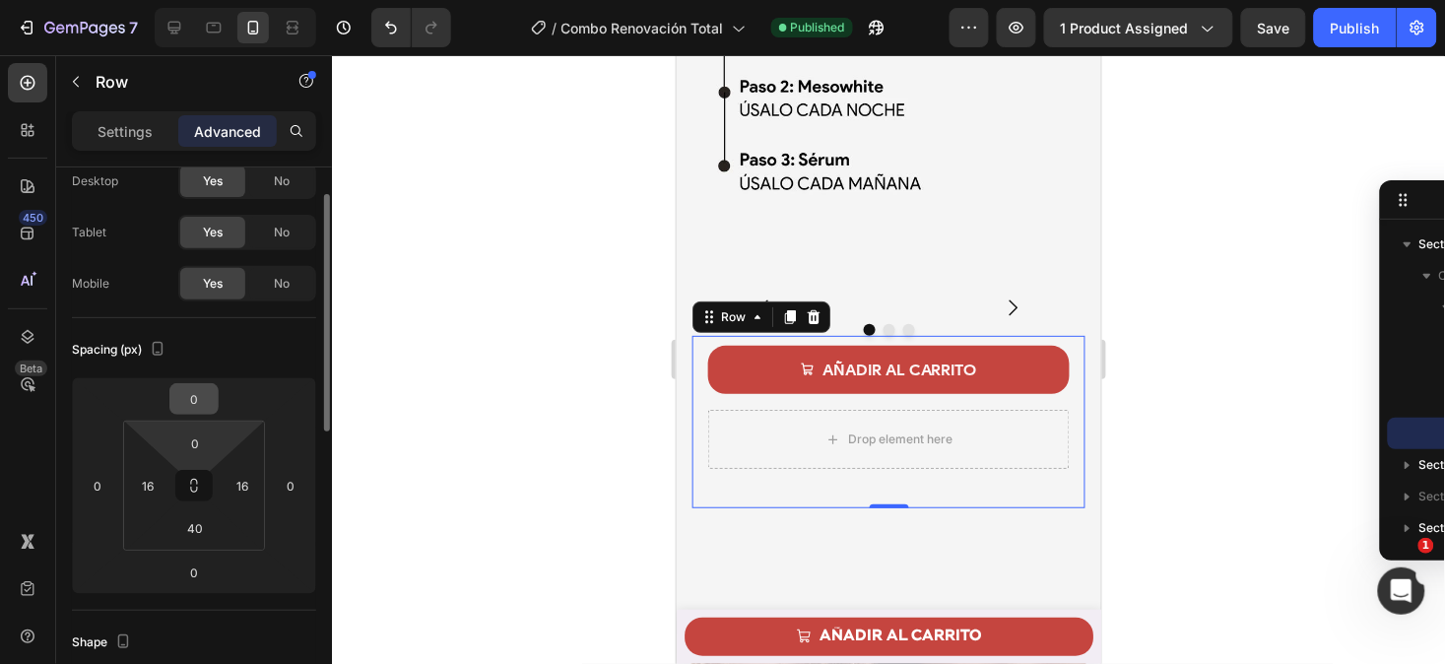
scroll to position [64, 0]
click at [201, 536] on input "40" at bounding box center [194, 527] width 39 height 30
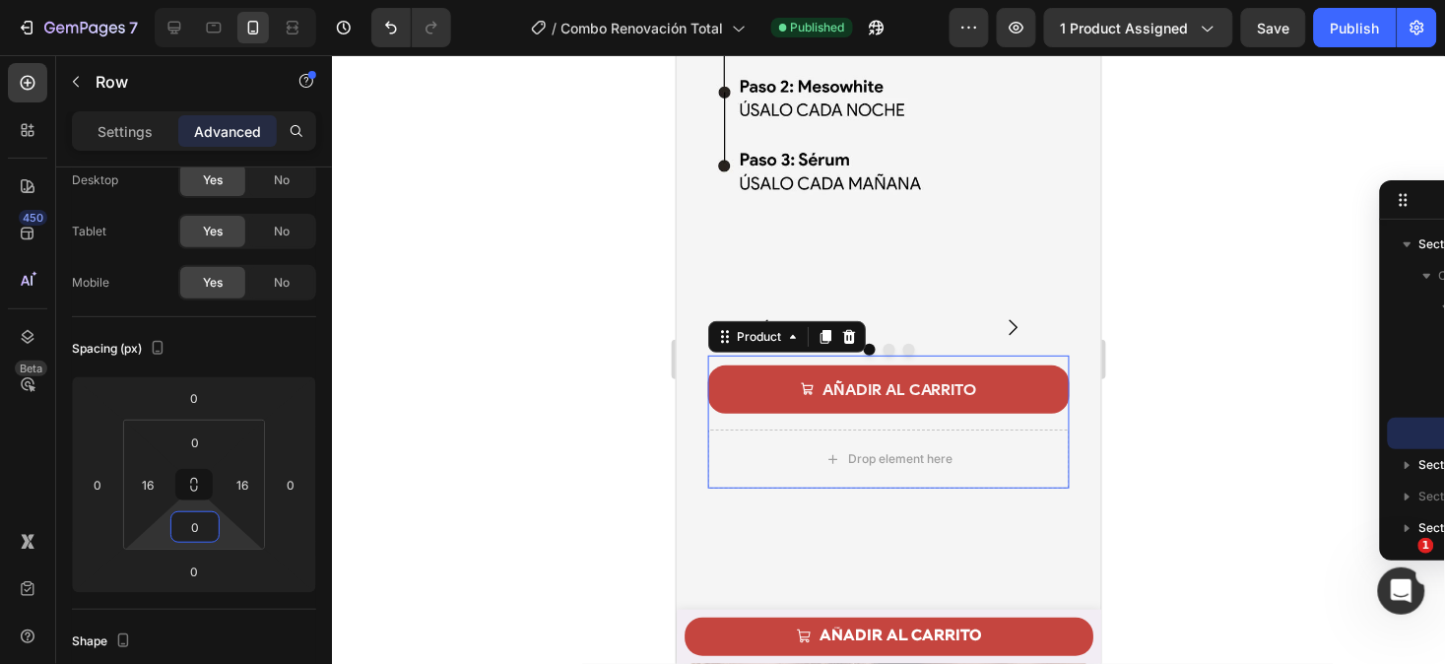
click at [712, 488] on div "AÑADIR AL CARRITO Add to Cart Drop element here Product 0" at bounding box center [888, 421] width 362 height 133
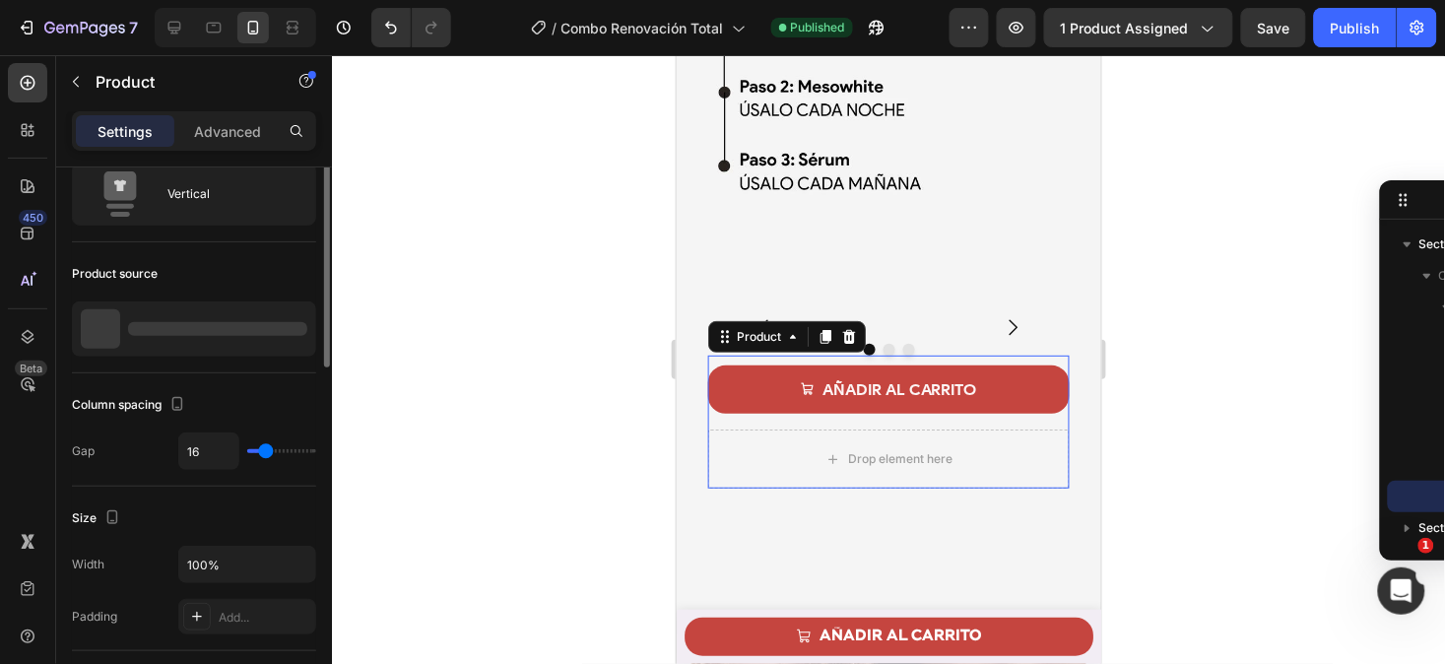
scroll to position [0, 0]
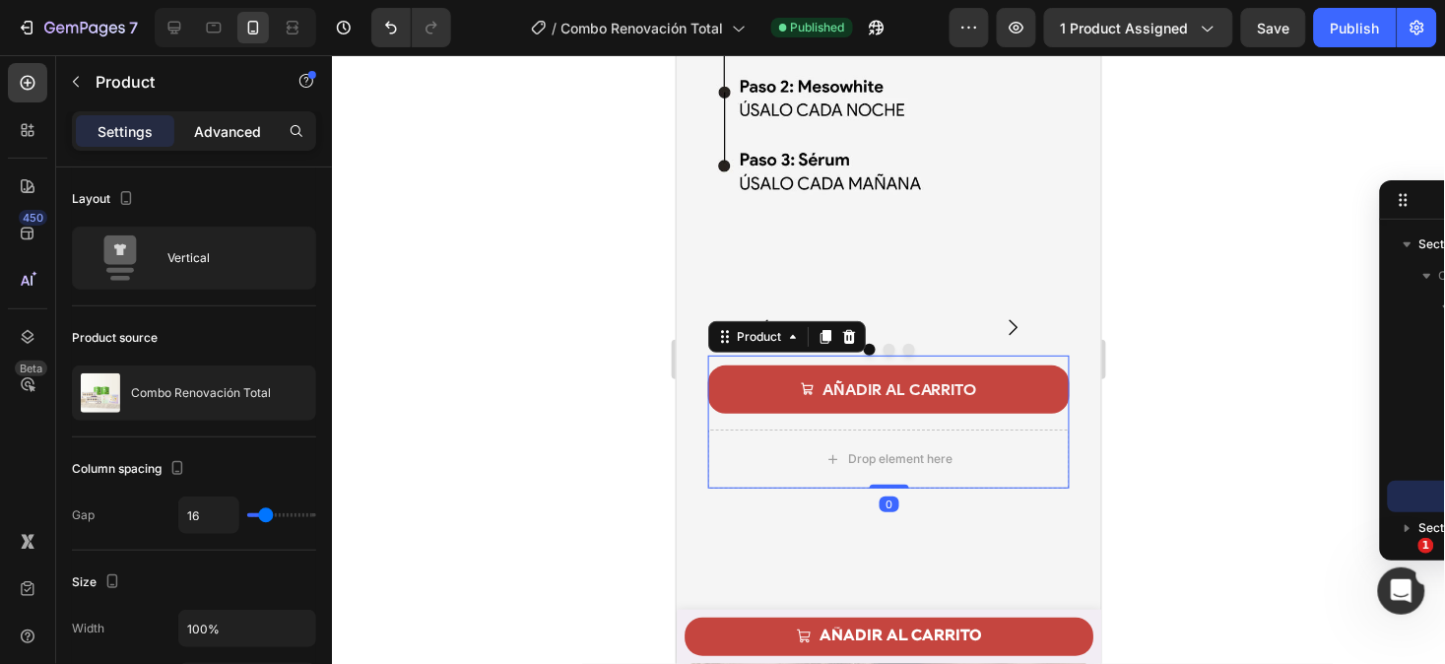
click at [232, 124] on p "Advanced" at bounding box center [227, 131] width 67 height 21
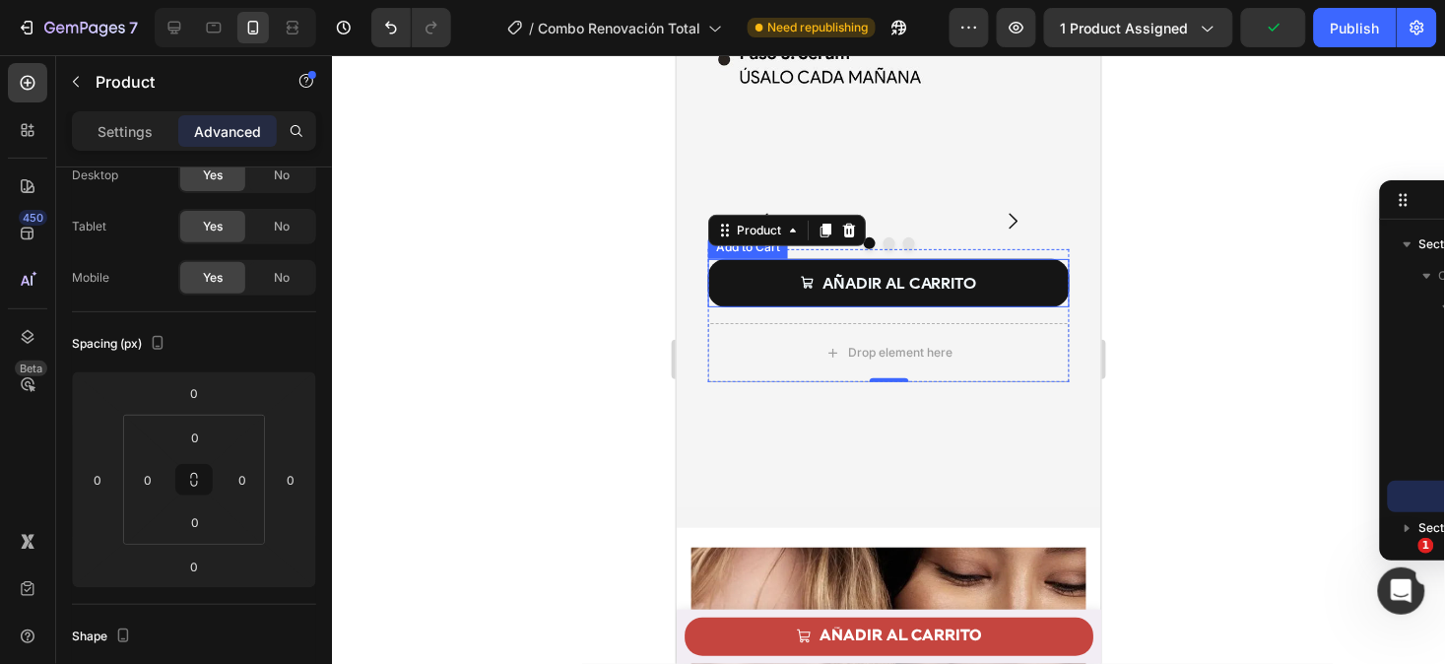
scroll to position [3811, 0]
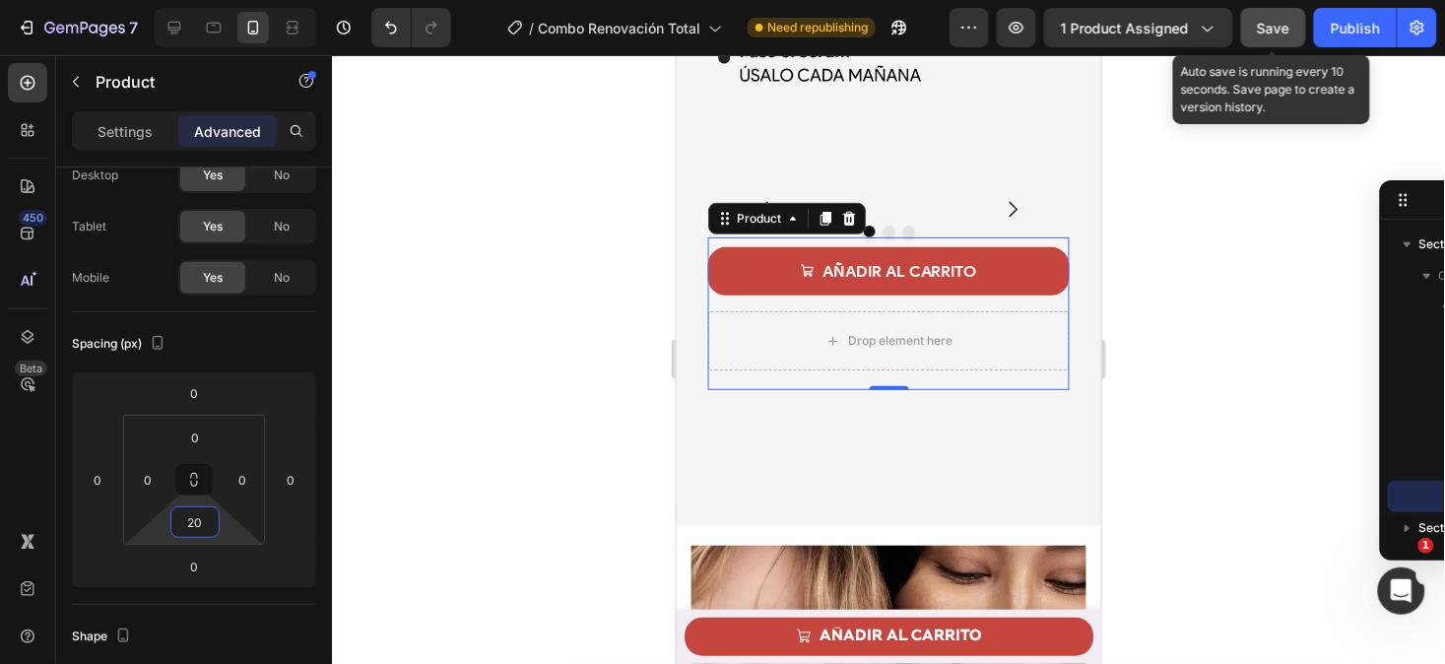
type input "20"
click at [1269, 33] on span "Save" at bounding box center [1274, 28] width 33 height 17
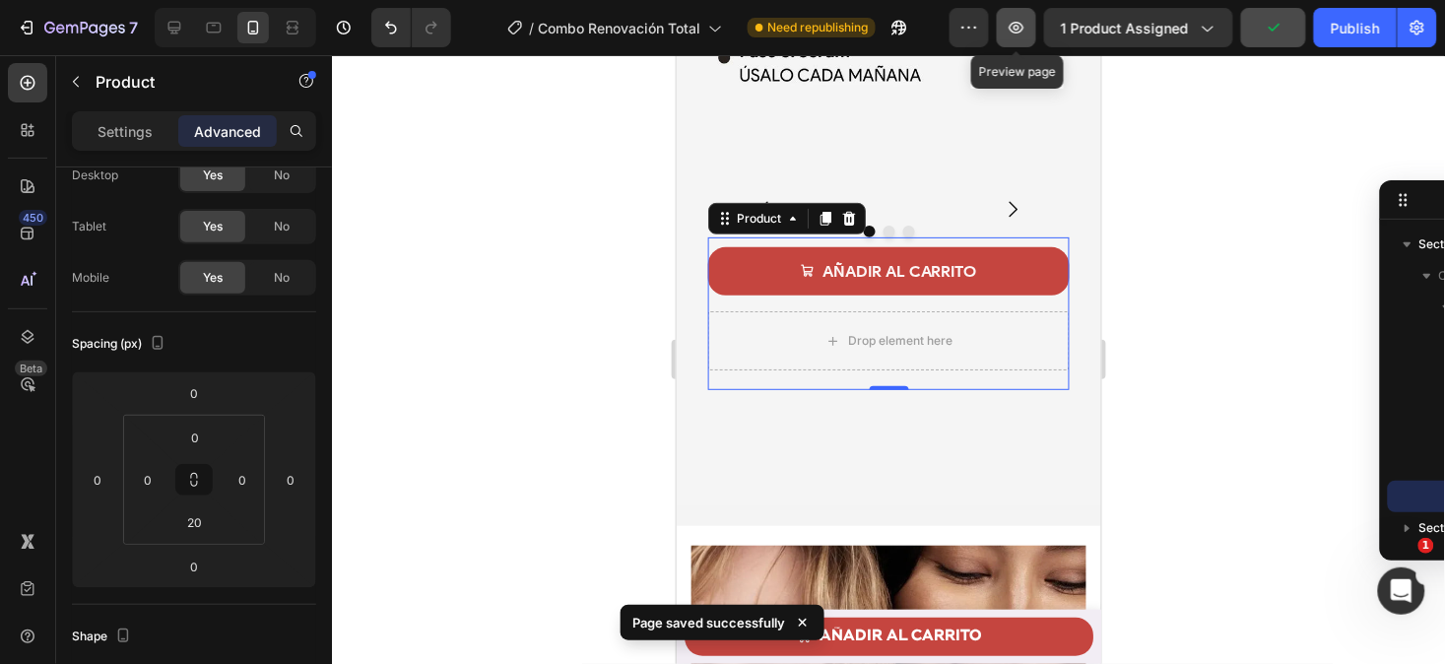
click at [1013, 34] on icon "button" at bounding box center [1017, 28] width 20 height 20
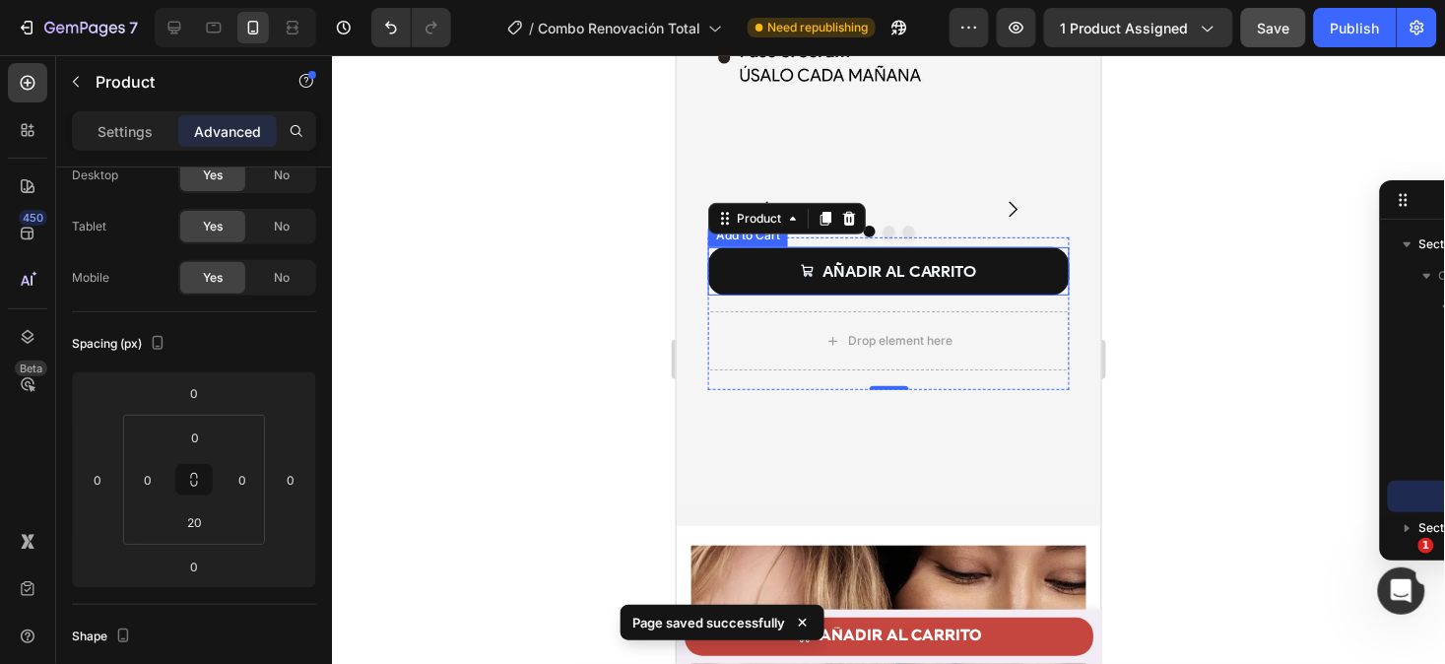
click at [753, 295] on button "AÑADIR AL CARRITO" at bounding box center [888, 270] width 362 height 48
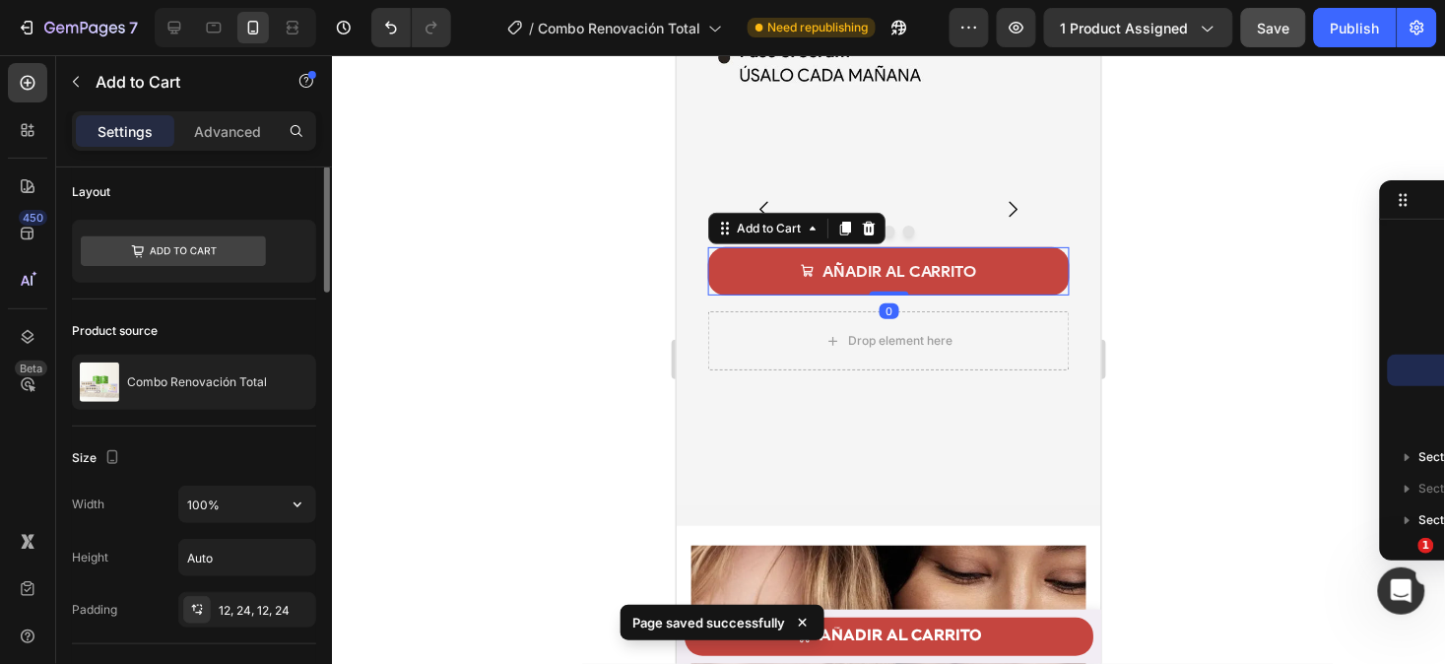
scroll to position [14, 0]
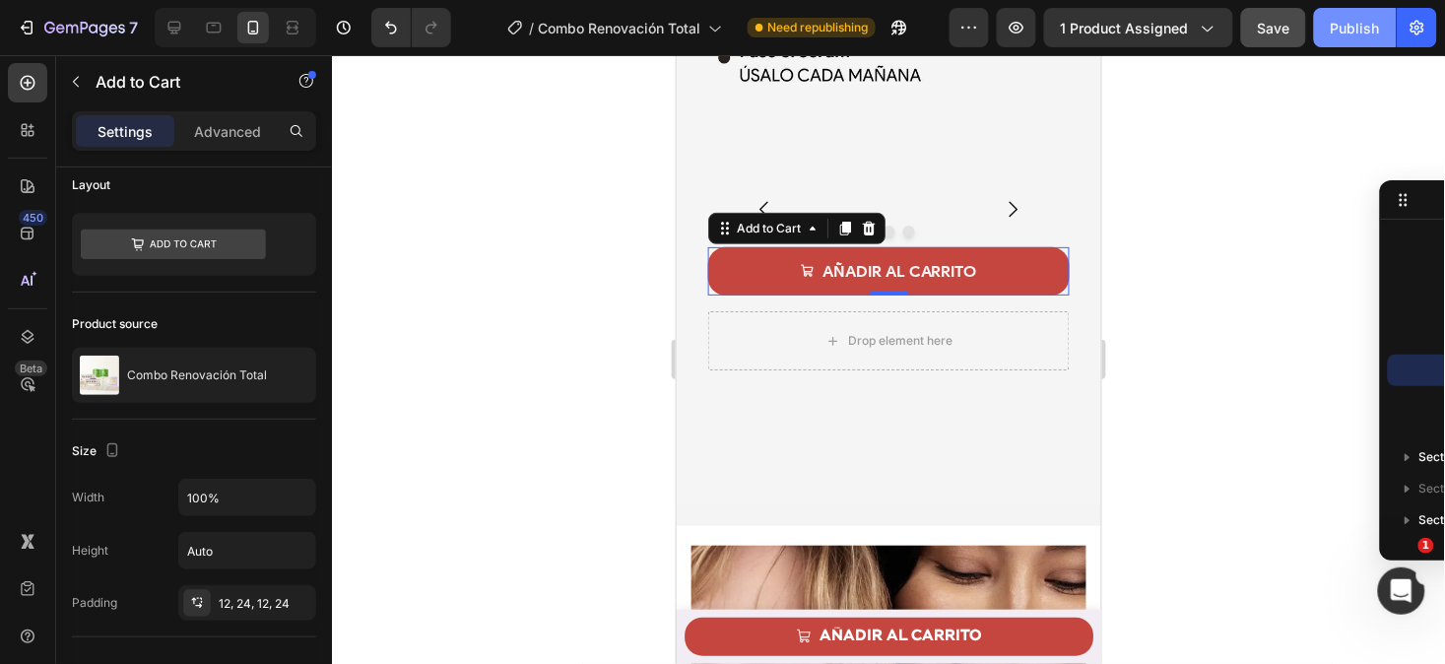
click at [1341, 22] on div "Publish" at bounding box center [1355, 28] width 49 height 21
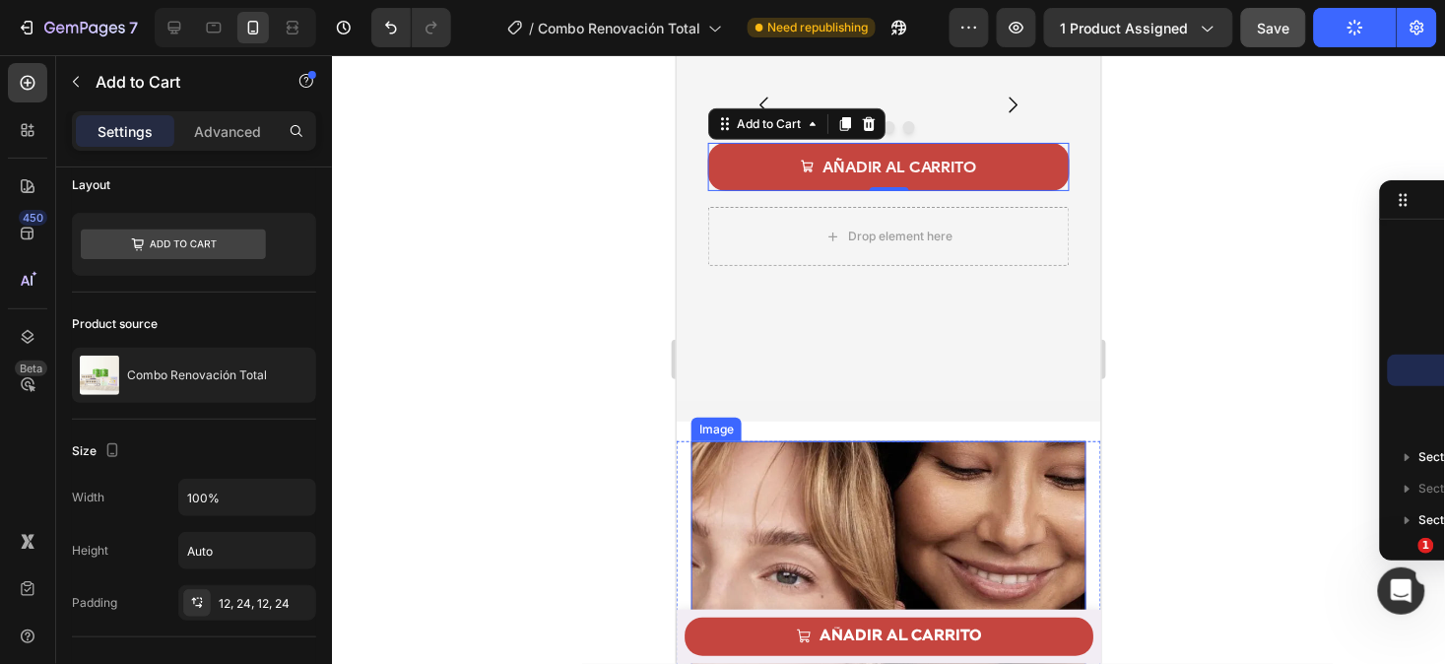
scroll to position [3917, 0]
